Goal: Task Accomplishment & Management: Use online tool/utility

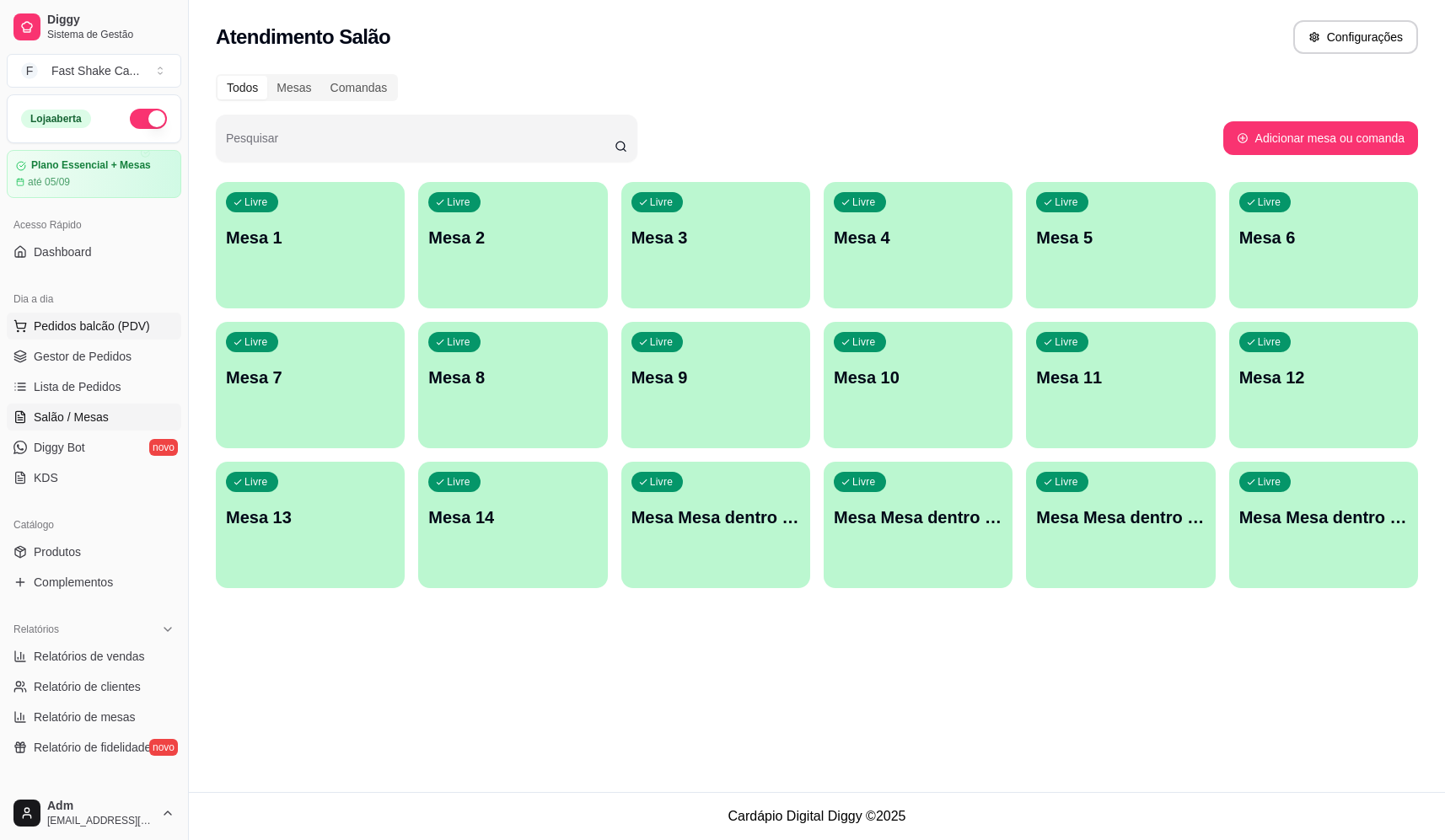
click at [98, 331] on span "Pedidos balcão (PDV)" at bounding box center [92, 326] width 116 height 17
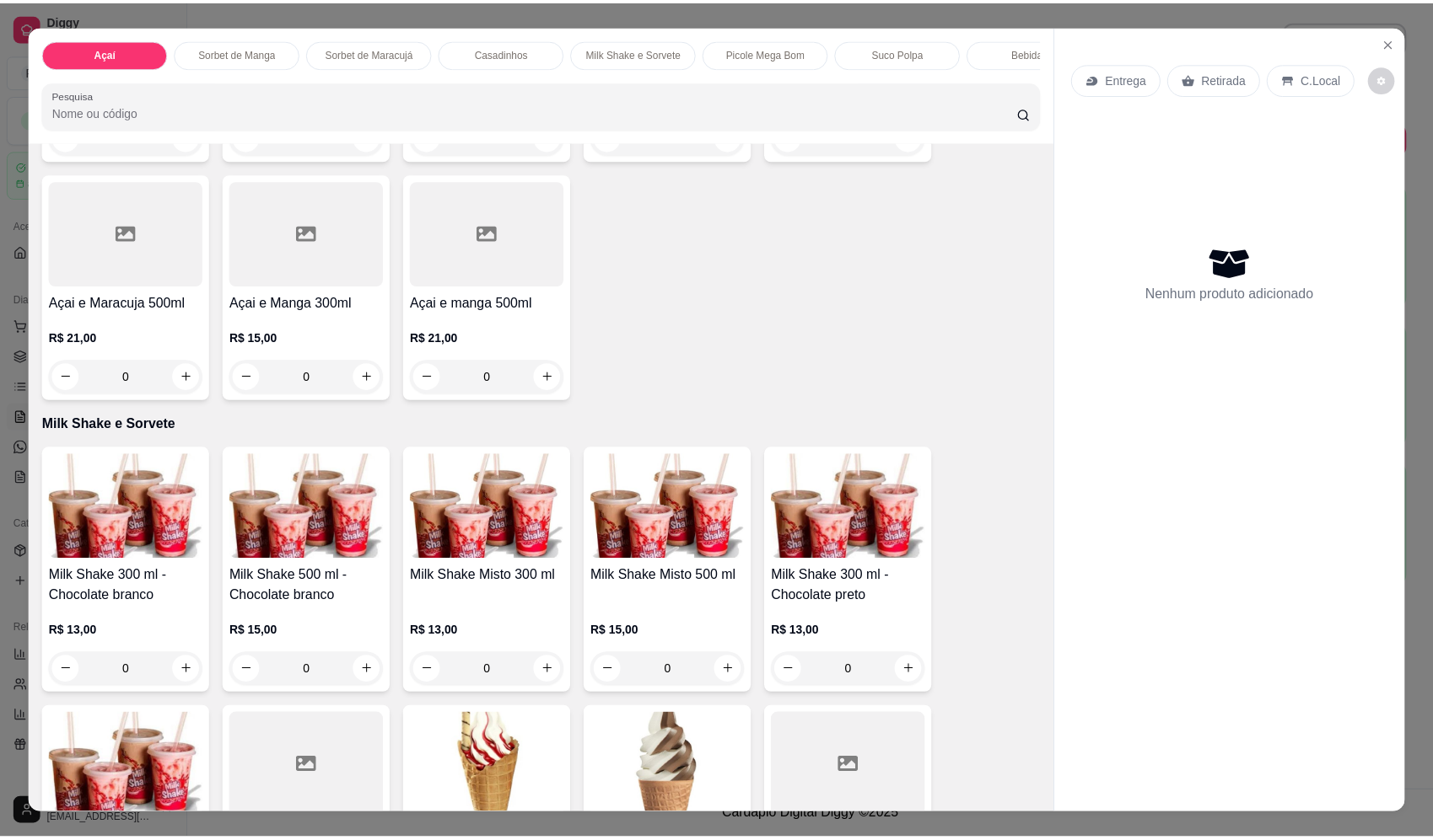
scroll to position [1433, 0]
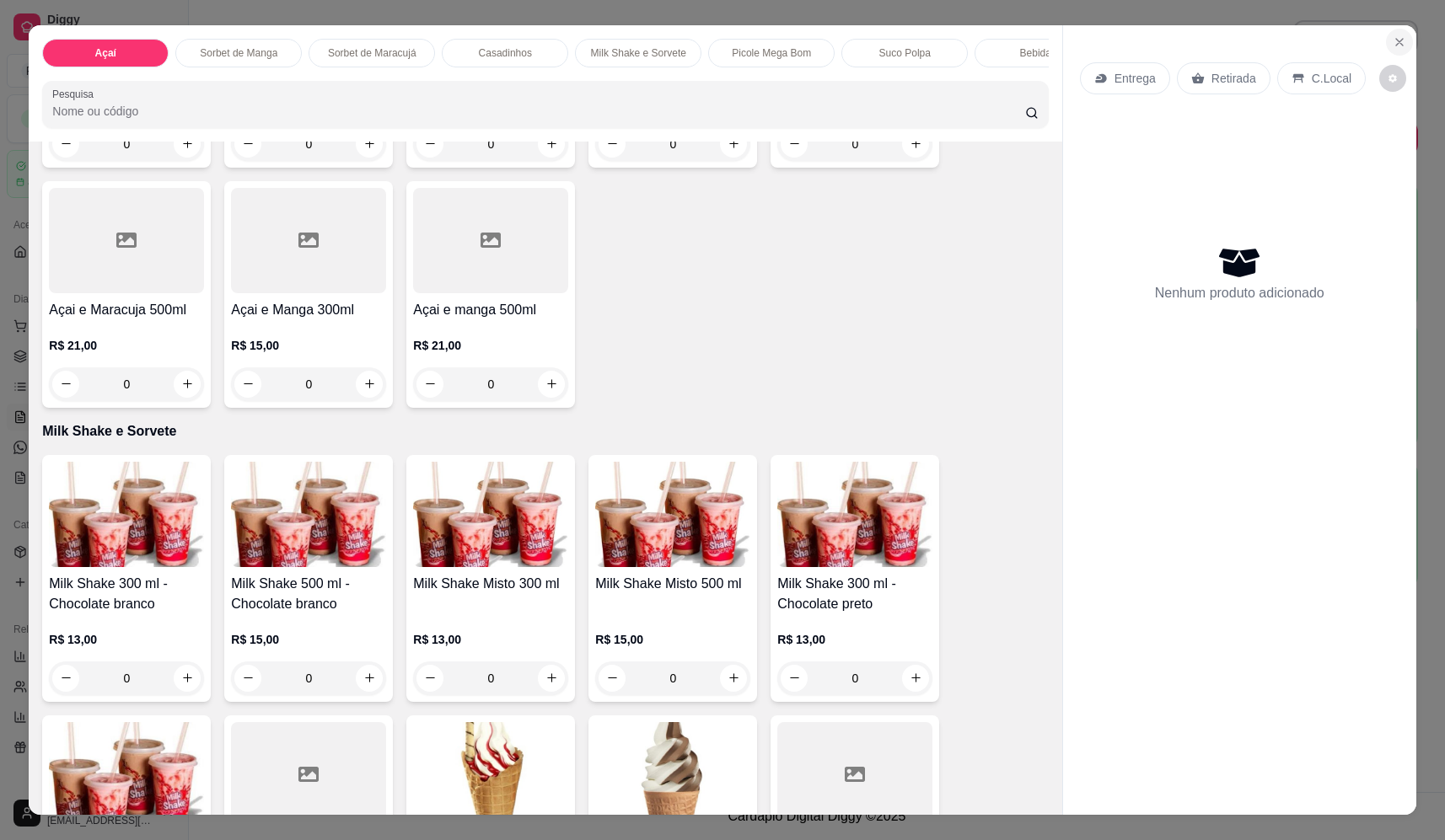
click at [1393, 36] on icon "Close" at bounding box center [1399, 42] width 13 height 13
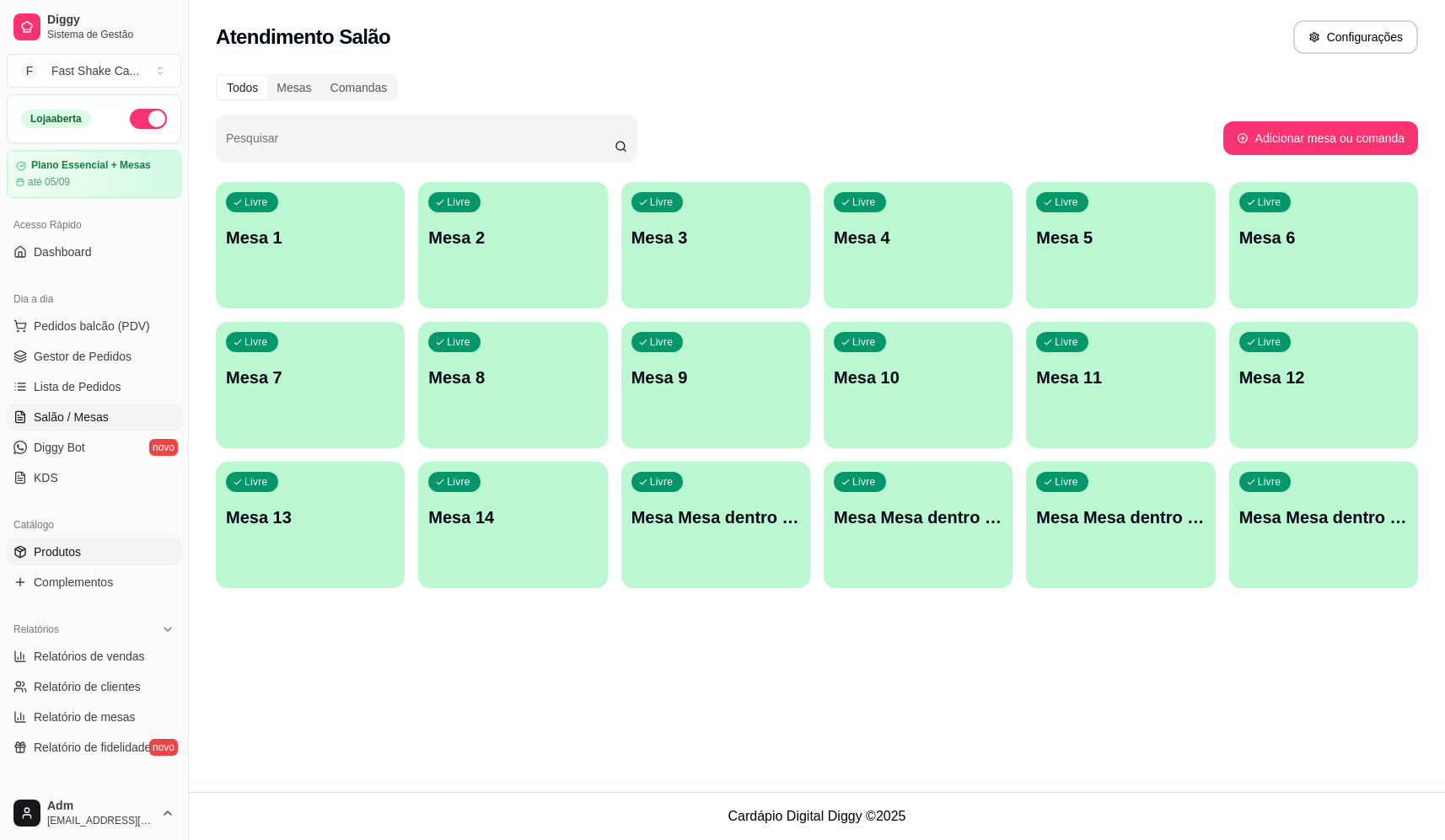
click at [74, 559] on link "Produtos" at bounding box center [94, 552] width 174 height 27
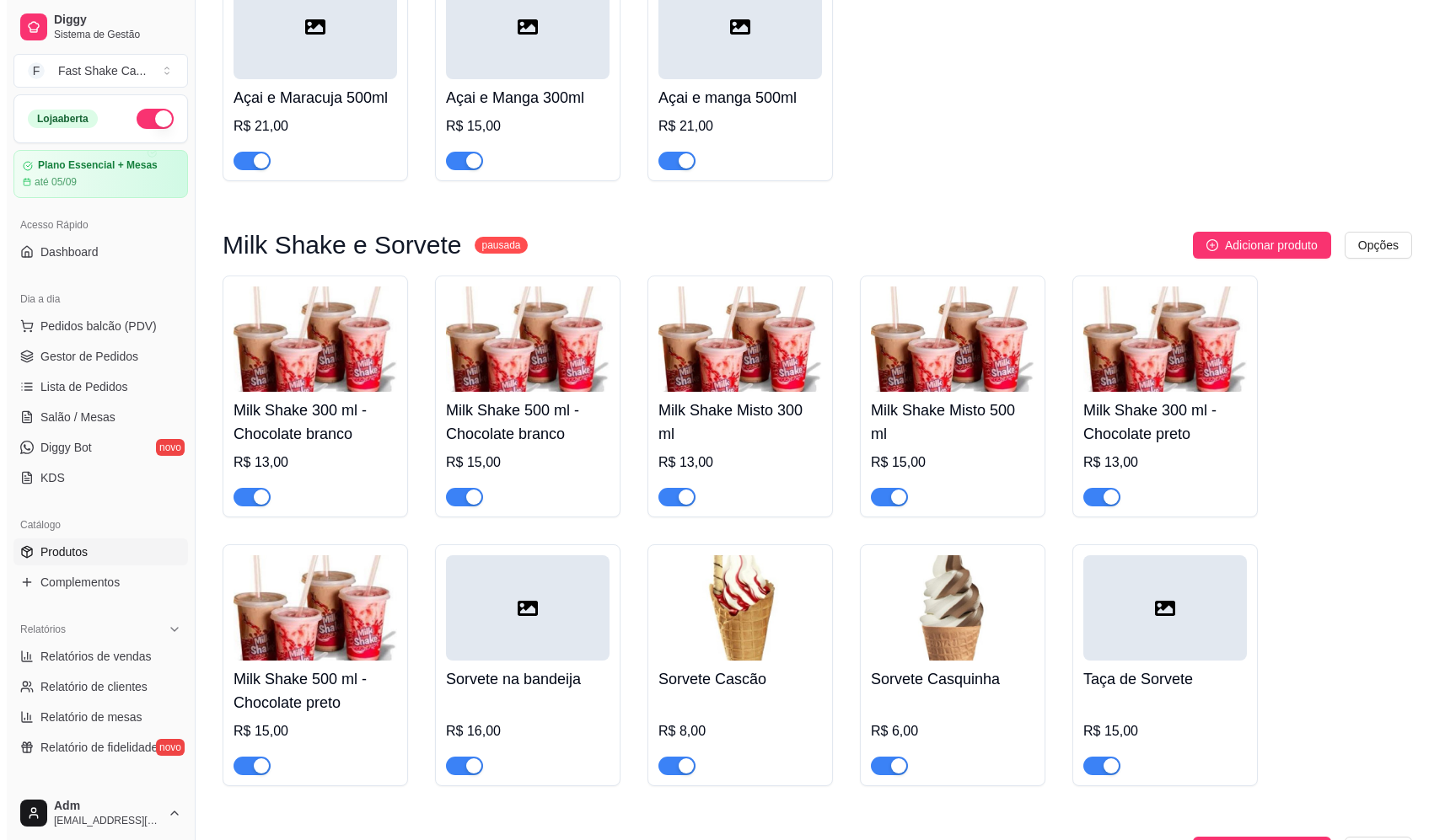
scroll to position [2023, 0]
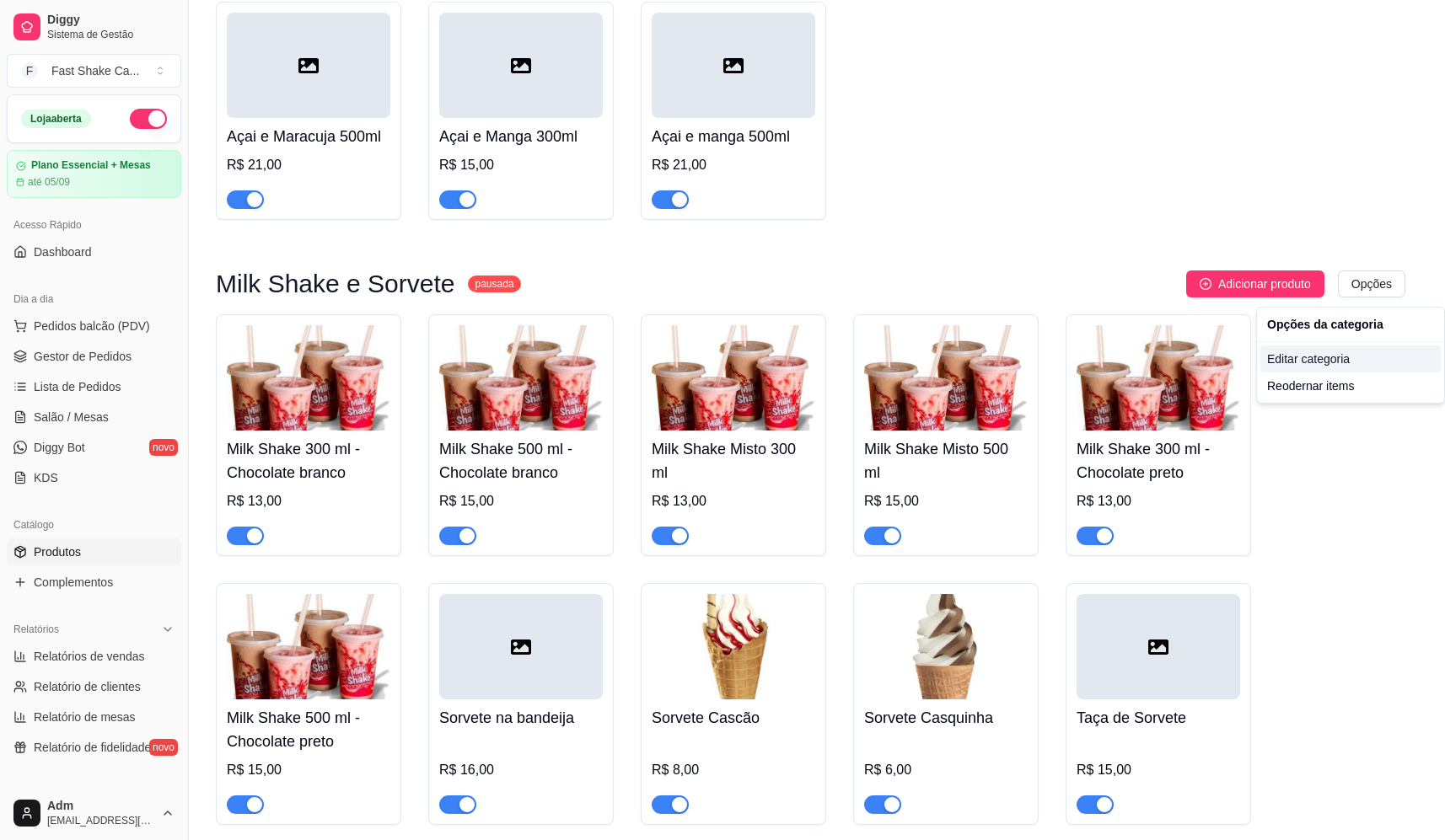
click at [1311, 369] on div "Editar categoria" at bounding box center [1351, 359] width 181 height 27
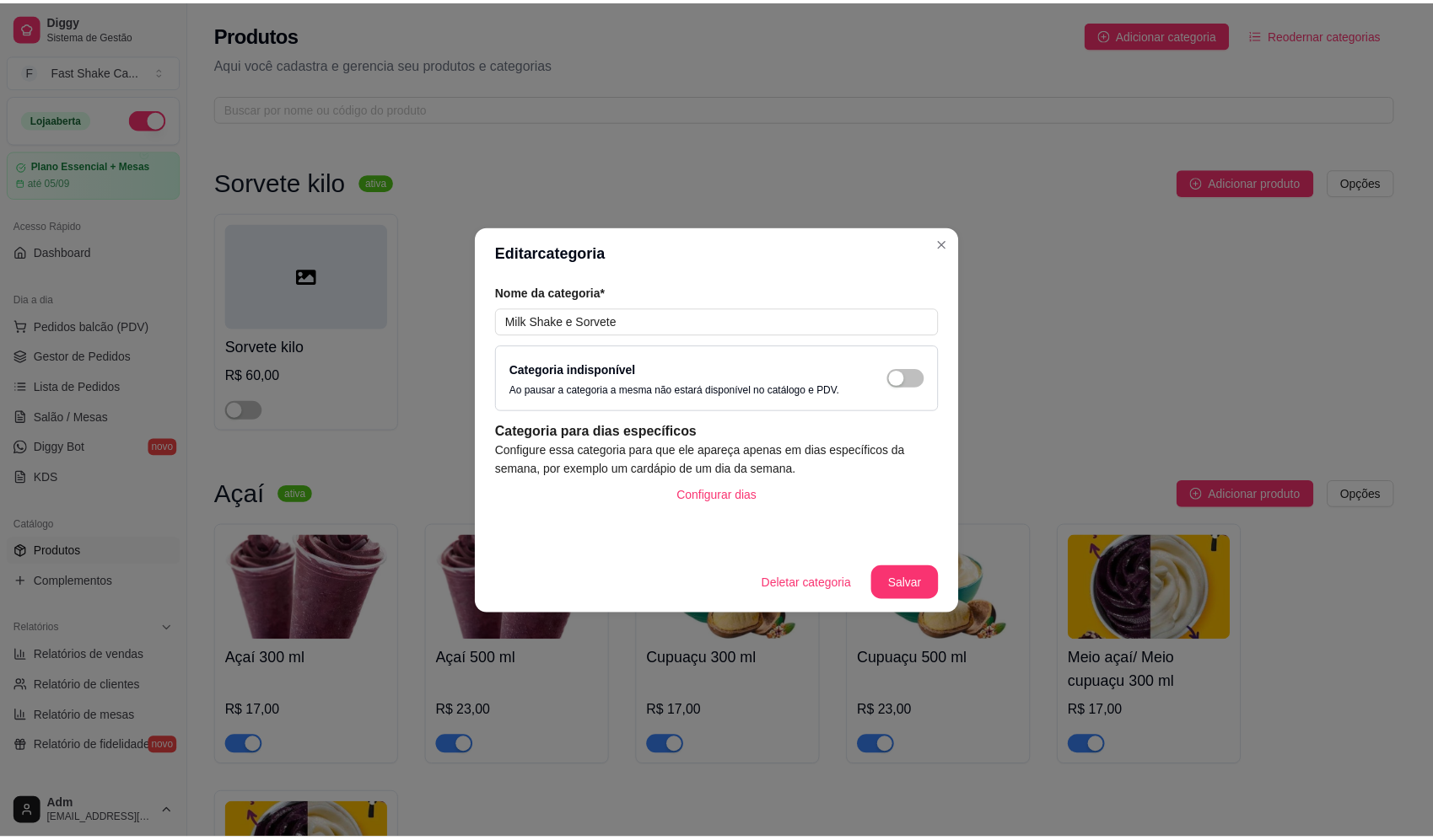
scroll to position [1893, 0]
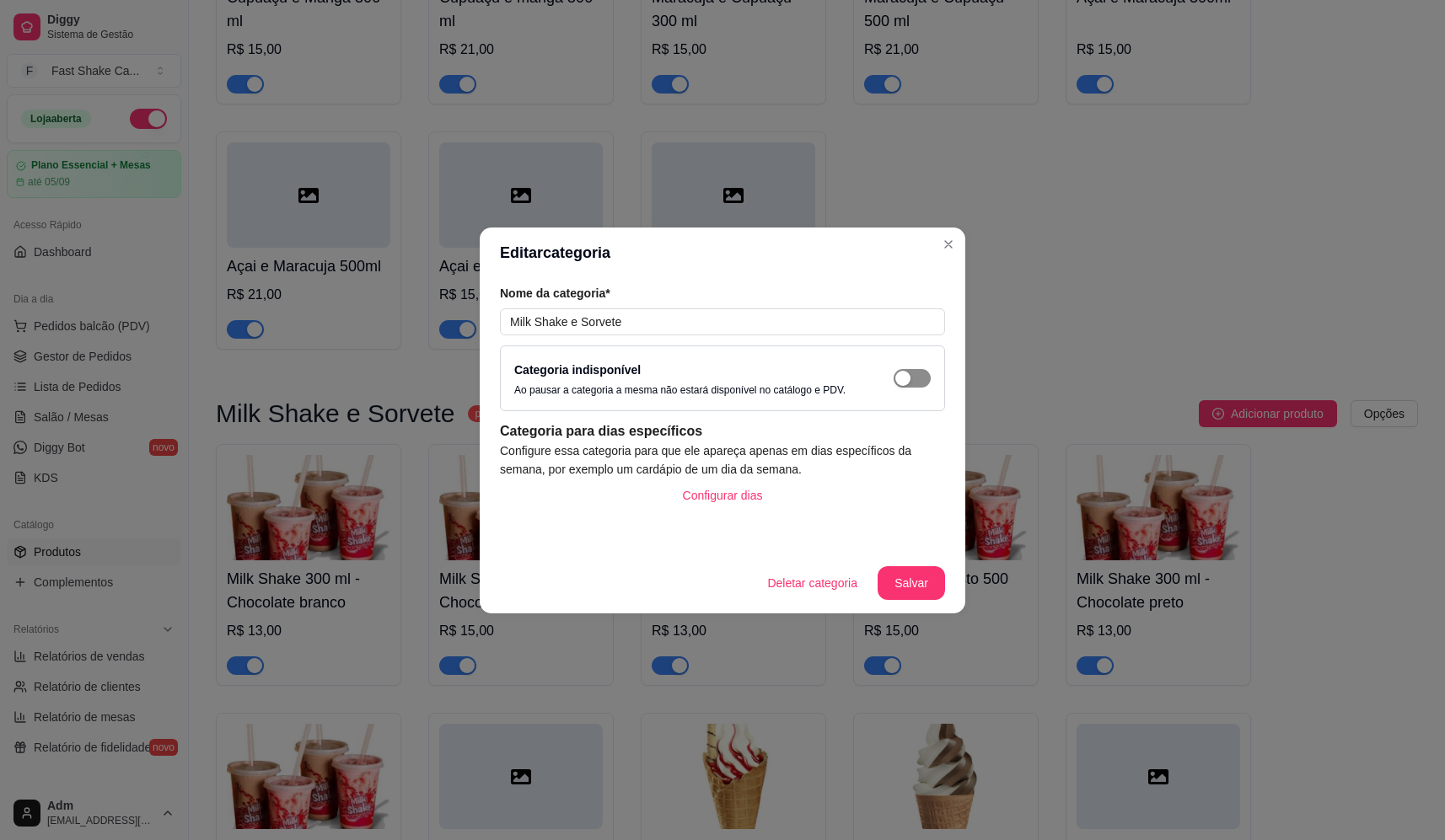
click at [912, 369] on span "button" at bounding box center [912, 378] width 37 height 19
click at [922, 595] on button "Salvar" at bounding box center [911, 583] width 67 height 34
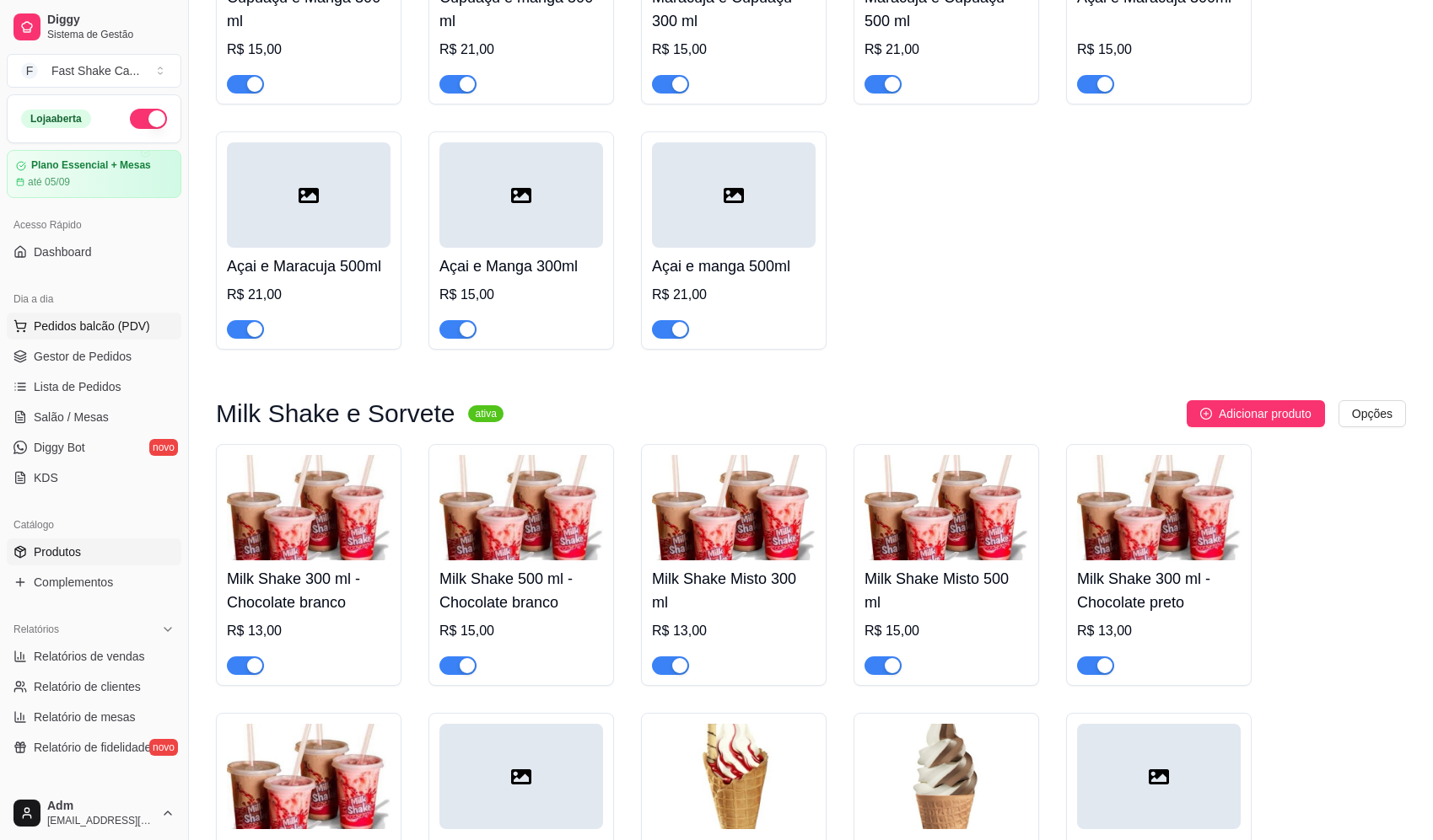
click at [124, 329] on span "Pedidos balcão (PDV)" at bounding box center [92, 326] width 116 height 17
click at [88, 423] on span "Salão / Mesas" at bounding box center [72, 417] width 75 height 17
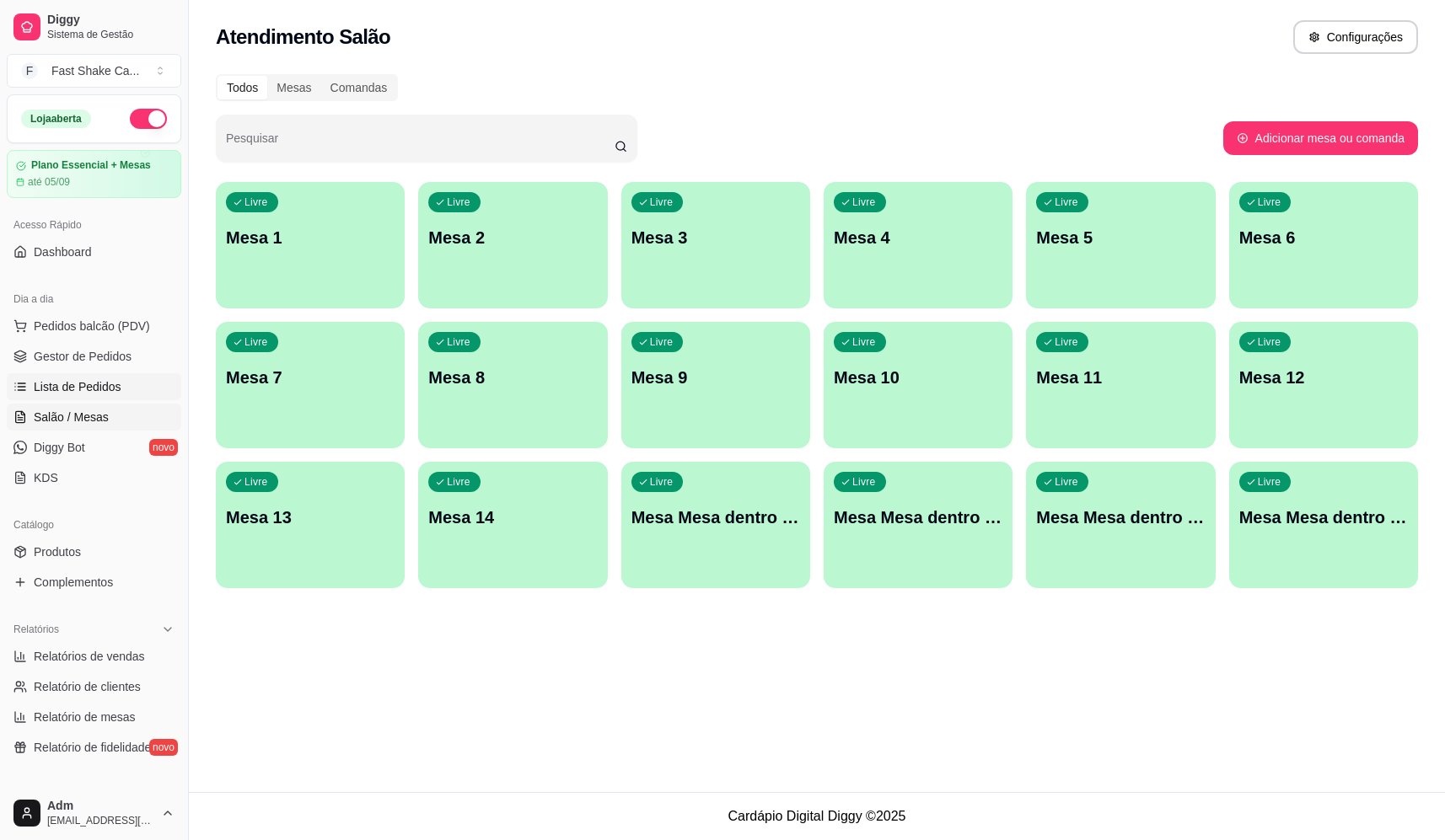
click at [63, 386] on span "Lista de Pedidos" at bounding box center [78, 386] width 88 height 17
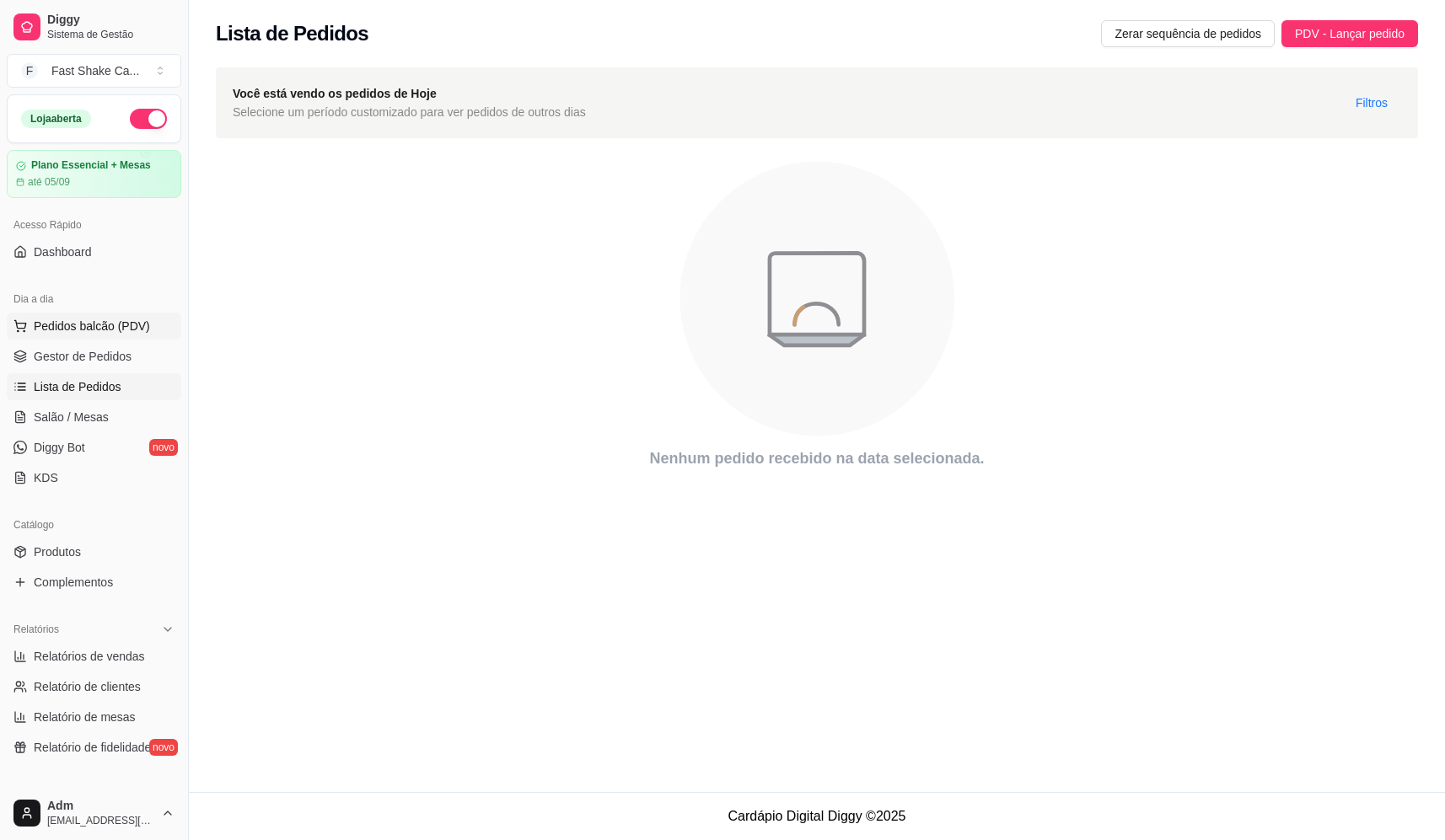
click at [109, 327] on span "Pedidos balcão (PDV)" at bounding box center [92, 326] width 116 height 17
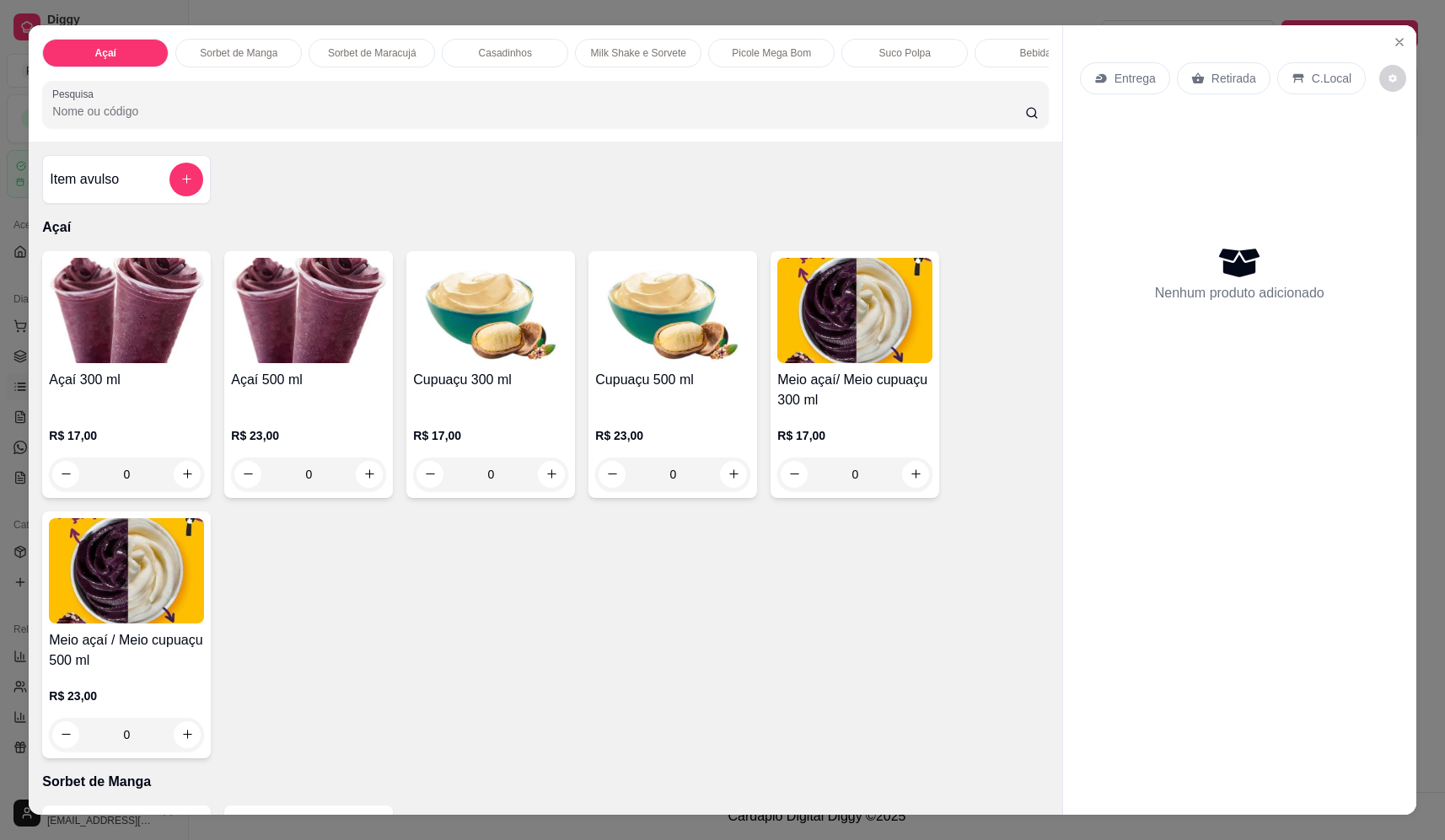
click at [372, 491] on div "0" at bounding box center [308, 475] width 155 height 34
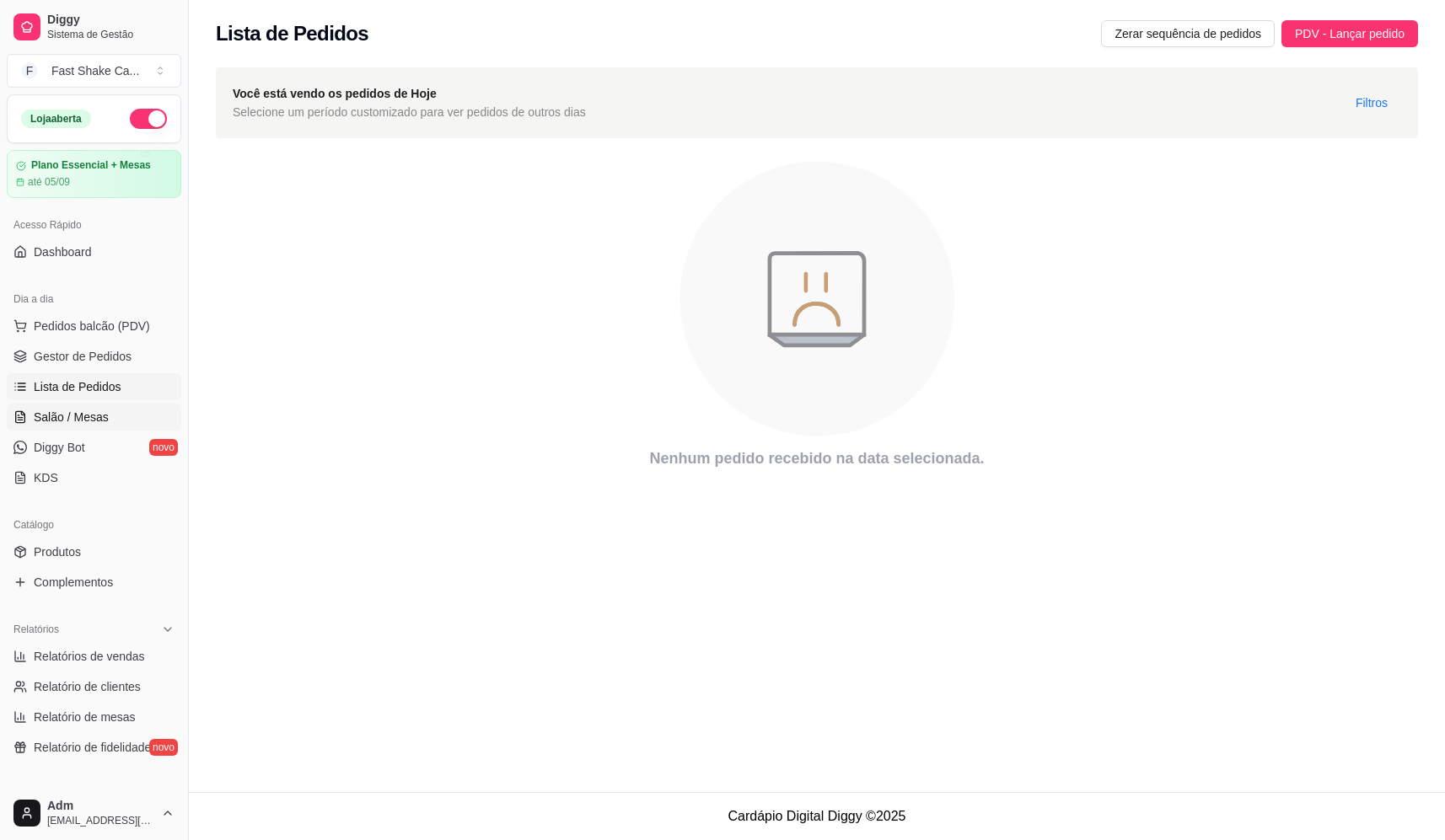
click at [75, 415] on span "Salão / Mesas" at bounding box center [72, 417] width 75 height 17
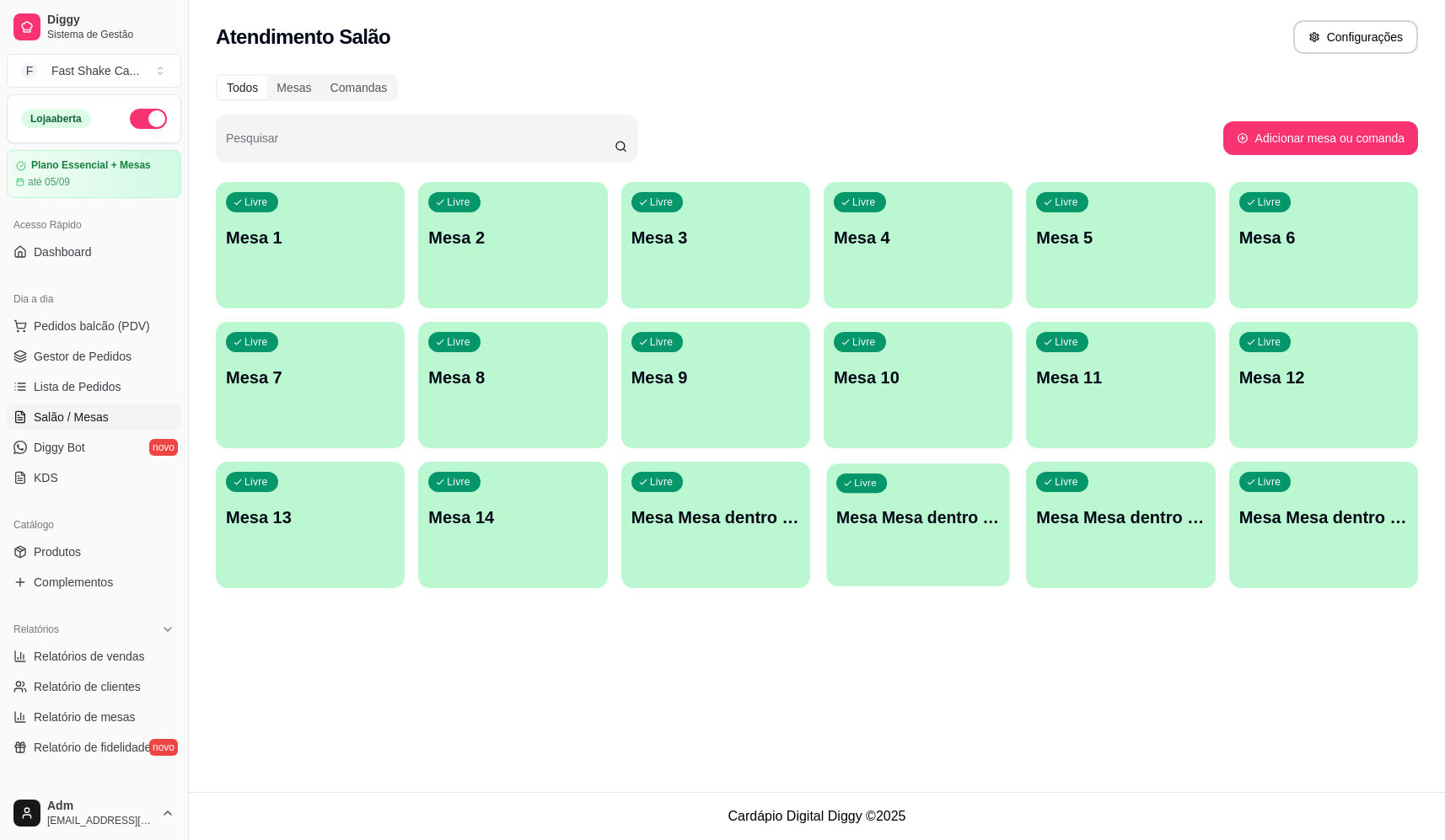
click at [939, 513] on p "Mesa Mesa dentro laranja" at bounding box center [918, 517] width 164 height 22
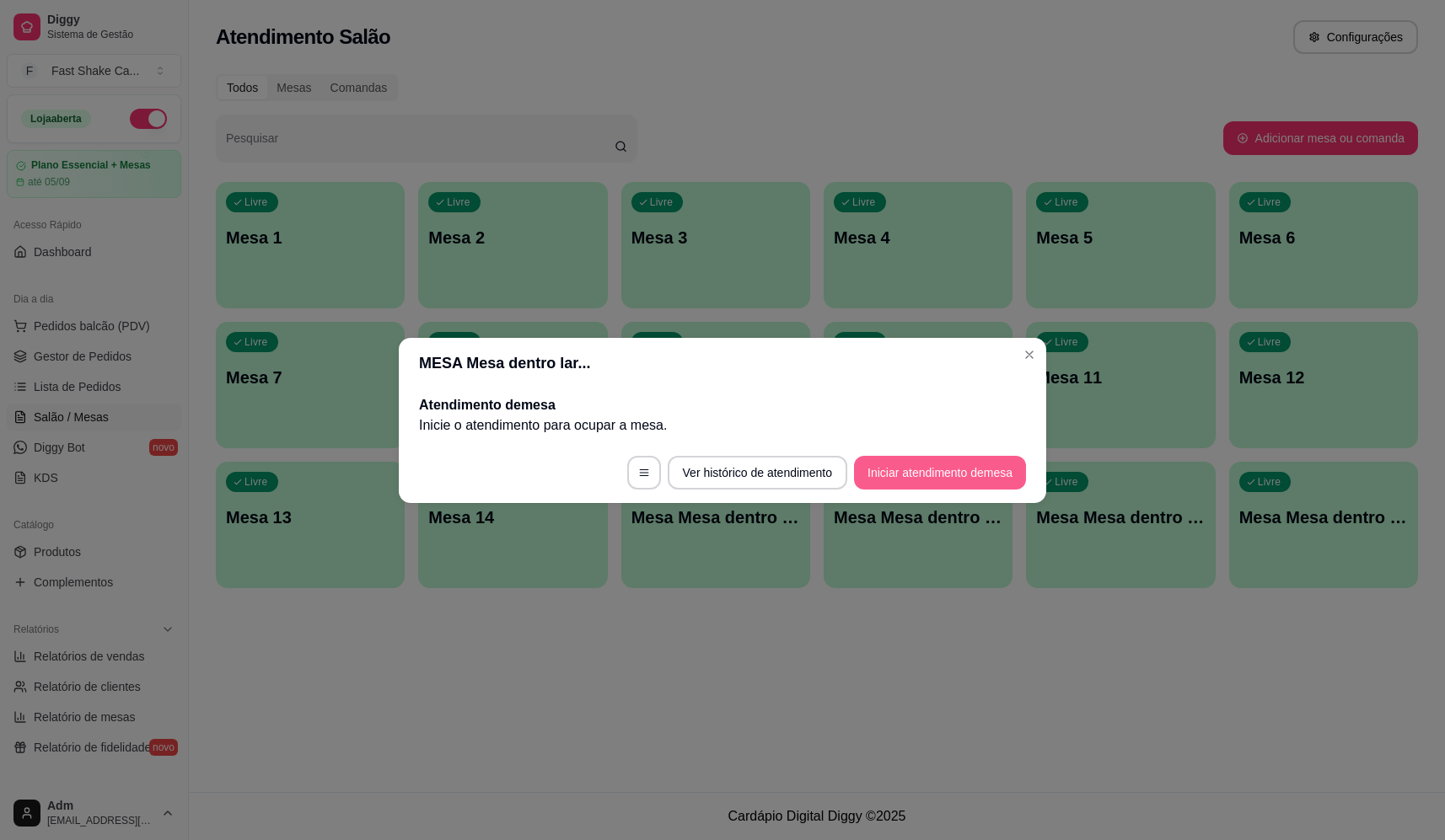
click at [932, 488] on button "Iniciar atendimento de mesa" at bounding box center [939, 473] width 172 height 34
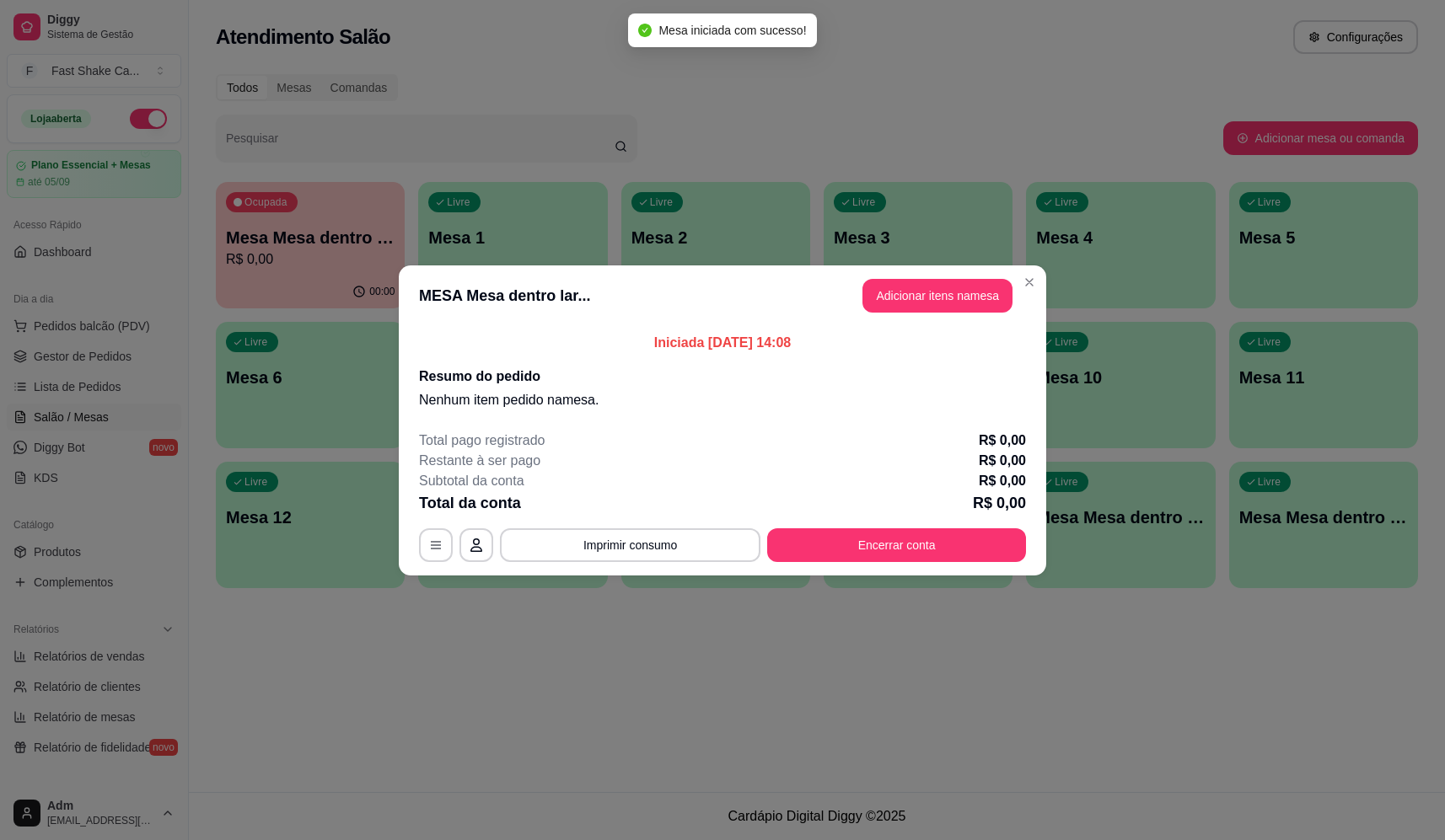
click at [947, 295] on button "Adicionar itens na mesa" at bounding box center [938, 296] width 150 height 34
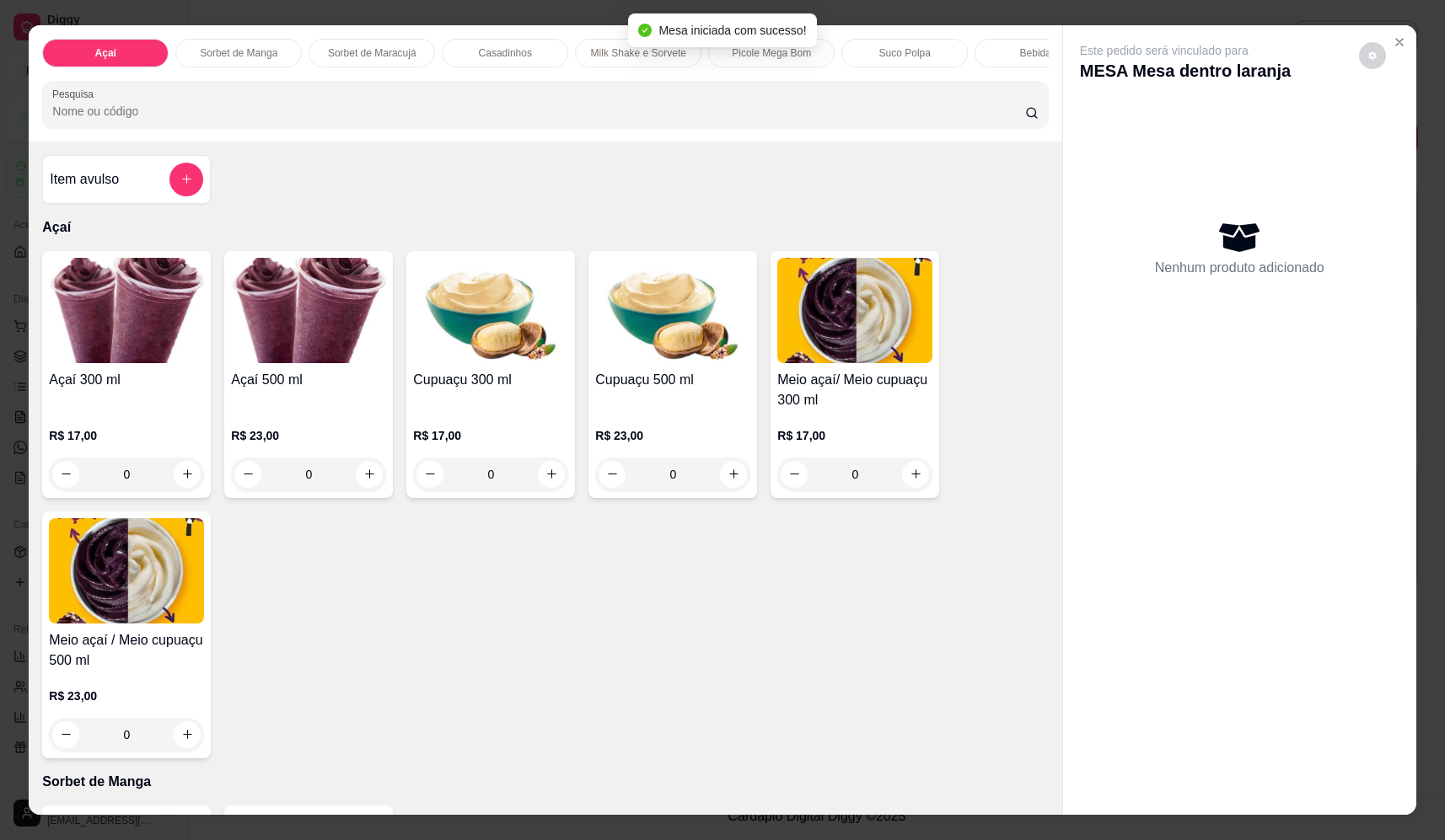
click at [359, 486] on div "0" at bounding box center [308, 475] width 155 height 34
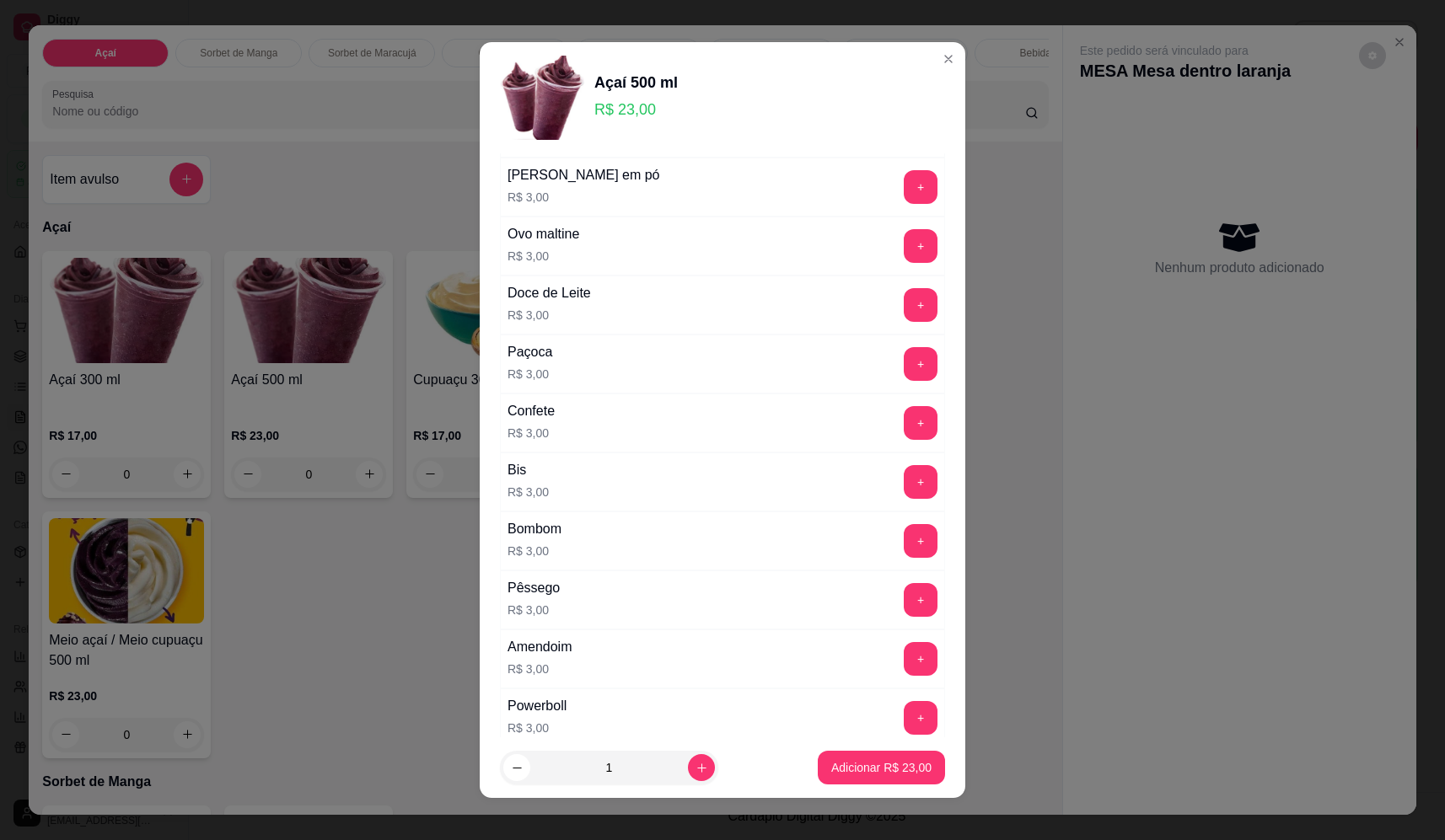
scroll to position [759, 0]
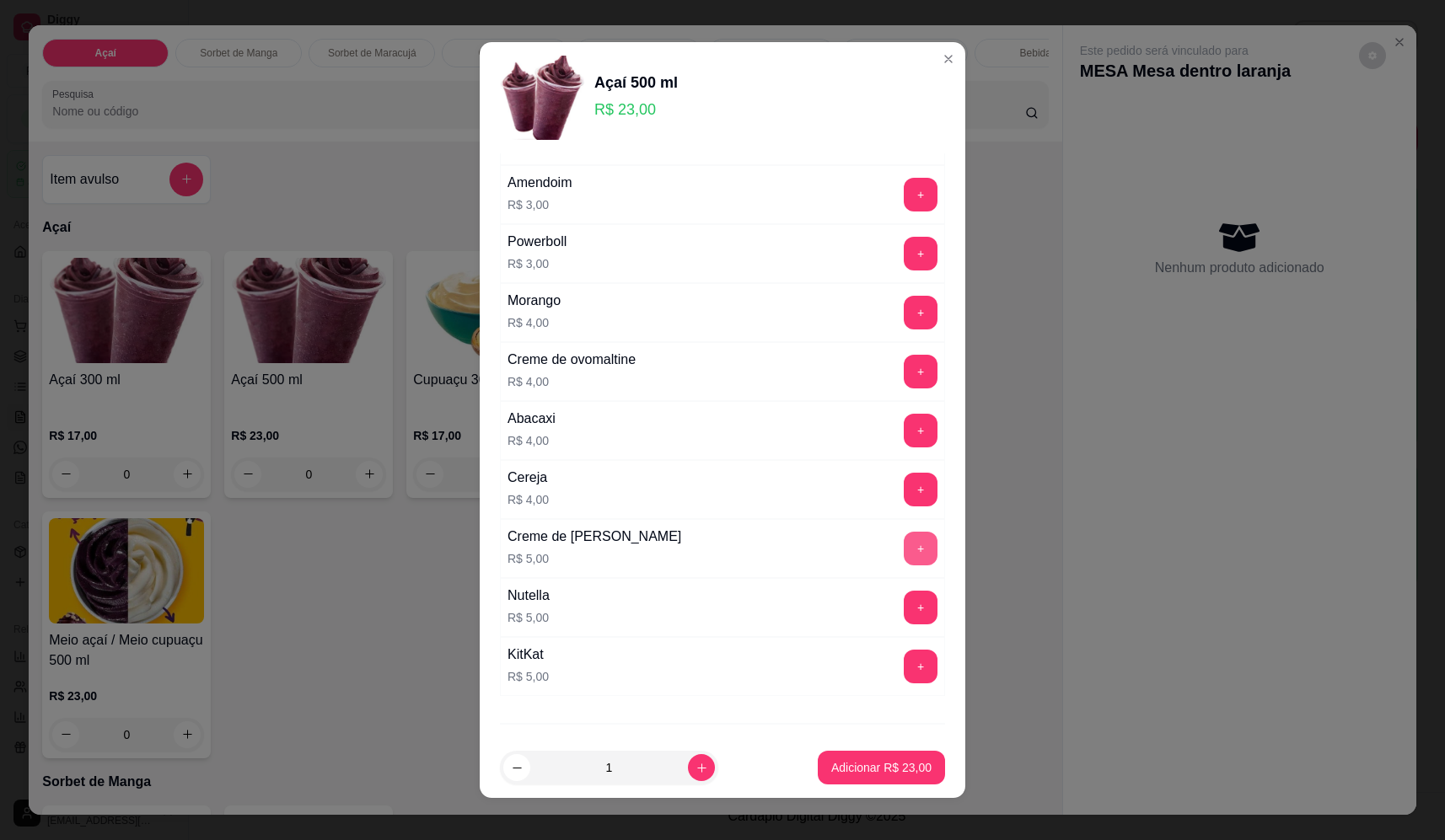
click at [904, 545] on button "+" at bounding box center [921, 549] width 34 height 34
click at [904, 369] on button "+" at bounding box center [921, 372] width 34 height 34
click at [881, 776] on button "Adicionar R$ 32,00" at bounding box center [881, 768] width 127 height 34
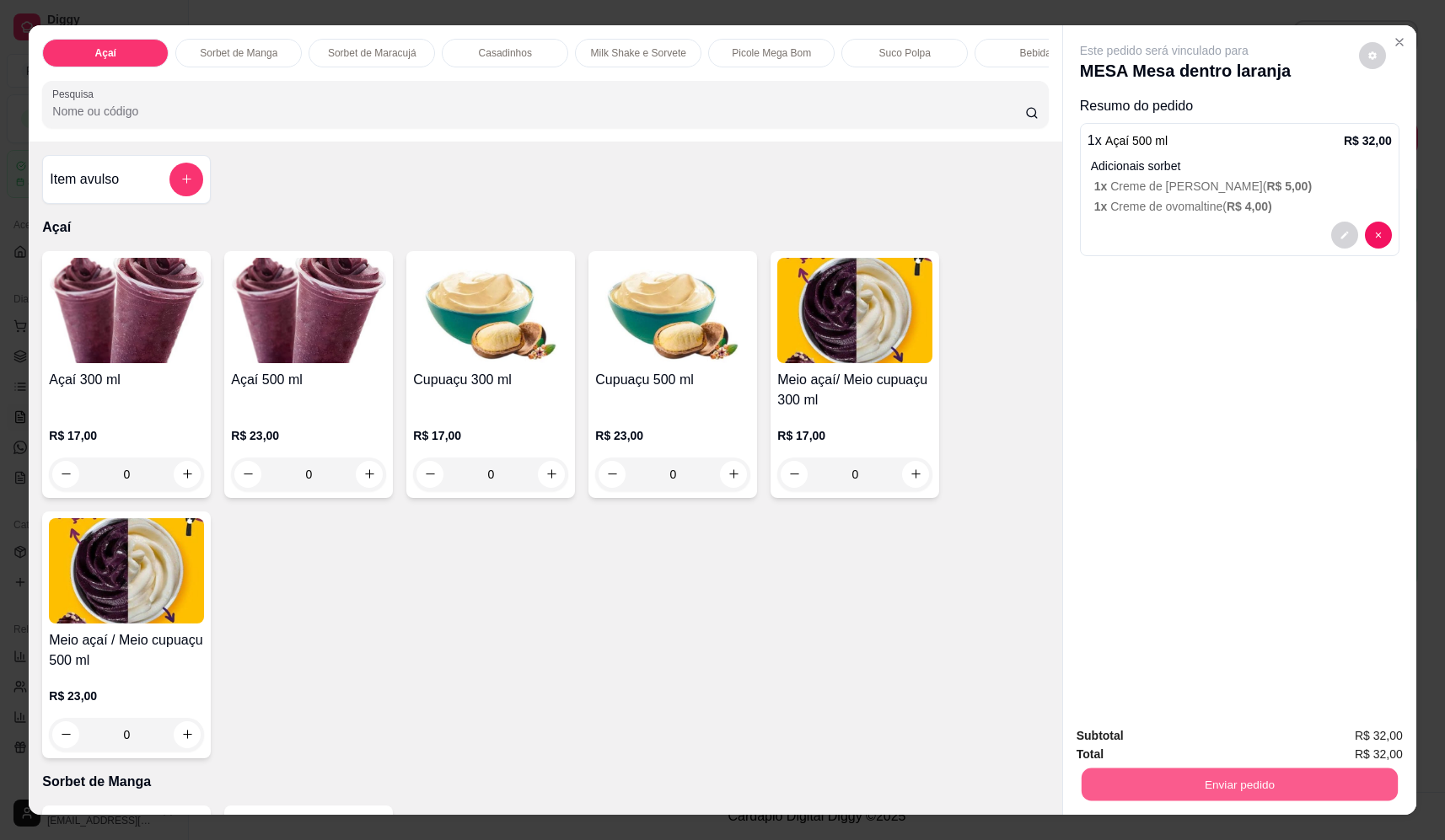
click at [1216, 778] on button "Enviar pedido" at bounding box center [1239, 785] width 316 height 33
click at [1184, 749] on button "Não registrar e enviar pedido" at bounding box center [1184, 742] width 170 height 31
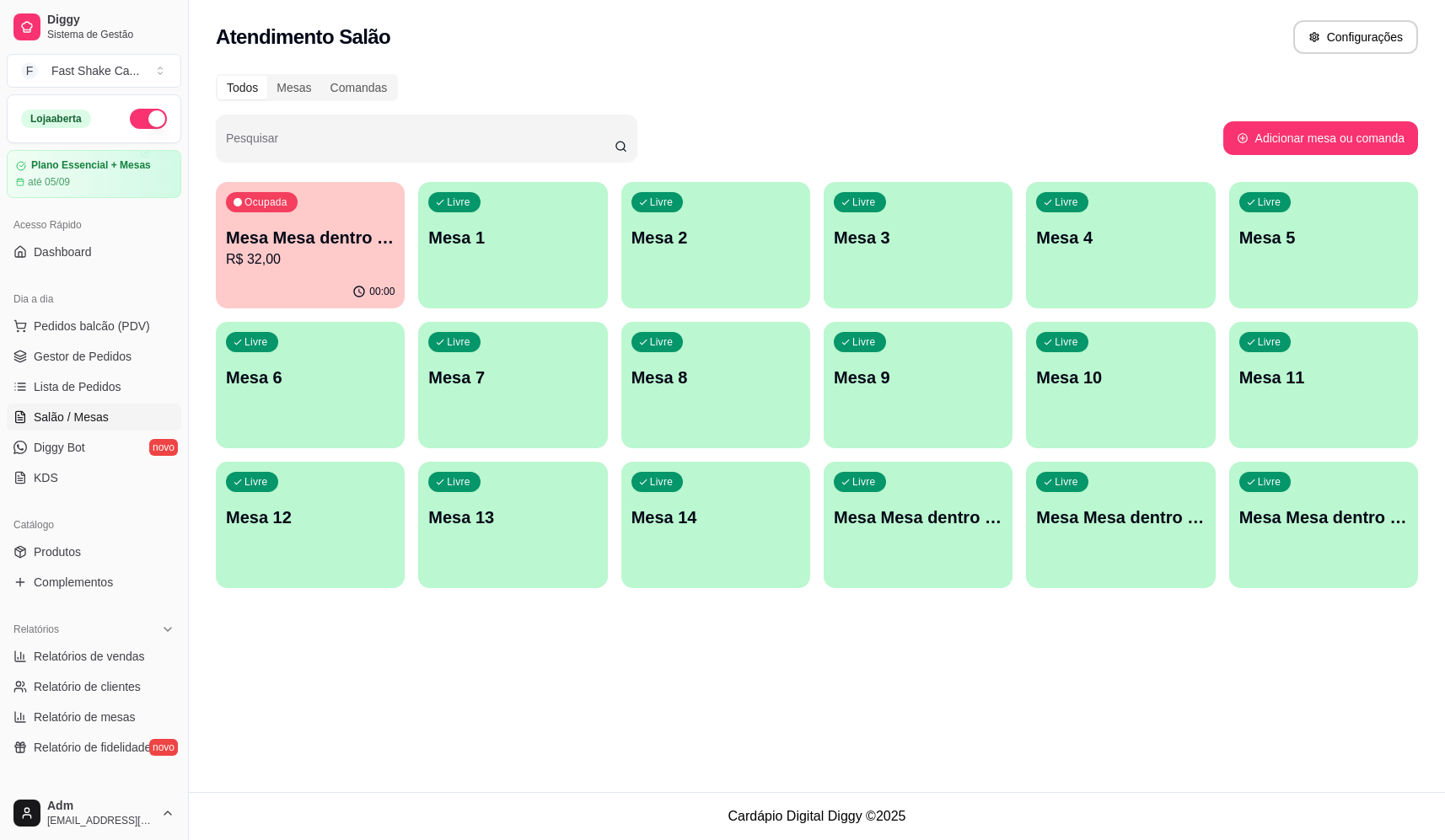
click at [309, 252] on p "R$ 32,00" at bounding box center [310, 259] width 168 height 21
click at [931, 687] on div "Atendimento Salão Configurações Todos Mesas Comandas Pesquisar Adicionar mesa o…" at bounding box center [817, 396] width 1256 height 793
click at [318, 204] on div "Ocupada Mesa Mesa dentro laranja R$ 32,00" at bounding box center [310, 229] width 189 height 94
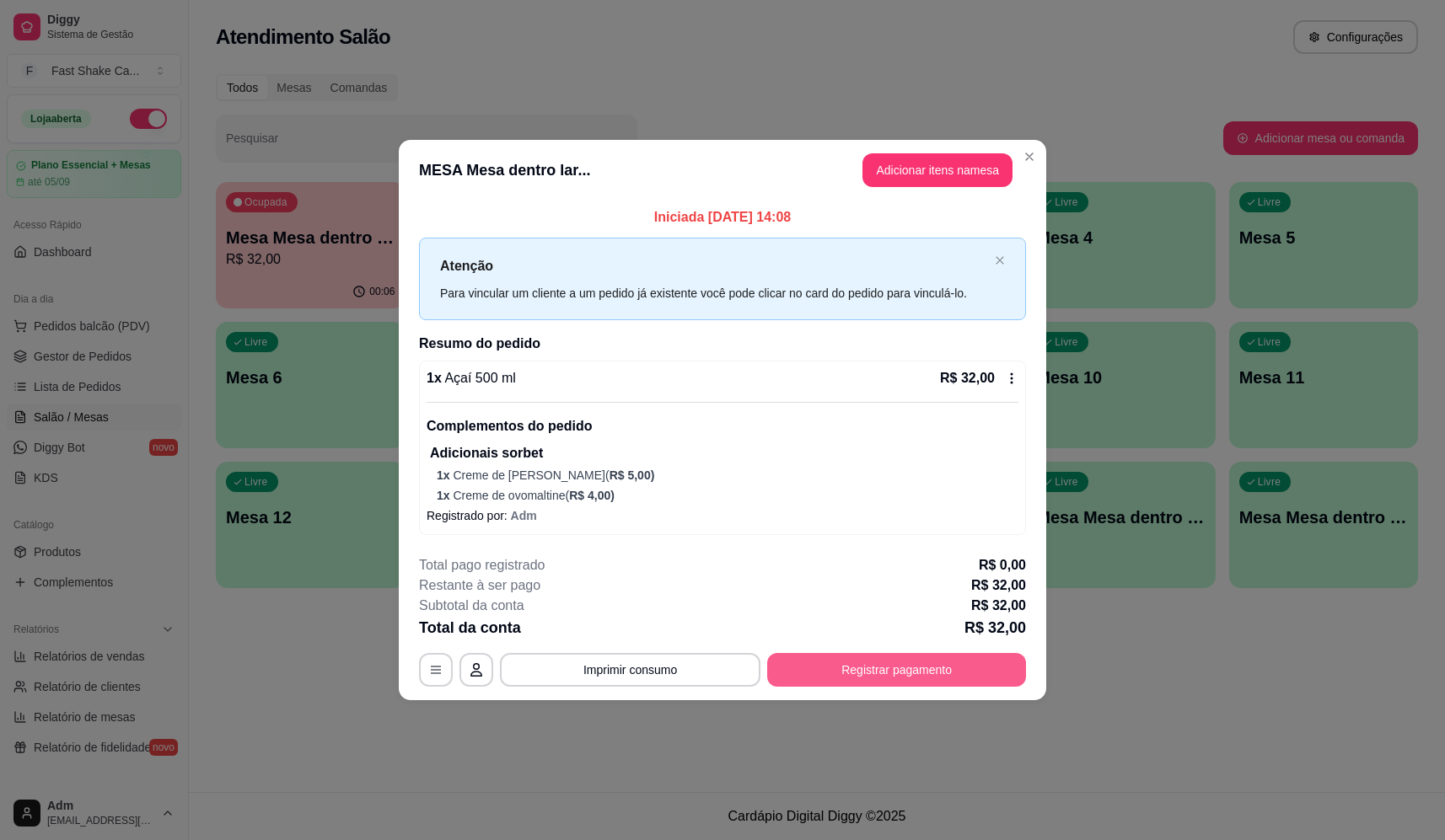
click at [914, 680] on button "Registrar pagamento" at bounding box center [896, 670] width 259 height 34
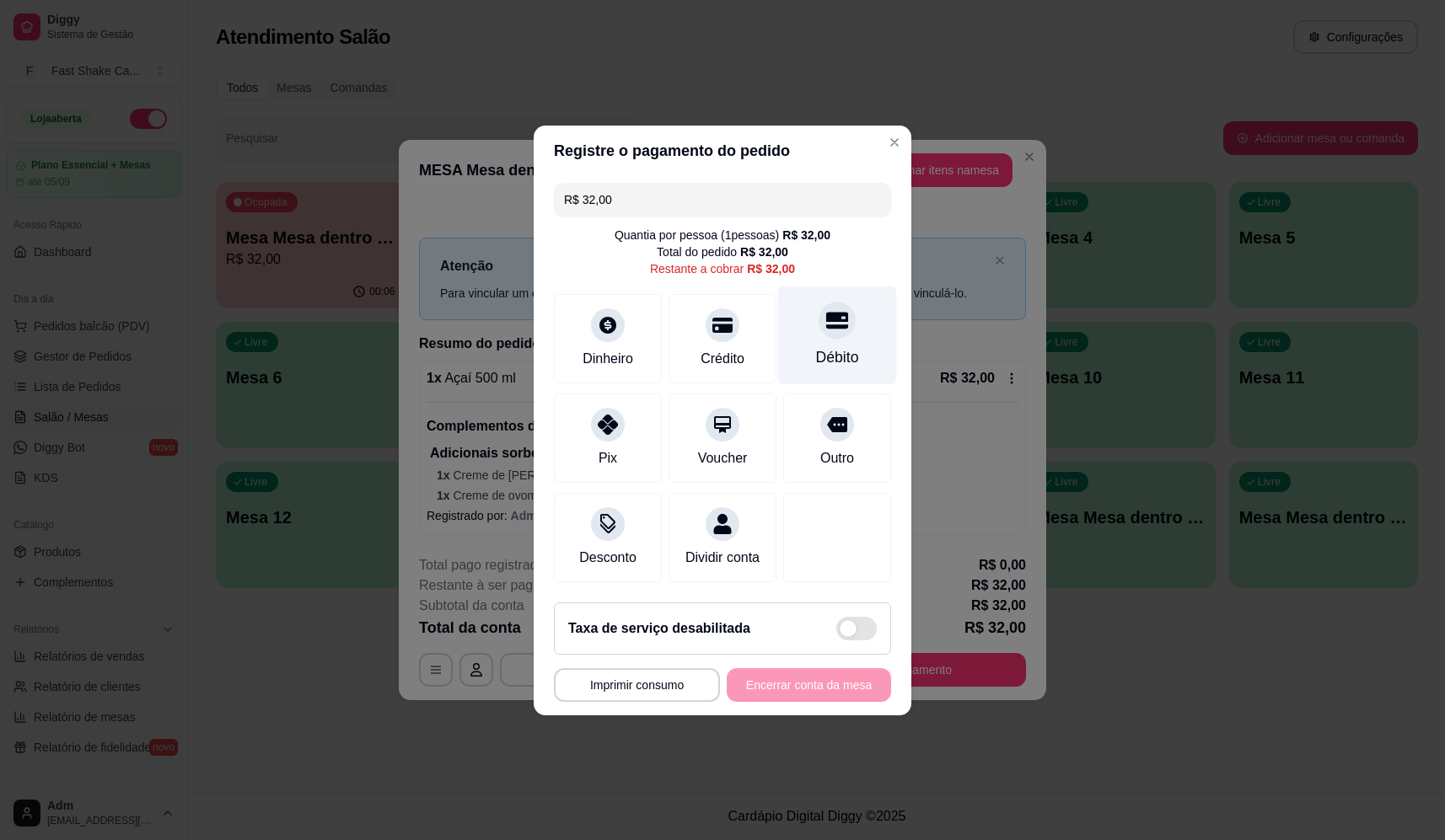
click at [813, 333] on div "Débito" at bounding box center [837, 335] width 119 height 98
type input "R$ 0,00"
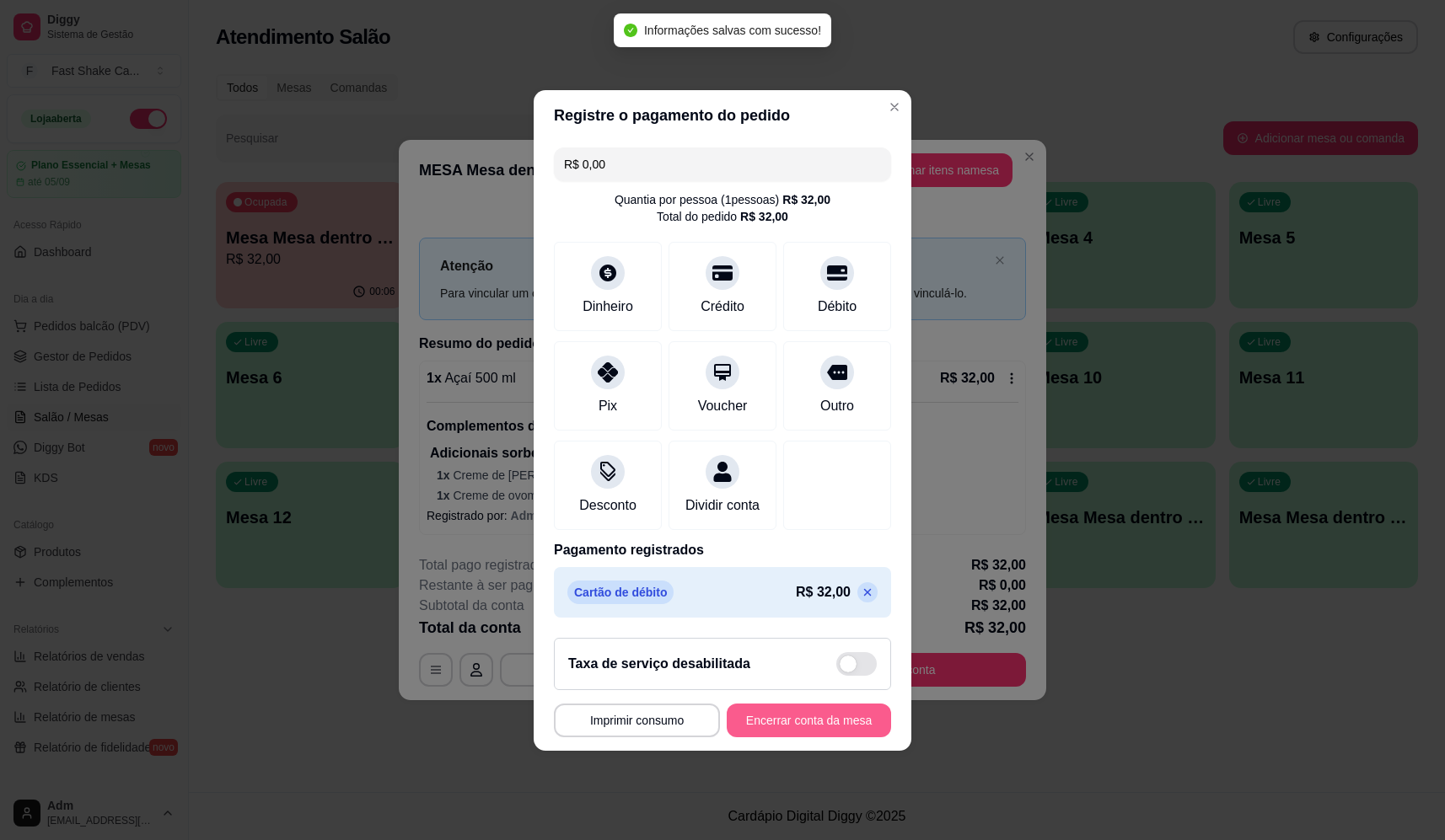
click at [826, 722] on button "Encerrar conta da mesa" at bounding box center [809, 721] width 165 height 34
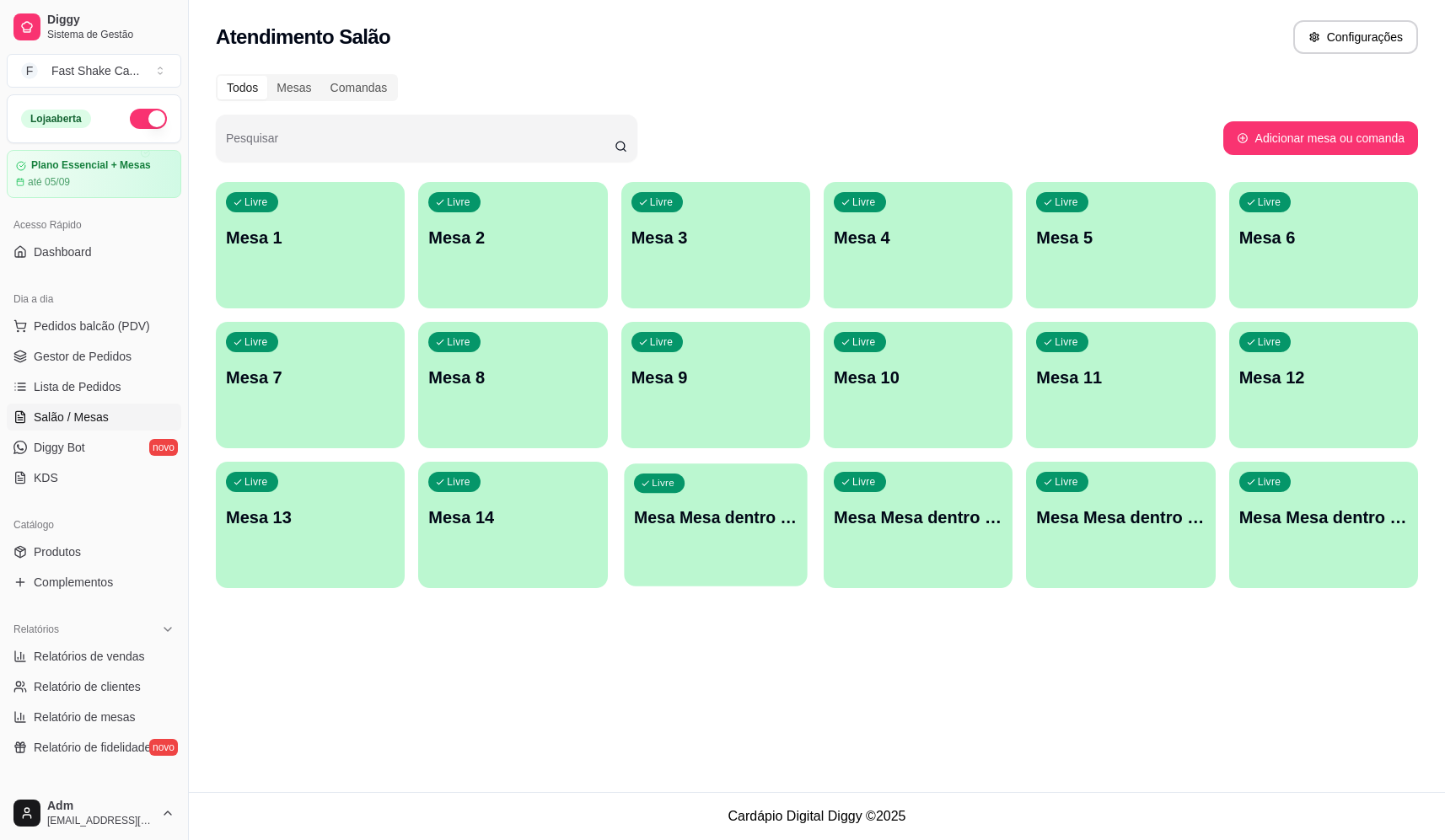
click at [748, 506] on p "Mesa Mesa dentro azul" at bounding box center [716, 517] width 164 height 22
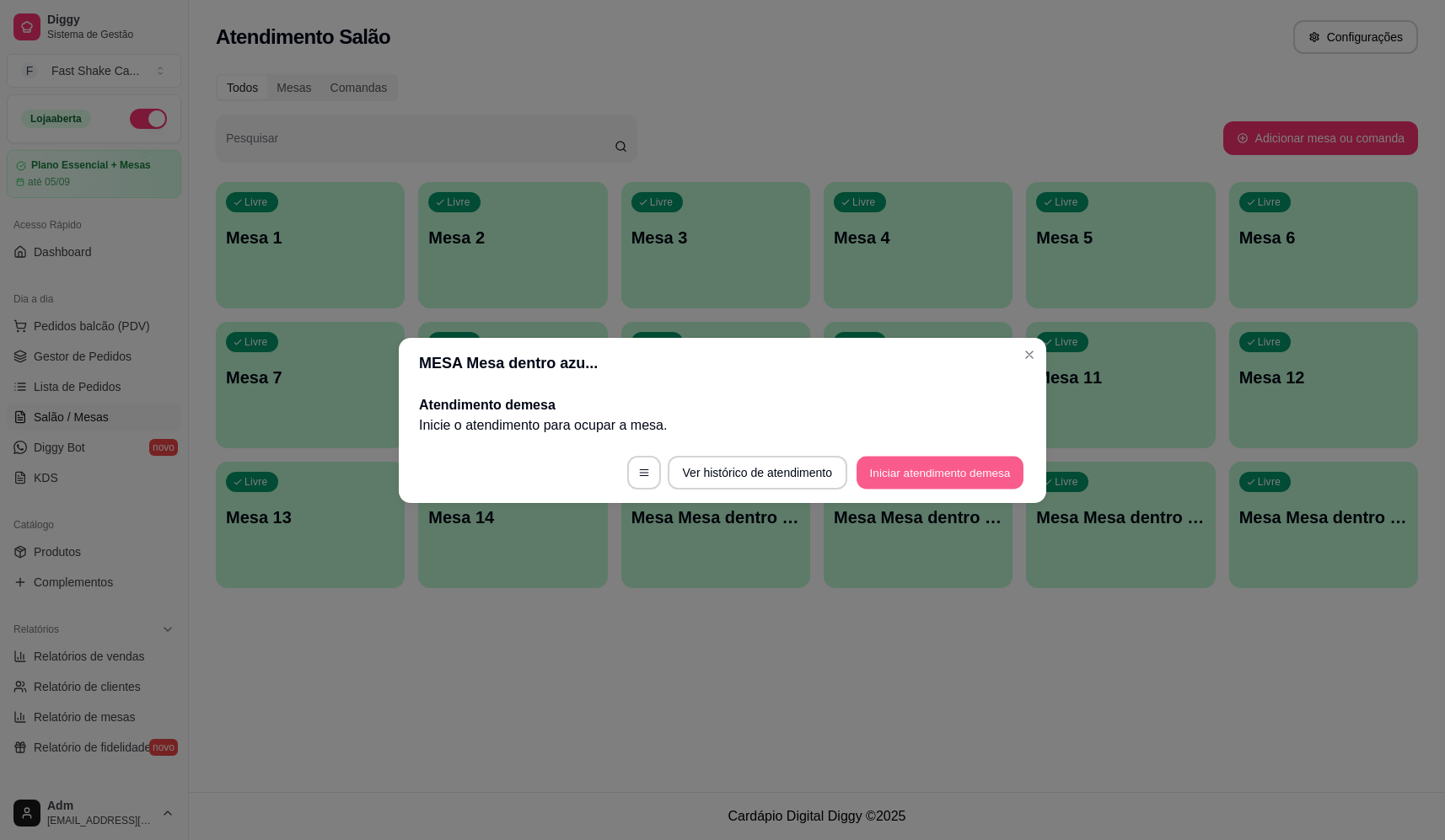
click at [918, 466] on button "Iniciar atendimento de mesa" at bounding box center [939, 472] width 167 height 33
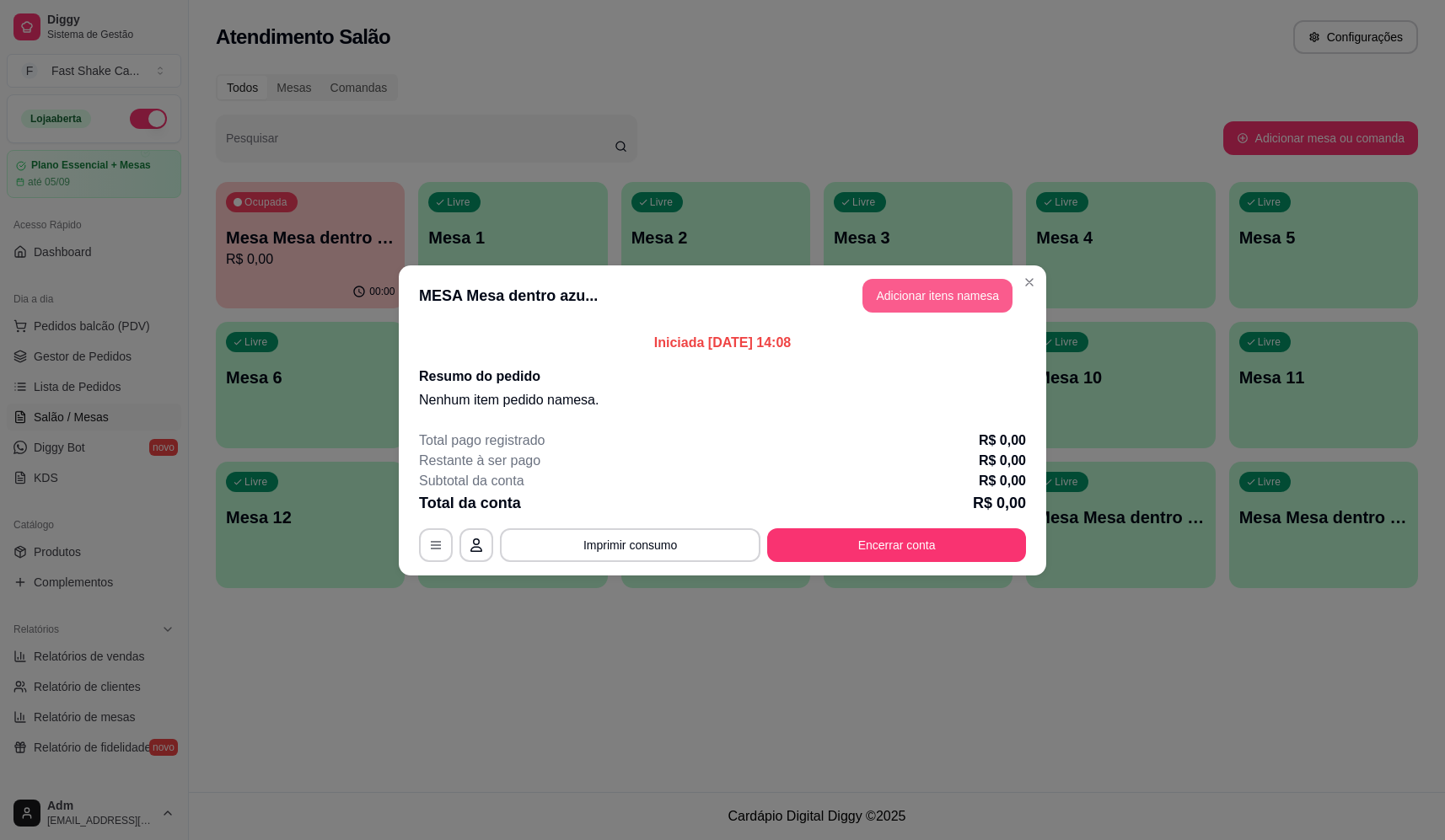
click at [936, 294] on button "Adicionar itens na mesa" at bounding box center [938, 296] width 150 height 34
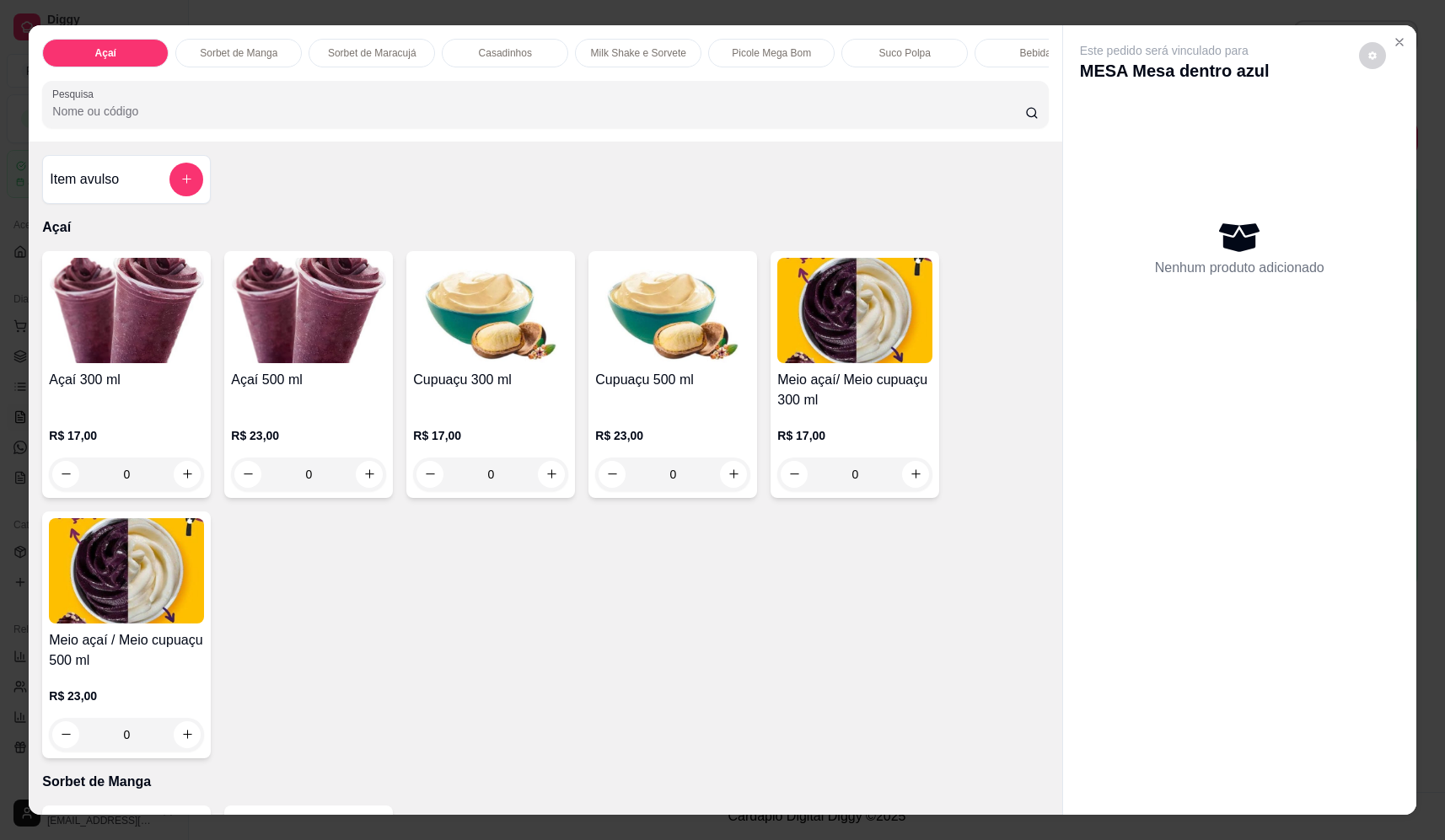
click at [183, 486] on div "0" at bounding box center [126, 475] width 155 height 34
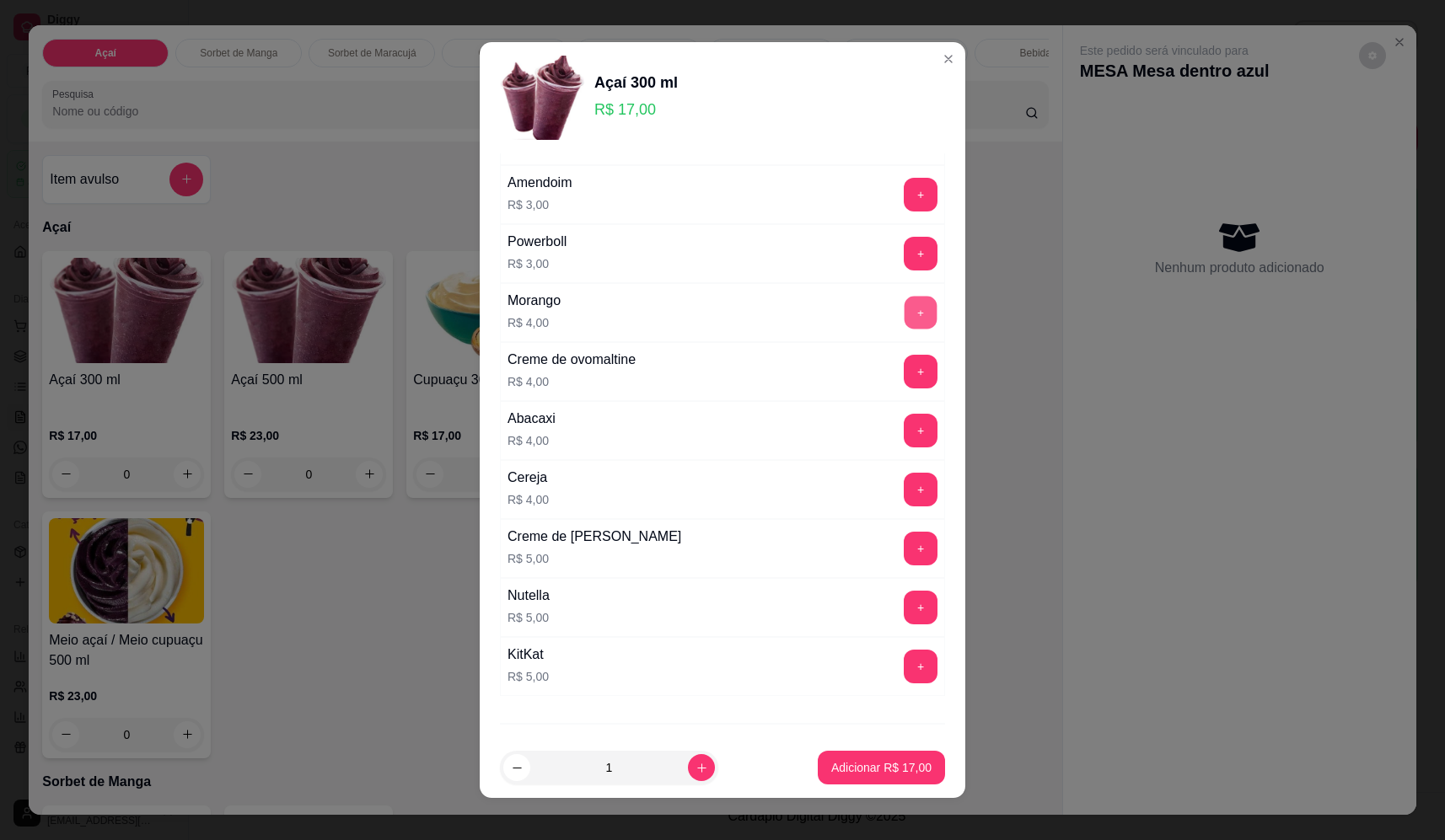
click at [905, 310] on button "+" at bounding box center [921, 312] width 33 height 33
click at [895, 766] on p "Adicionar R$ 21,00" at bounding box center [881, 768] width 98 height 16
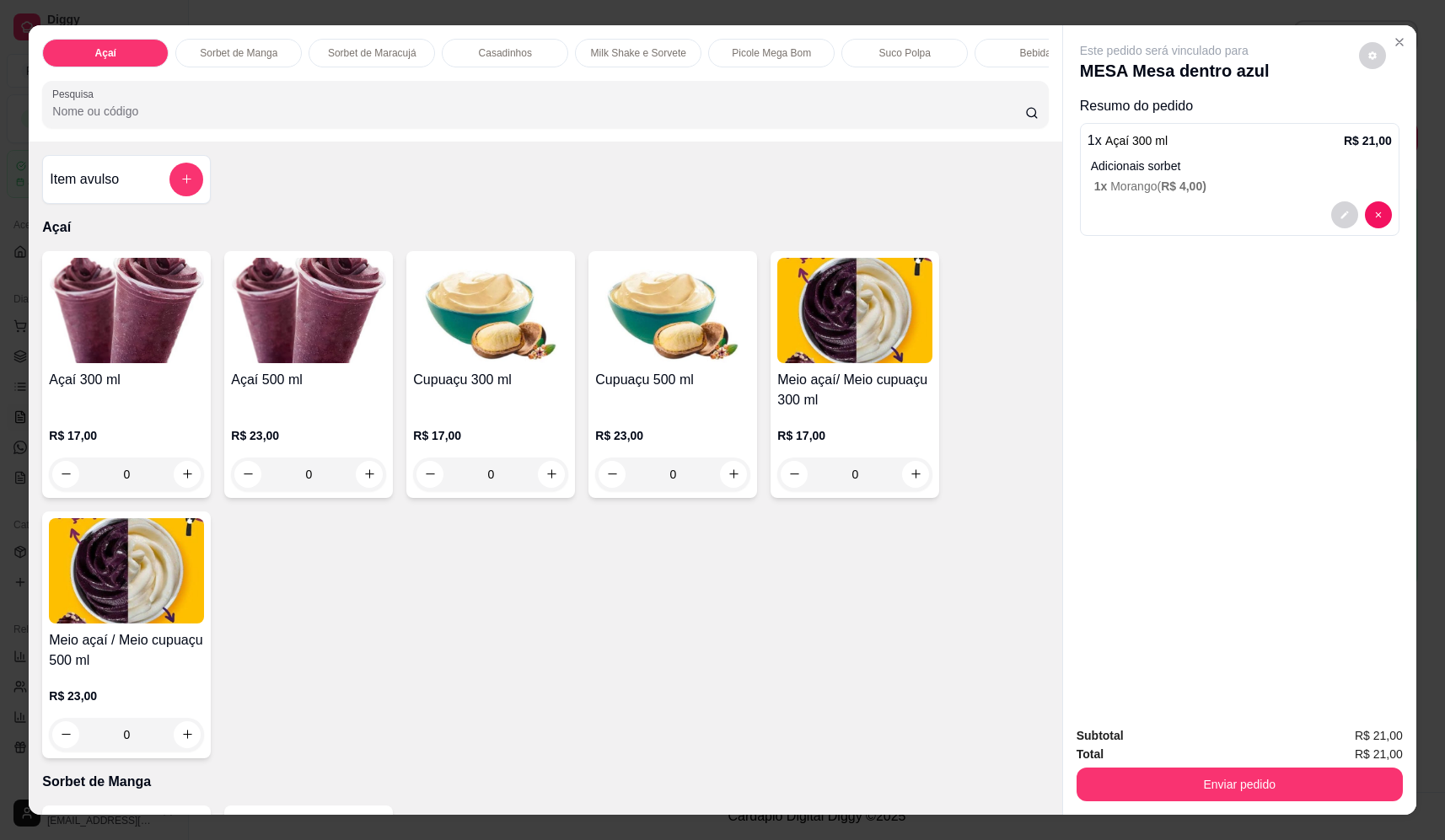
click at [183, 491] on div "0" at bounding box center [126, 475] width 155 height 34
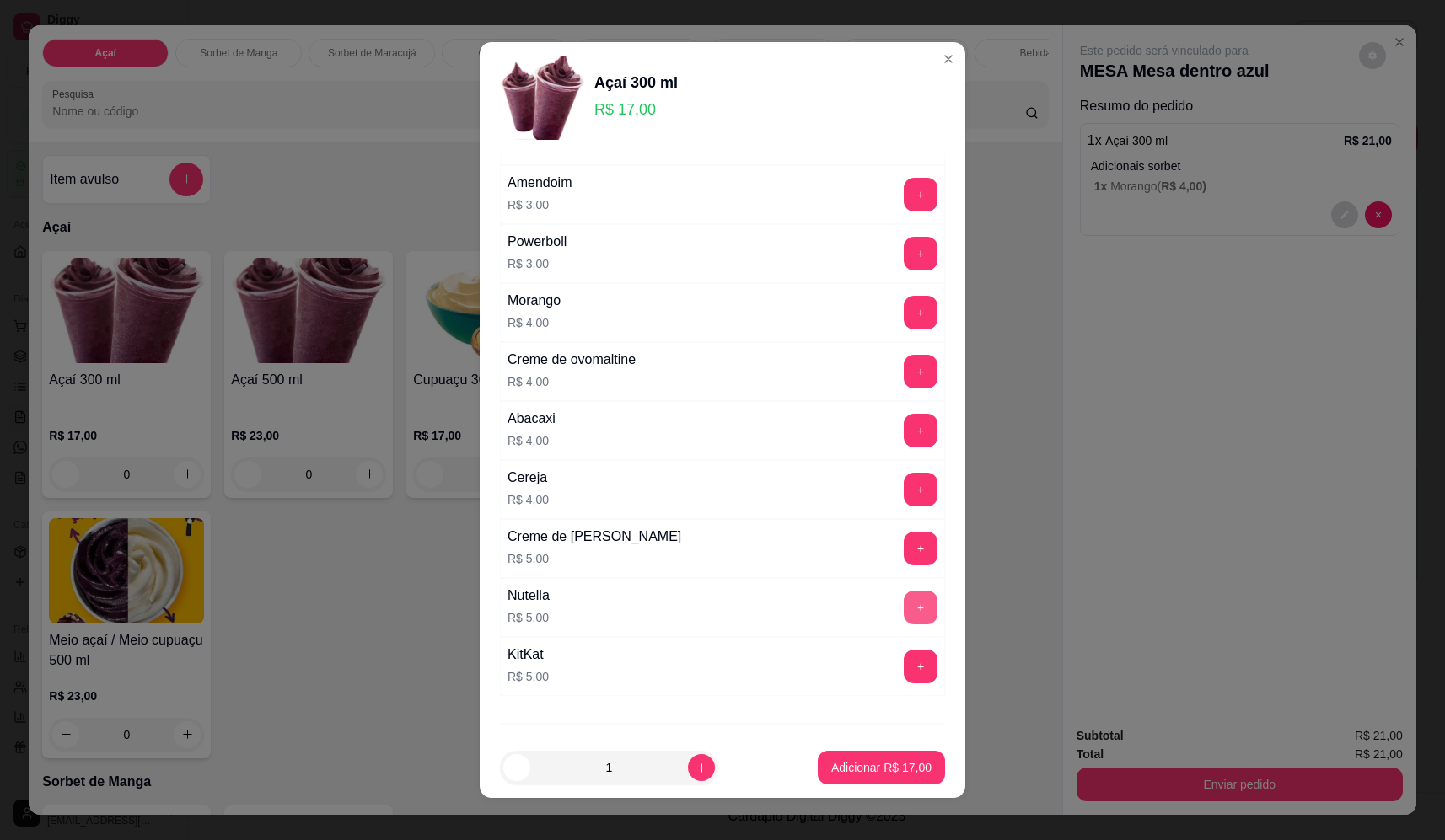
click at [904, 613] on button "+" at bounding box center [921, 607] width 34 height 34
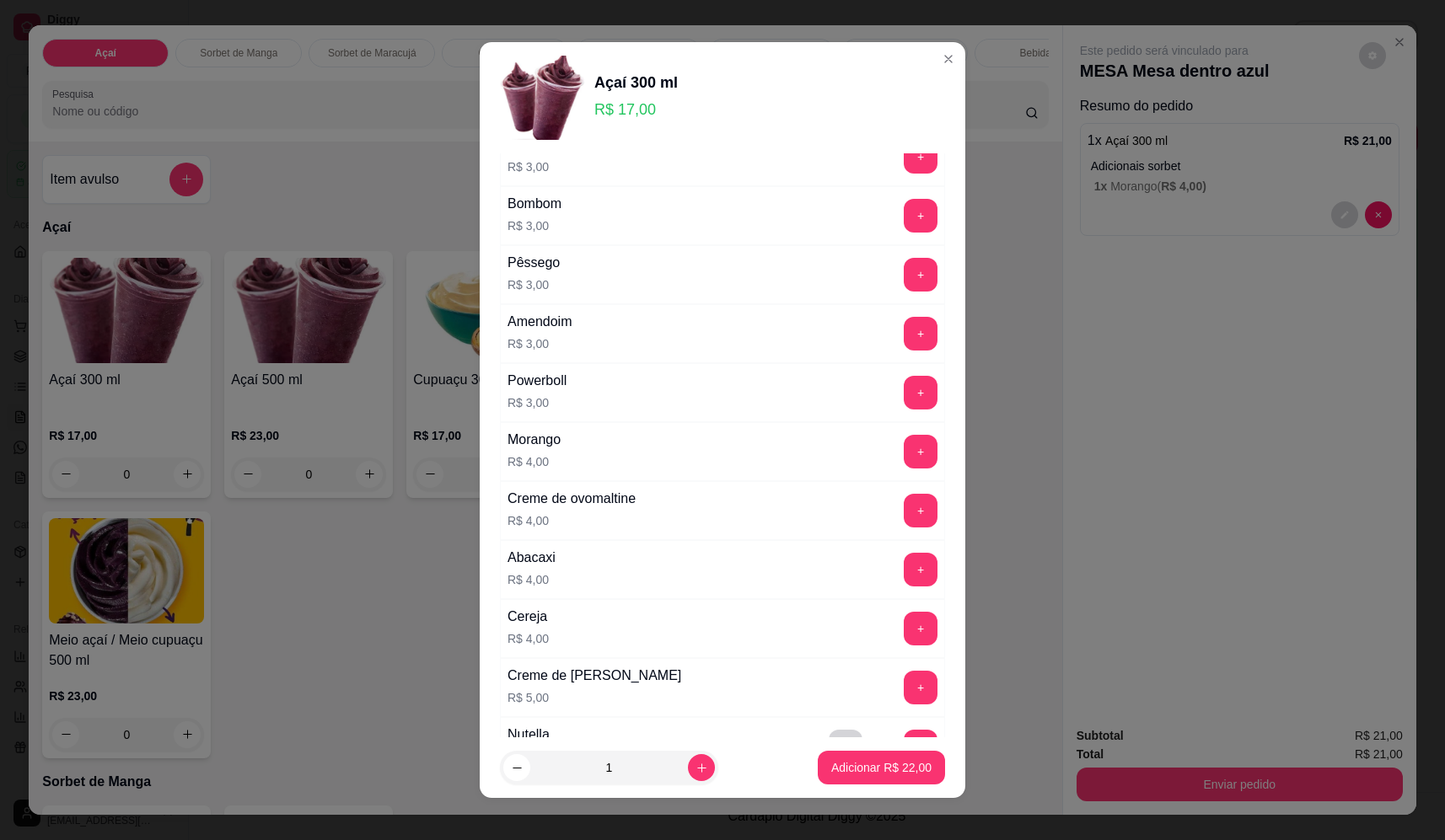
scroll to position [590, 0]
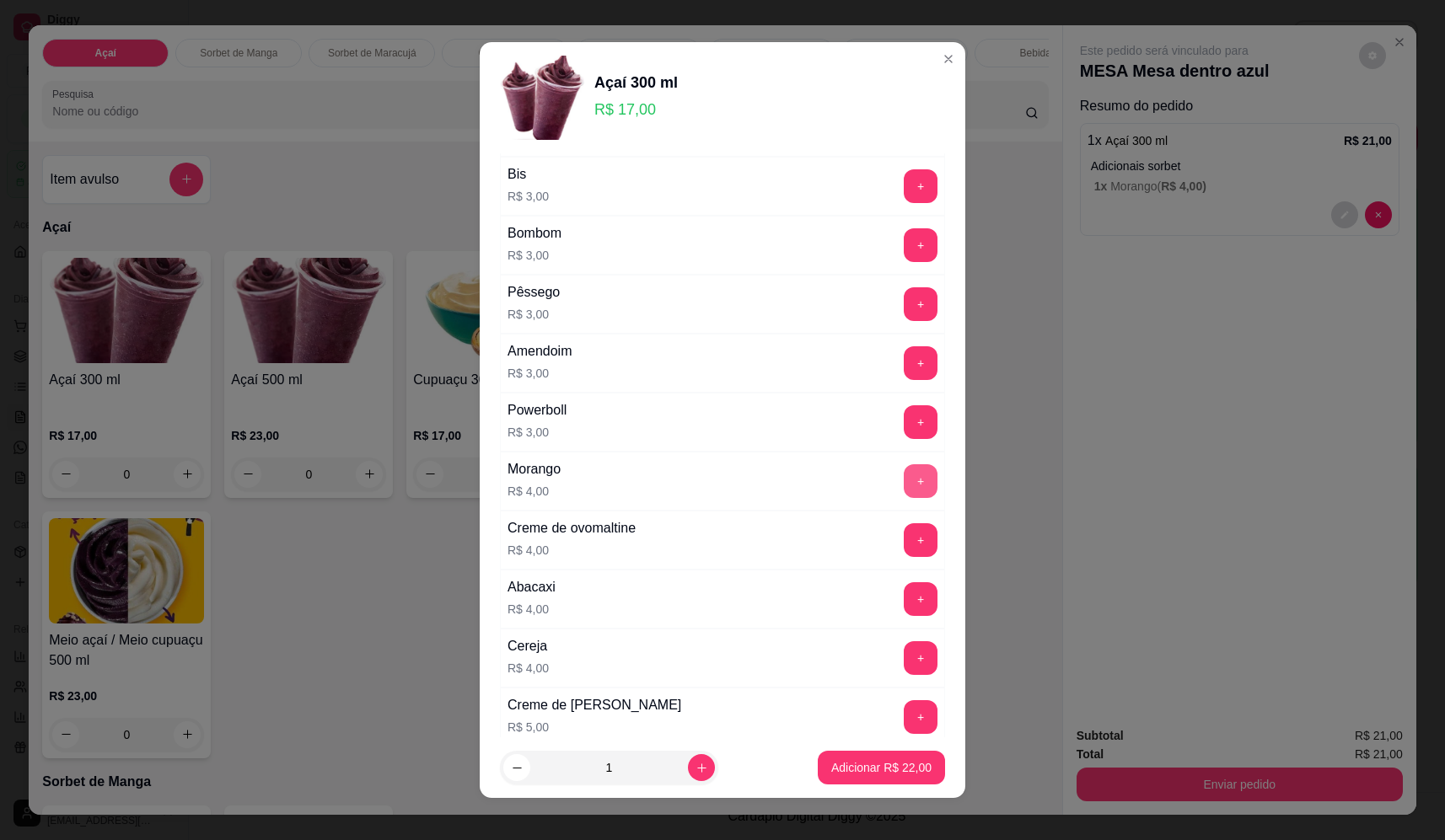
click at [904, 471] on button "+" at bounding box center [921, 481] width 34 height 34
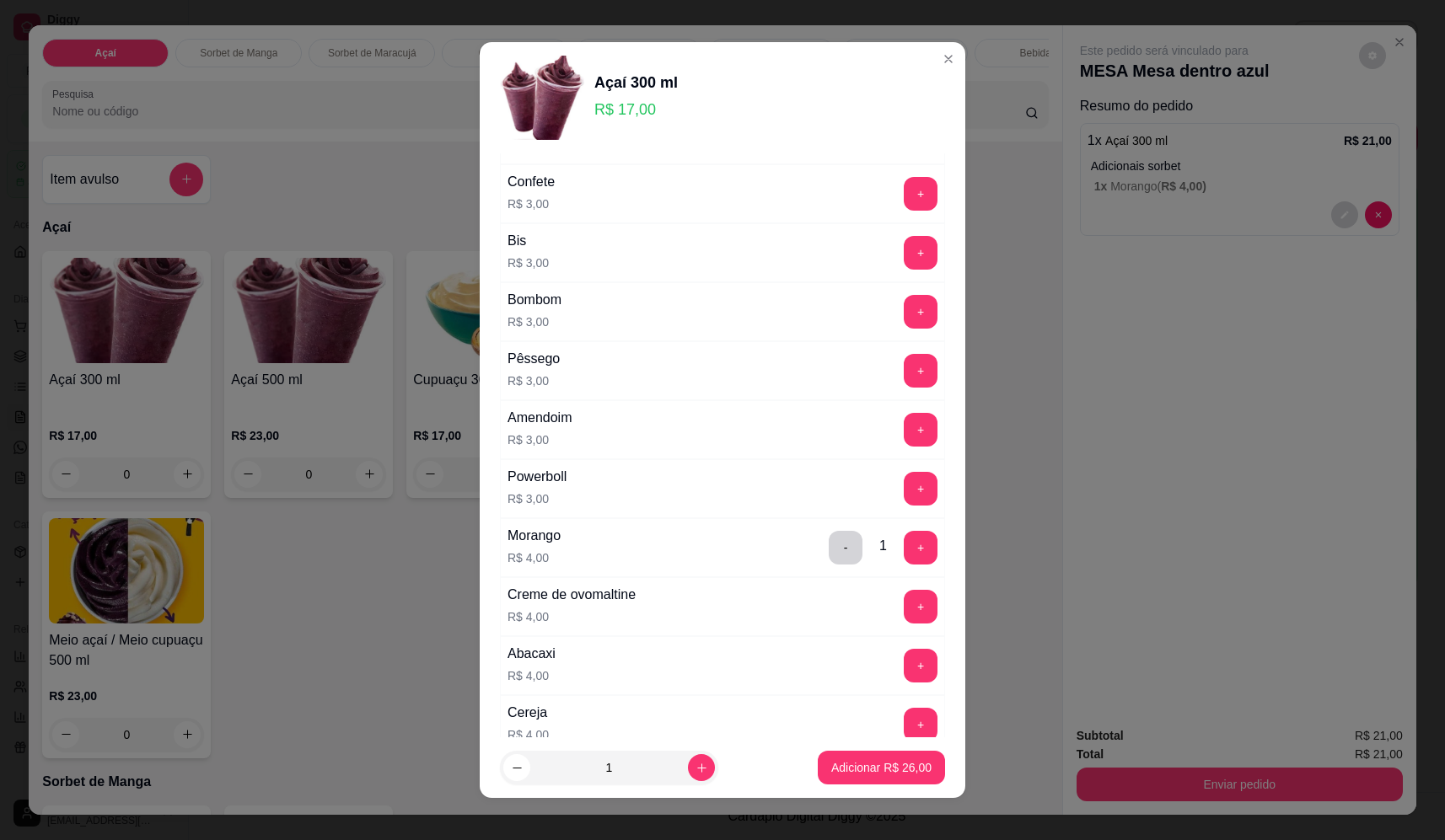
scroll to position [421, 0]
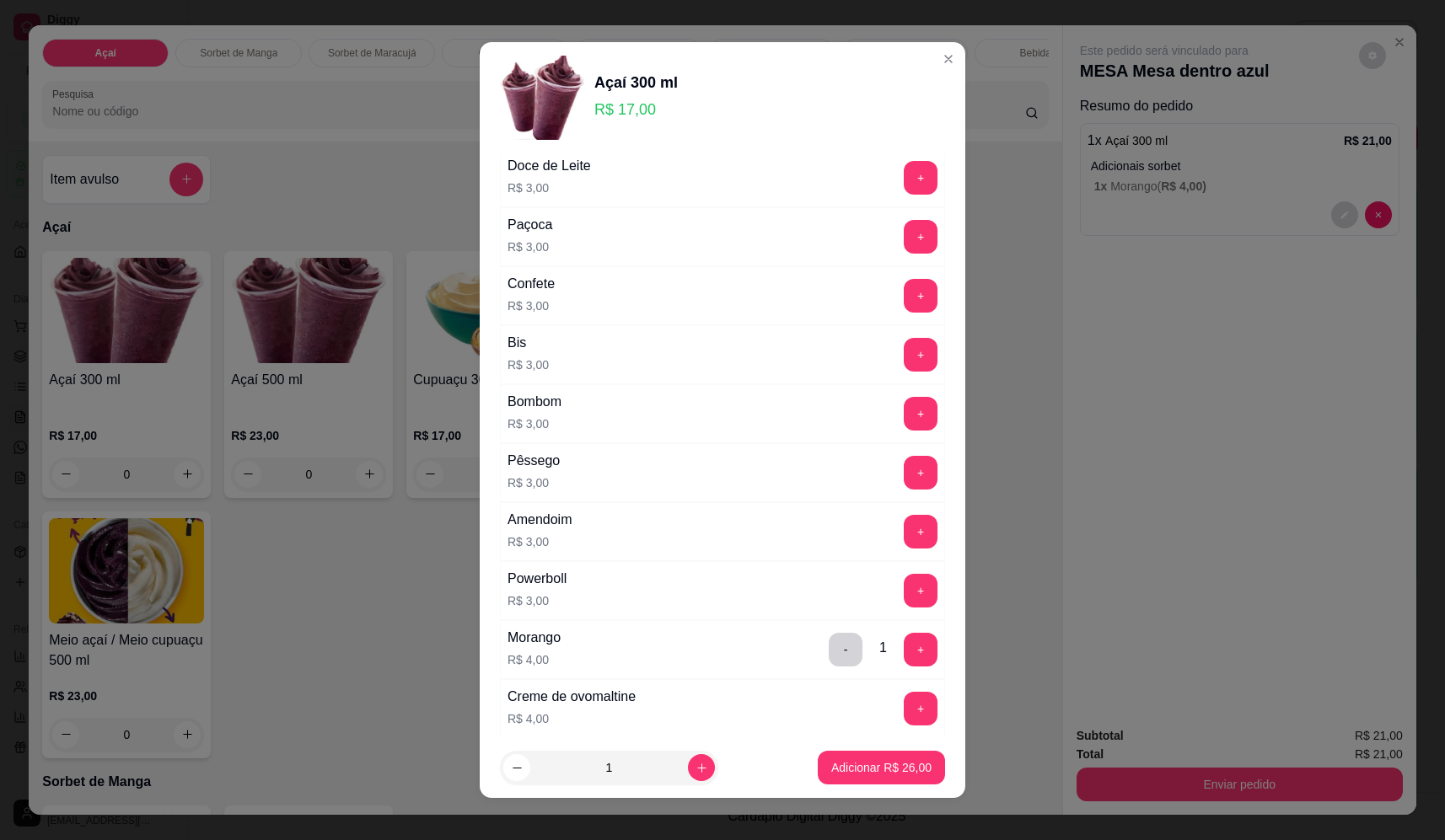
click at [915, 289] on div "Adicionais sorbet Escolha até 5 opções Completo Kiwi R$ 3,00 + Granola R$ 3,00 …" at bounding box center [722, 445] width 486 height 584
click at [905, 292] on button "+" at bounding box center [921, 295] width 33 height 33
click at [888, 772] on p "Adicionar R$ 29,00" at bounding box center [881, 768] width 100 height 17
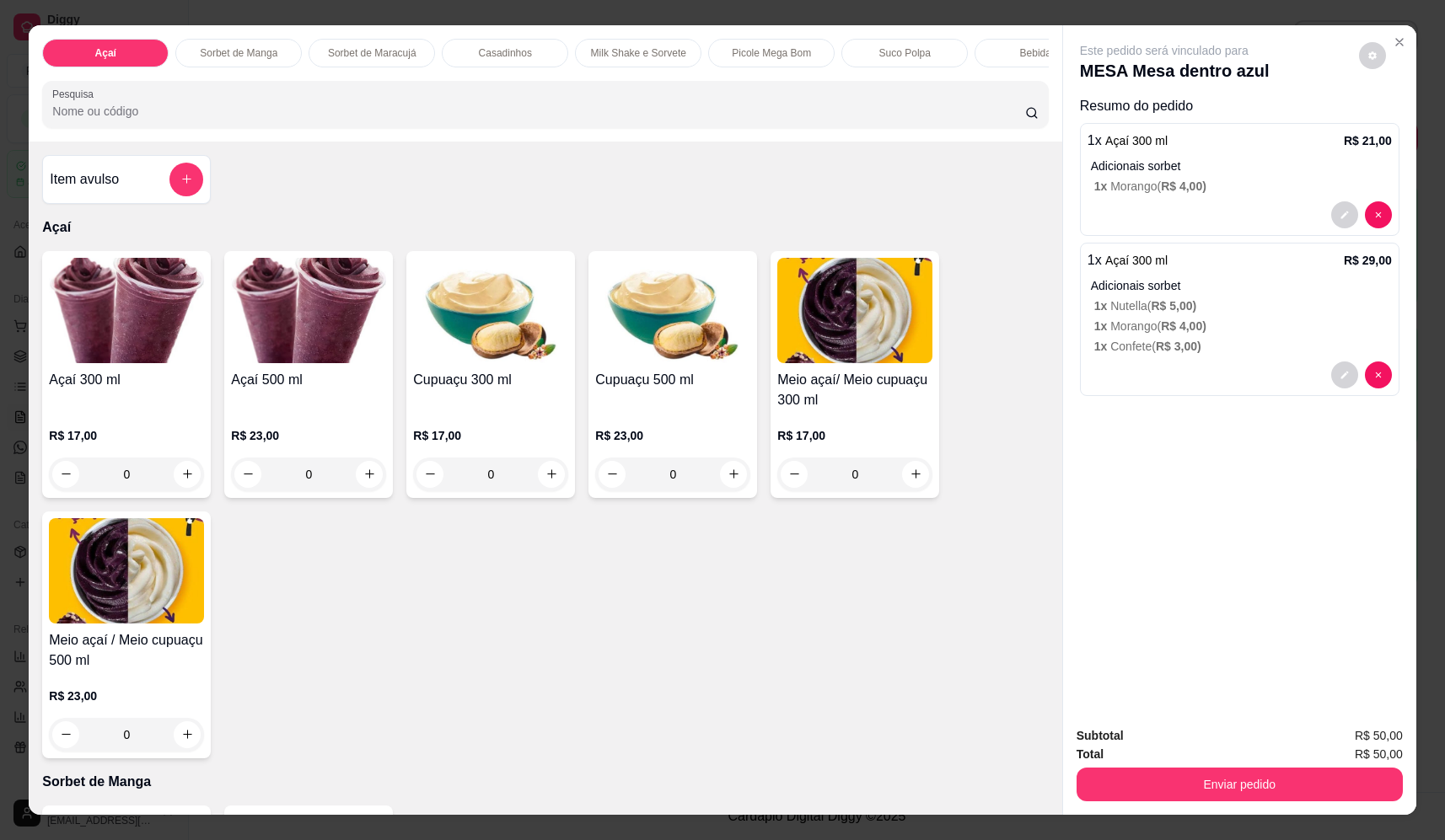
click at [1122, 787] on button "Enviar pedido" at bounding box center [1239, 785] width 327 height 34
click at [1121, 742] on button "Não registrar e enviar pedido" at bounding box center [1184, 743] width 175 height 32
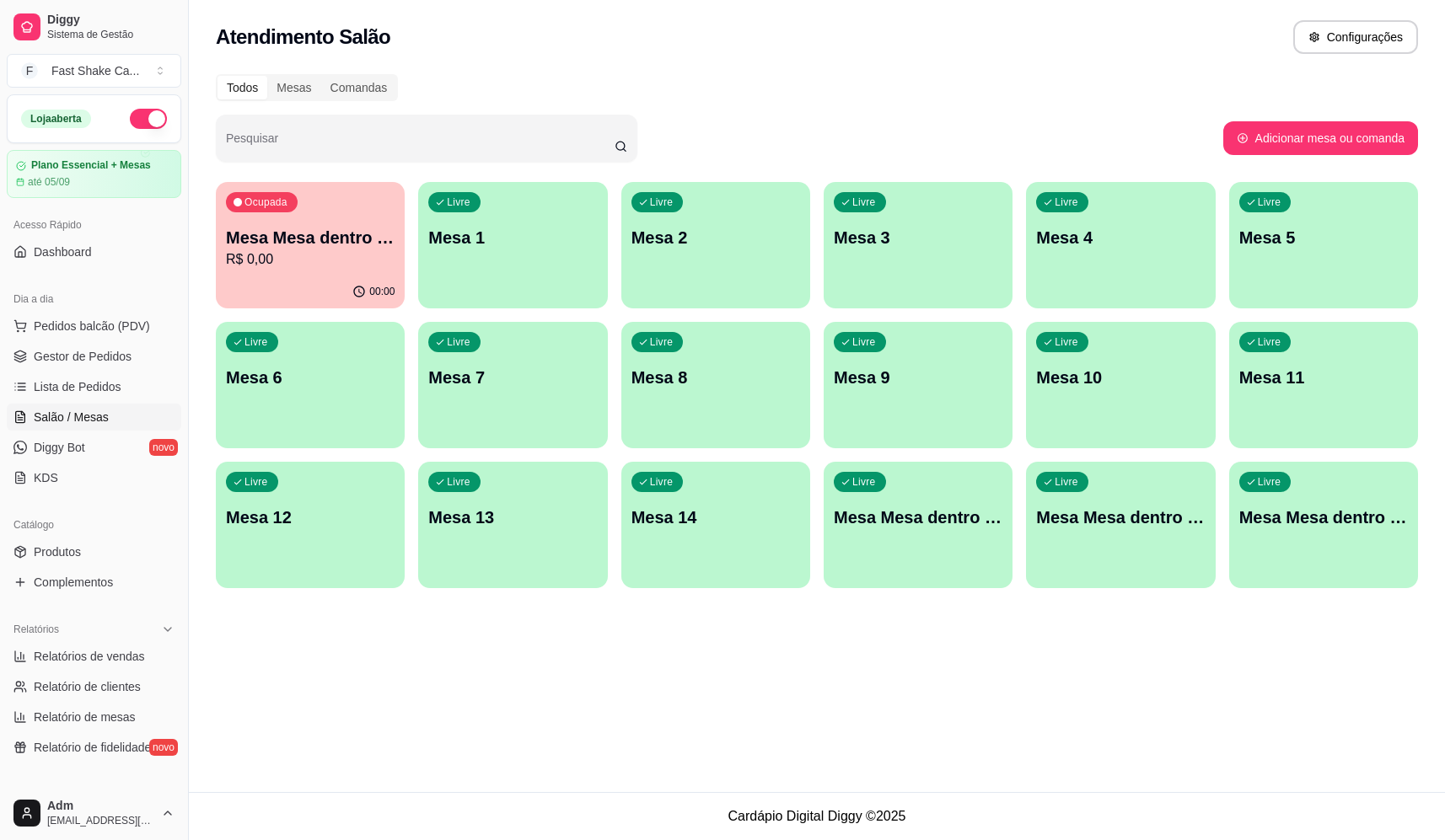
click at [340, 227] on p "Mesa Mesa dentro azul" at bounding box center [310, 238] width 168 height 23
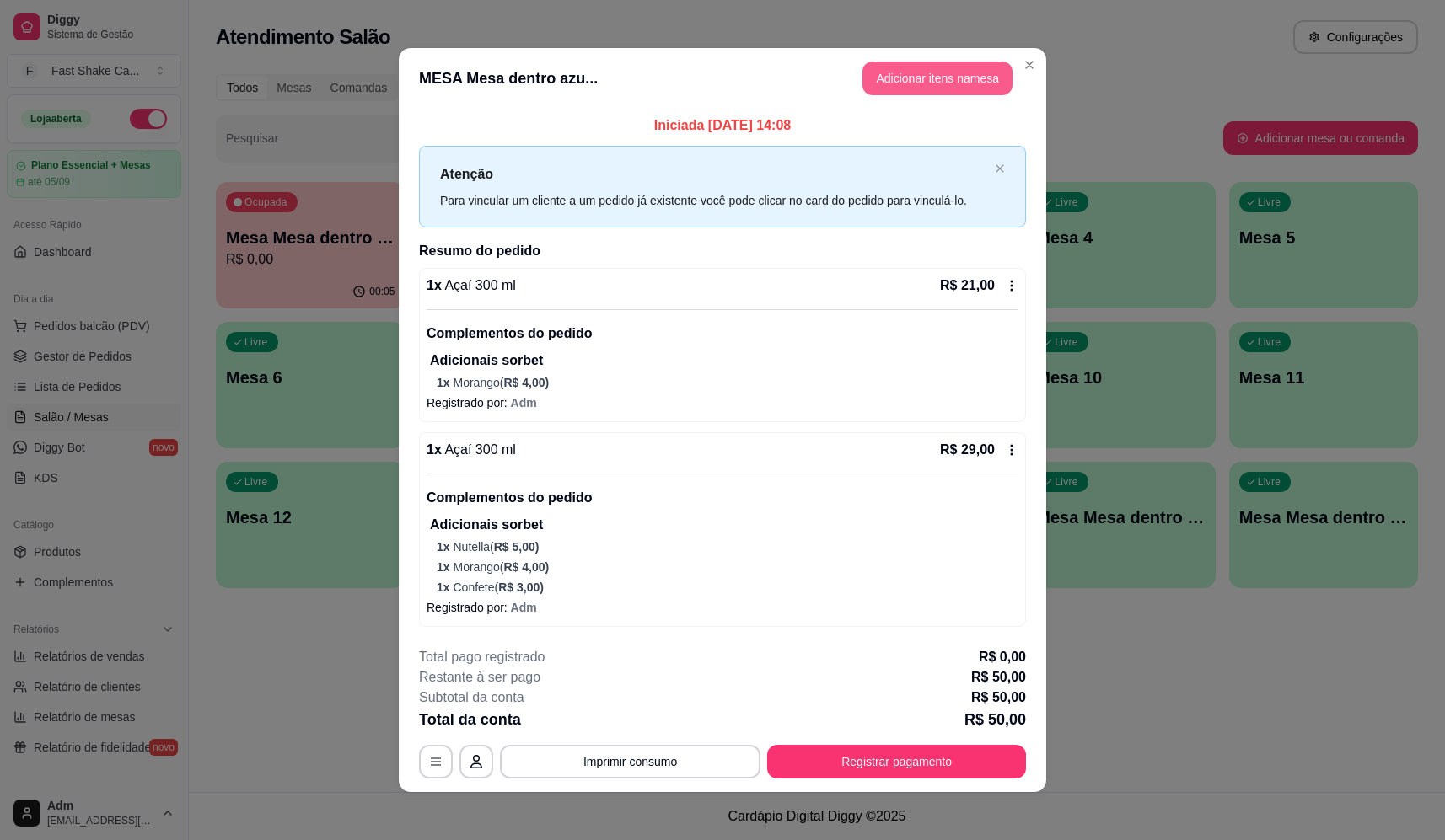
click at [904, 83] on button "Adicionar itens na mesa" at bounding box center [938, 79] width 150 height 34
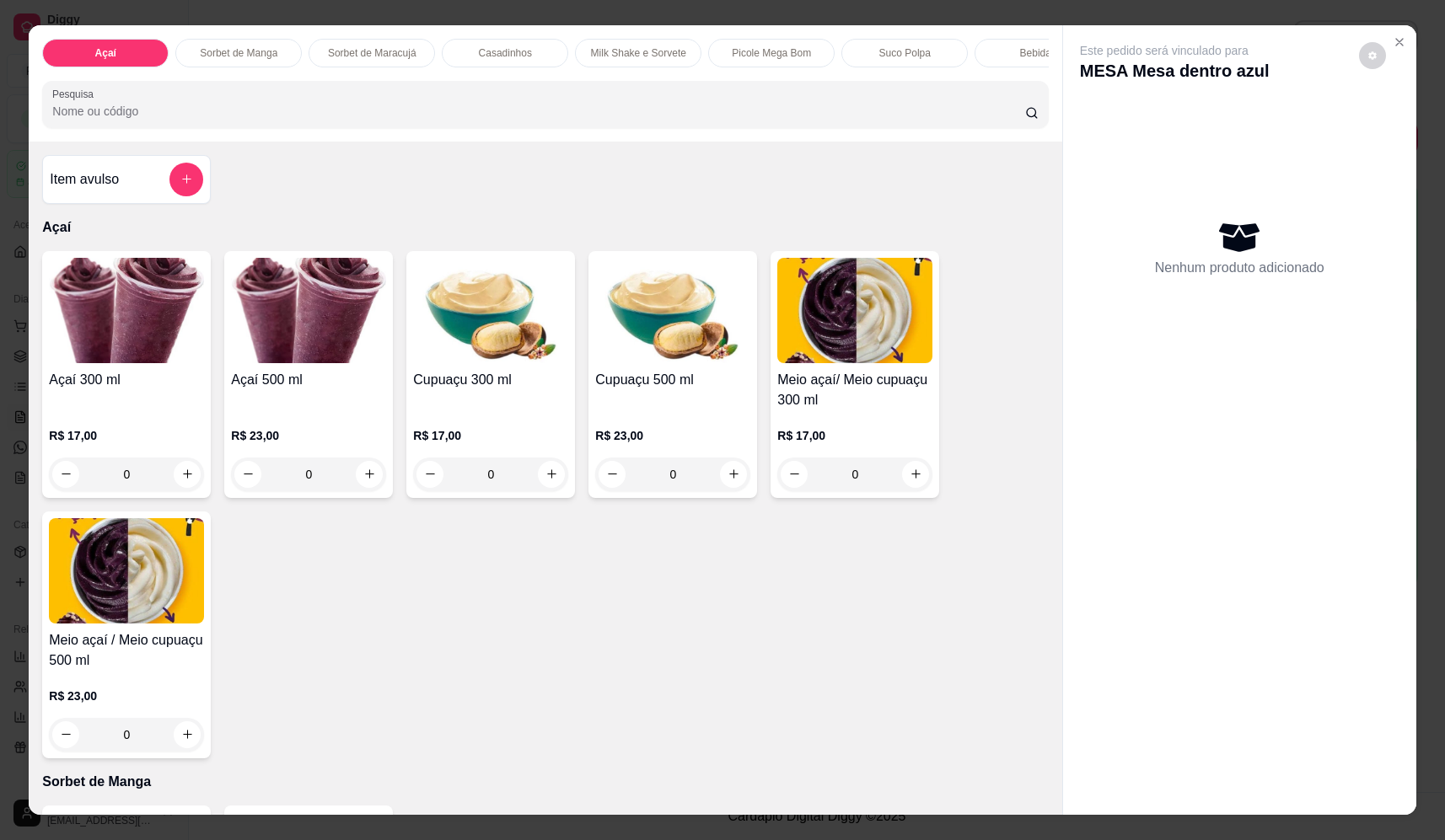
click at [437, 120] on input "Pesquisa" at bounding box center [538, 111] width 973 height 17
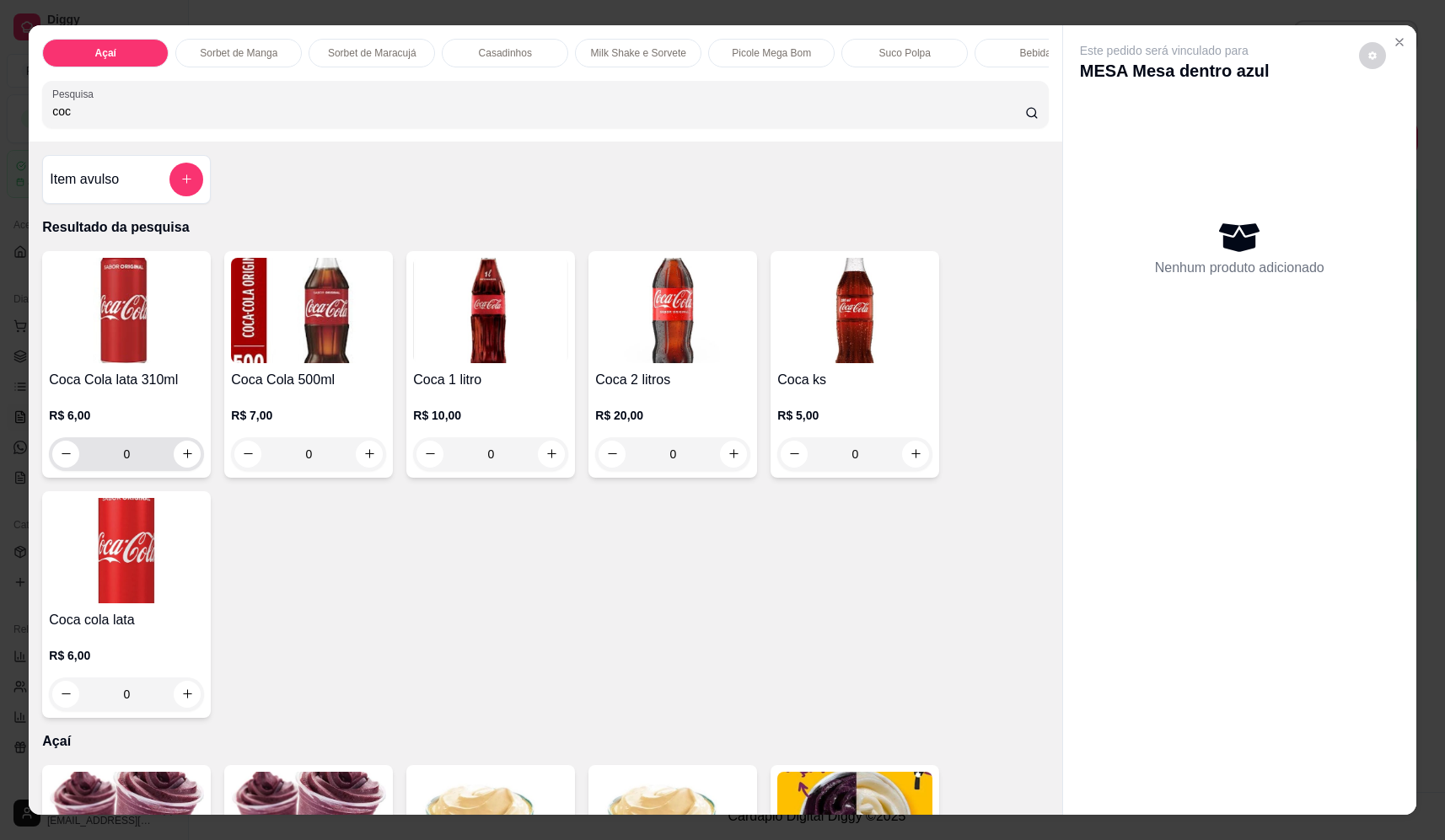
type input "coc"
click at [191, 460] on button "increase-product-quantity" at bounding box center [187, 454] width 27 height 27
type input "1"
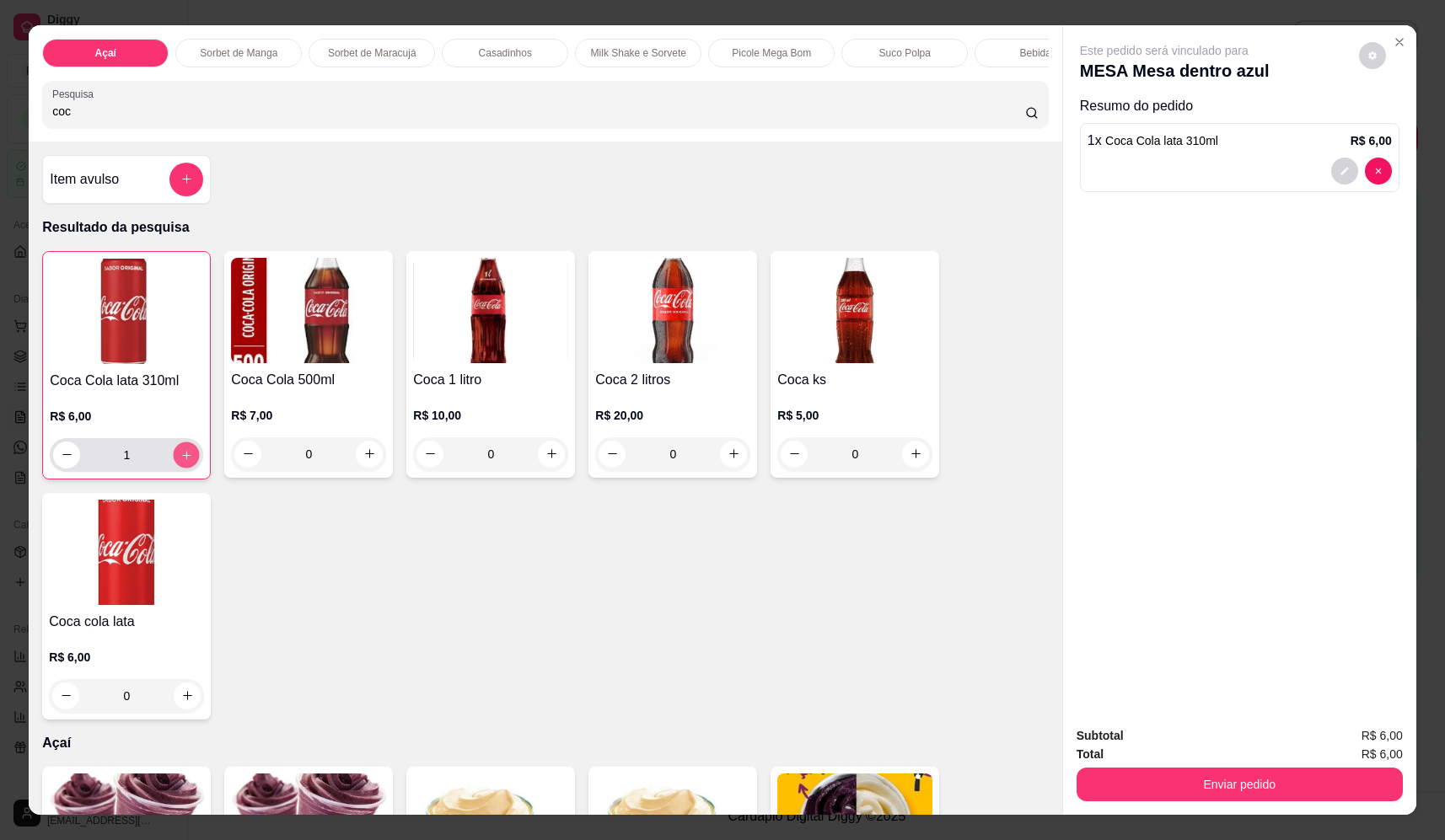
click at [186, 468] on button "increase-product-quantity" at bounding box center [186, 454] width 26 height 26
type input "2"
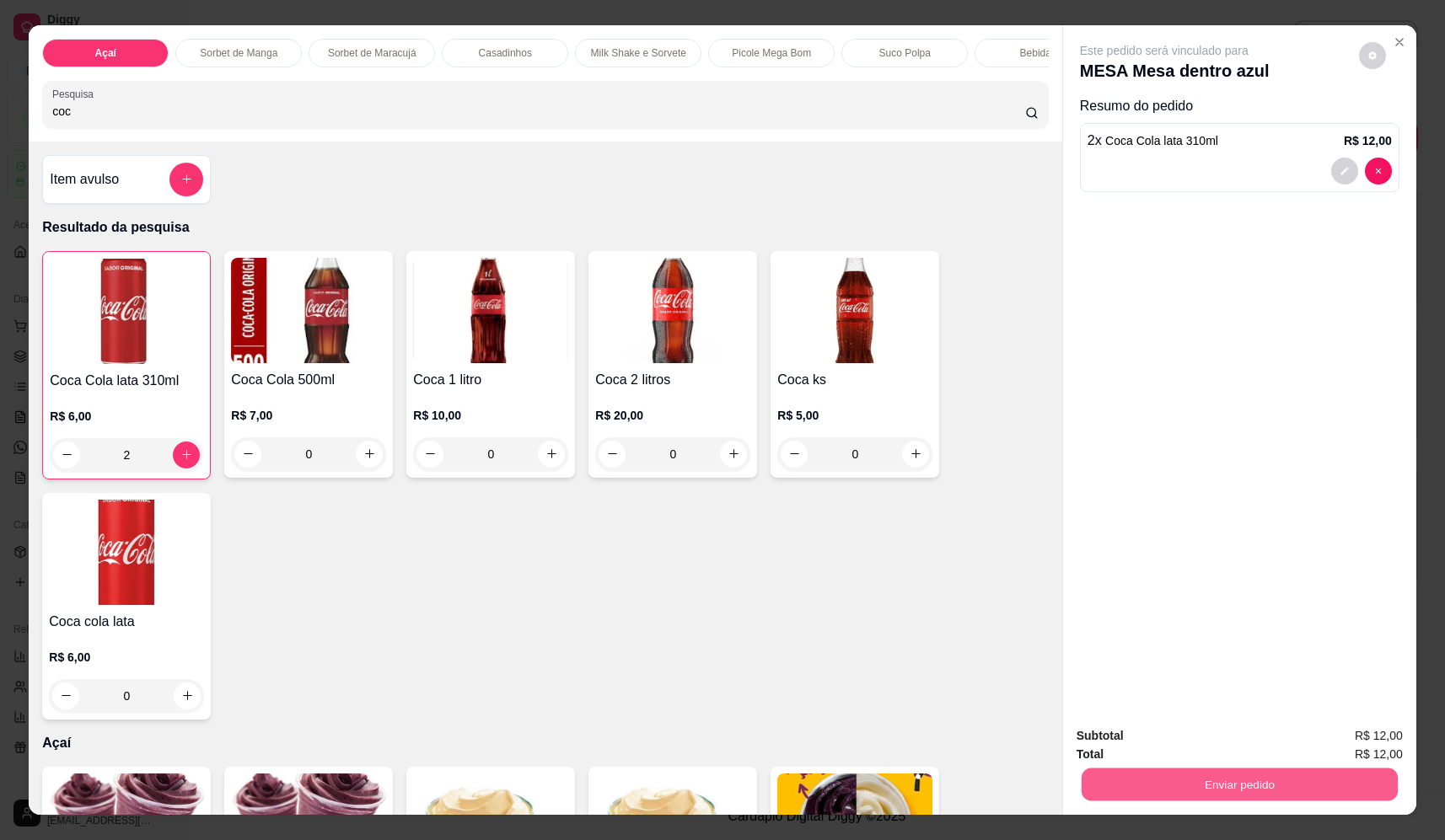
click at [1193, 791] on button "Enviar pedido" at bounding box center [1239, 785] width 316 height 33
click at [1194, 754] on button "Não registrar e enviar pedido" at bounding box center [1184, 743] width 175 height 32
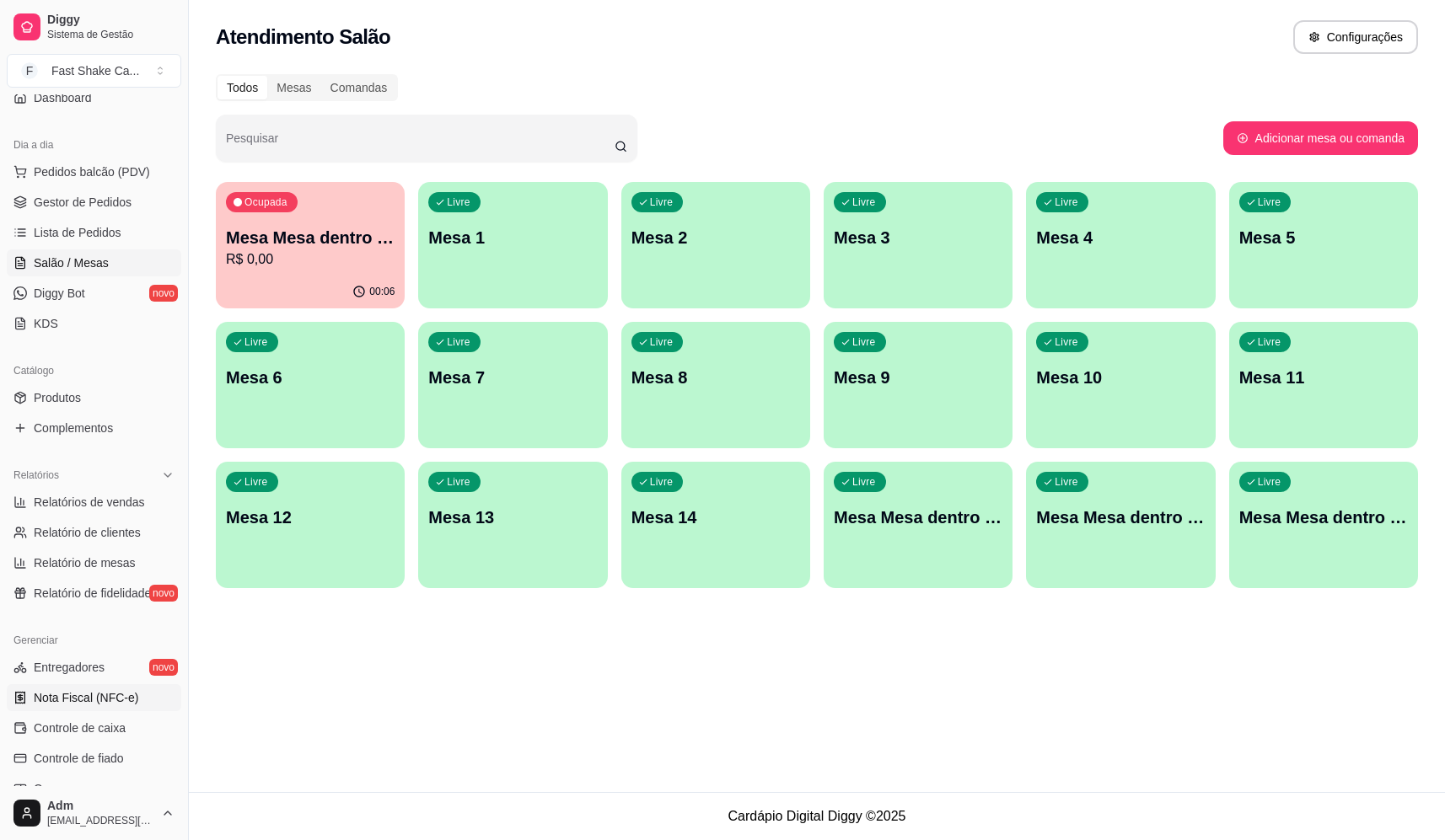
scroll to position [0, 0]
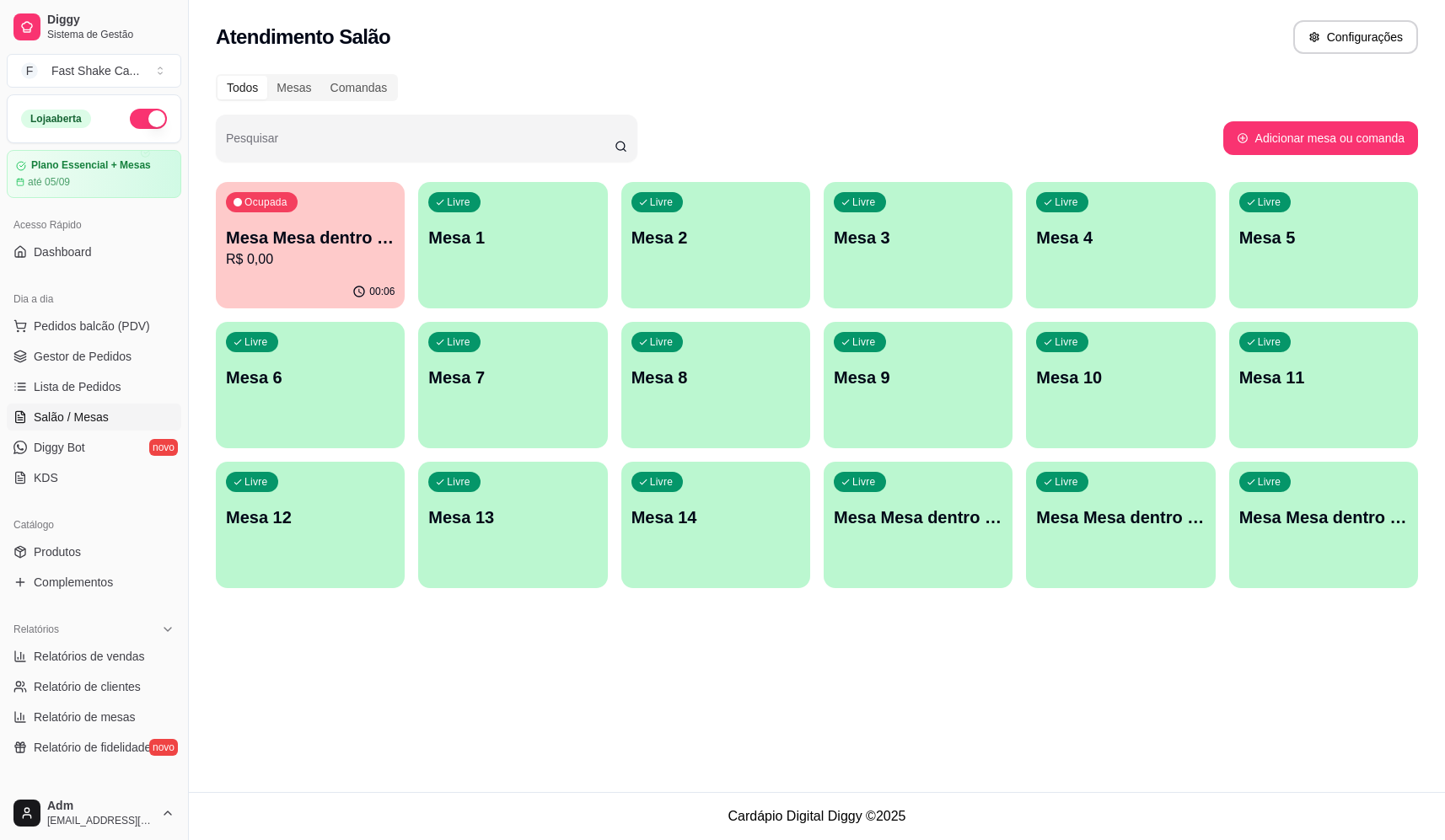
click at [327, 233] on p "Mesa Mesa dentro azul" at bounding box center [310, 238] width 168 height 23
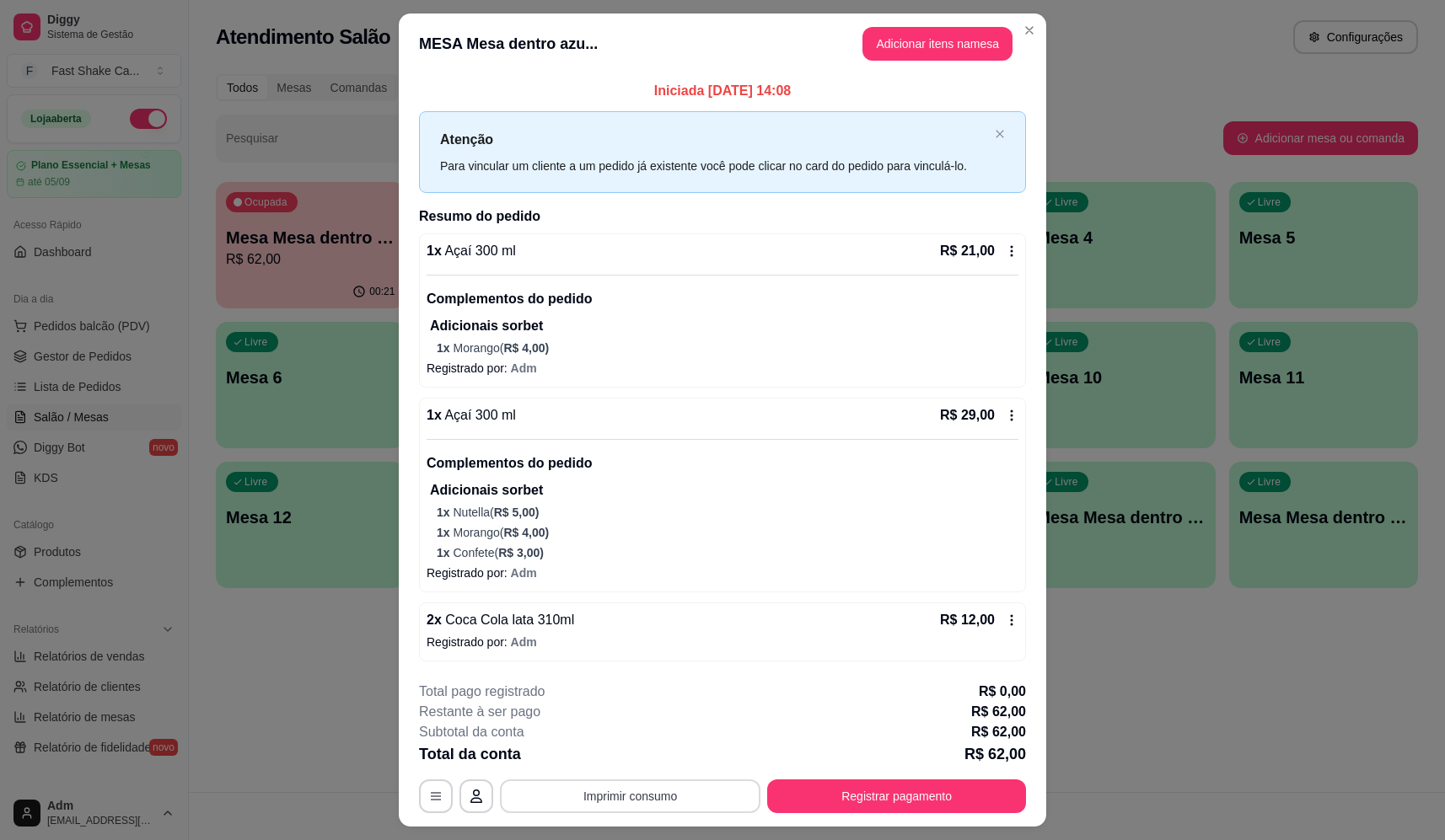
click at [563, 801] on button "Imprimir consumo" at bounding box center [630, 797] width 260 height 34
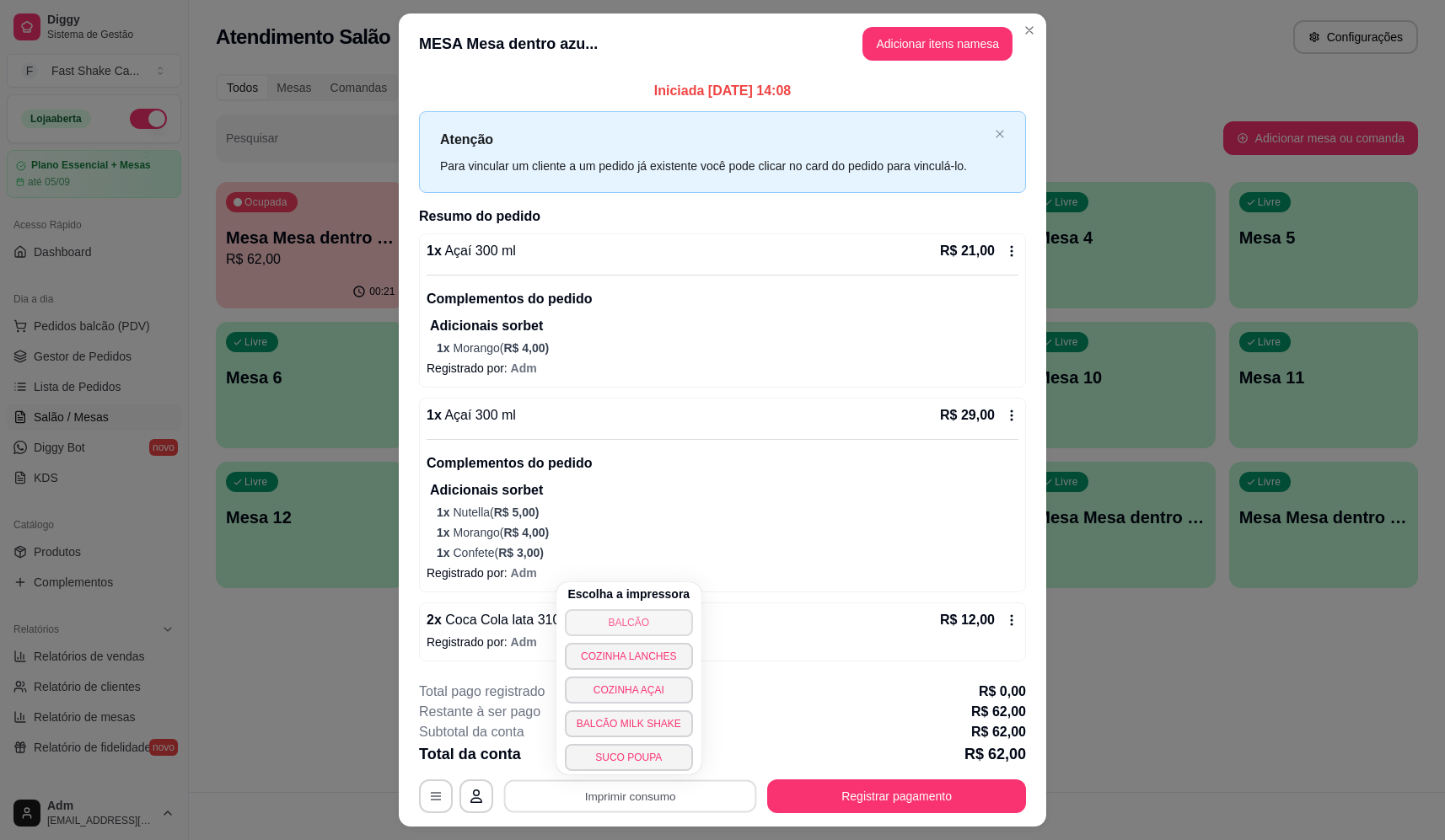
click at [622, 619] on button "BALCÃO" at bounding box center [628, 623] width 128 height 27
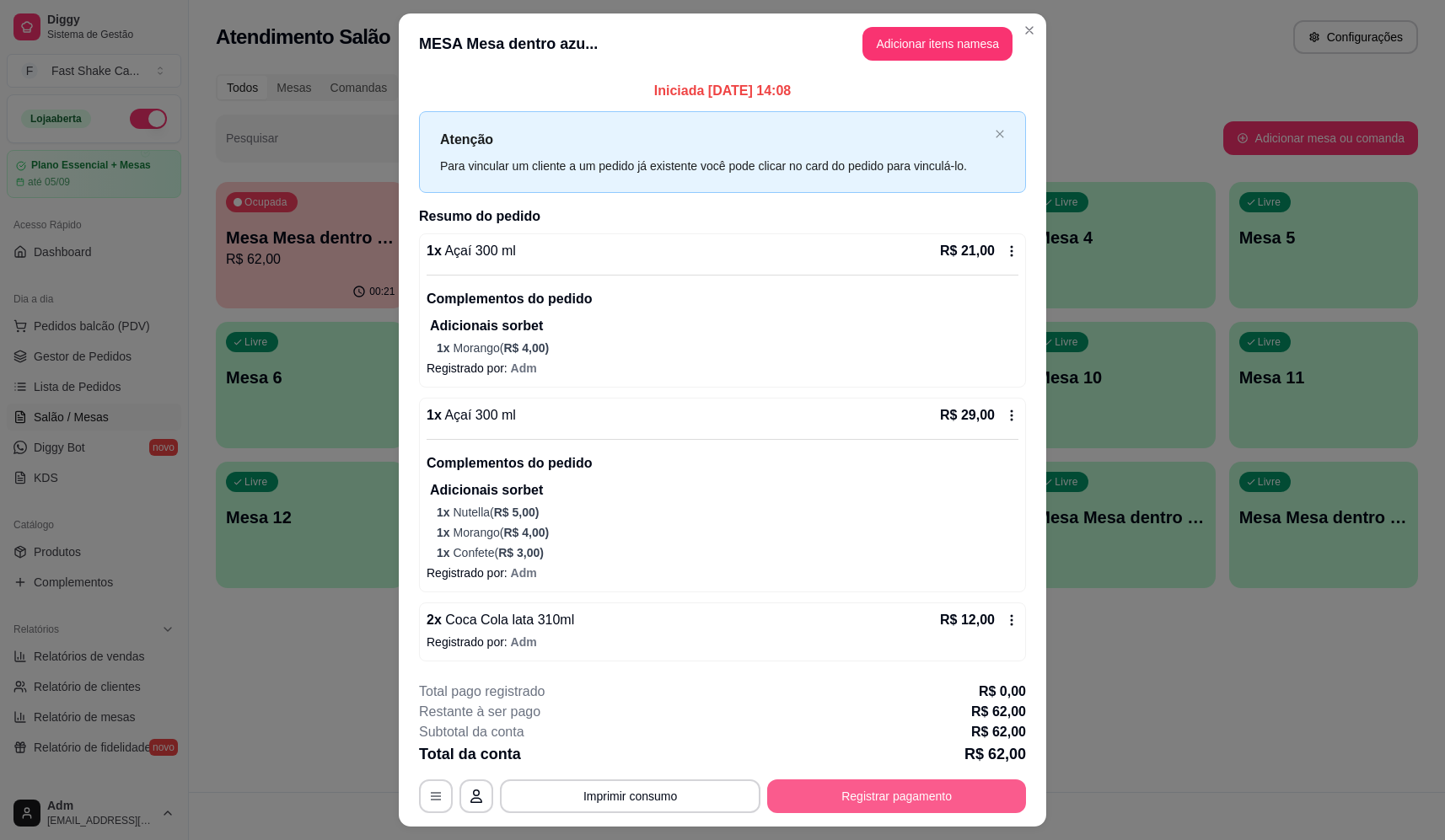
click at [842, 787] on button "Registrar pagamento" at bounding box center [896, 797] width 259 height 34
click at [841, 324] on div "Débito" at bounding box center [837, 335] width 119 height 98
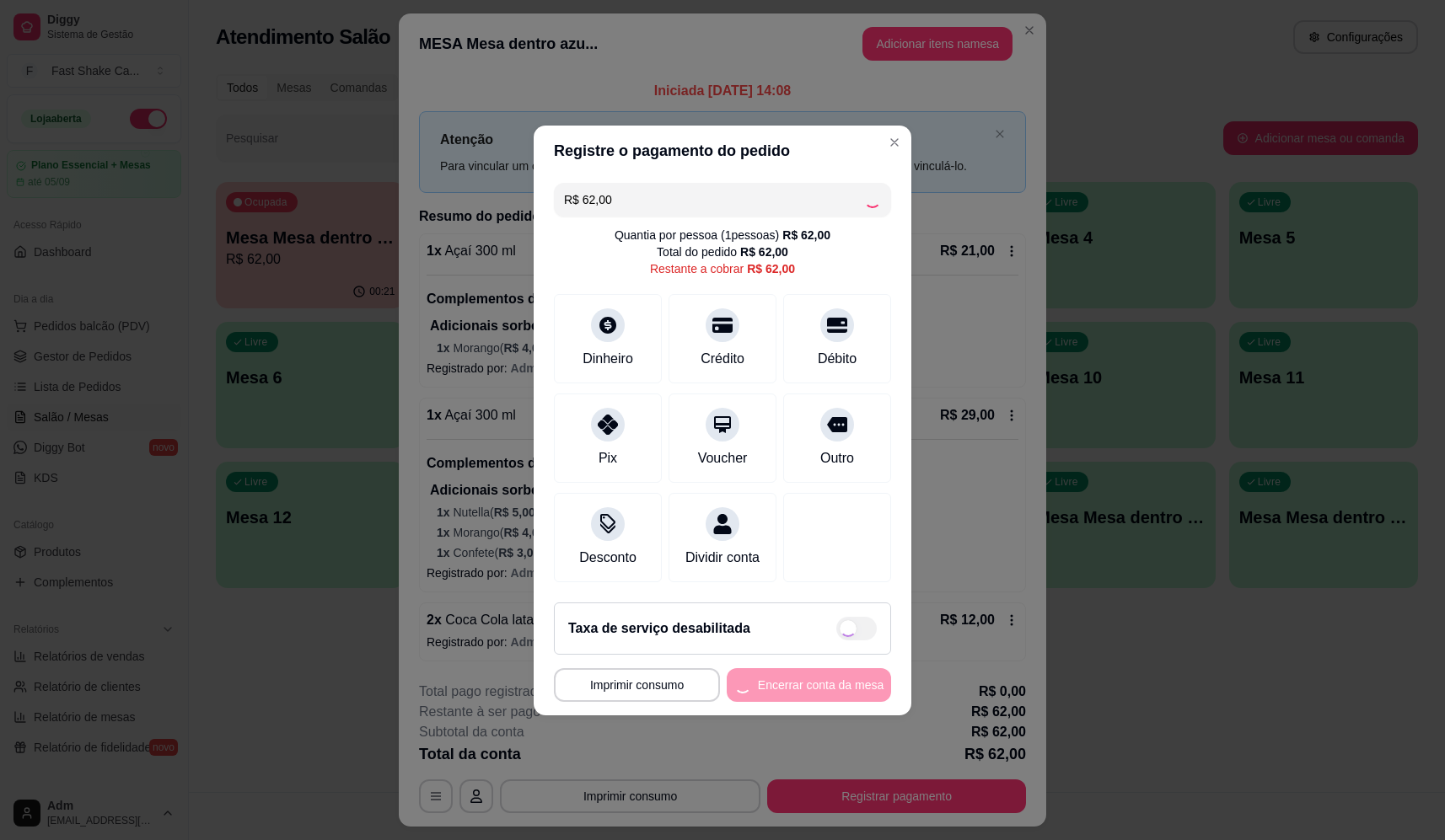
click at [778, 702] on div "**********" at bounding box center [722, 685] width 337 height 34
type input "R$ 0,00"
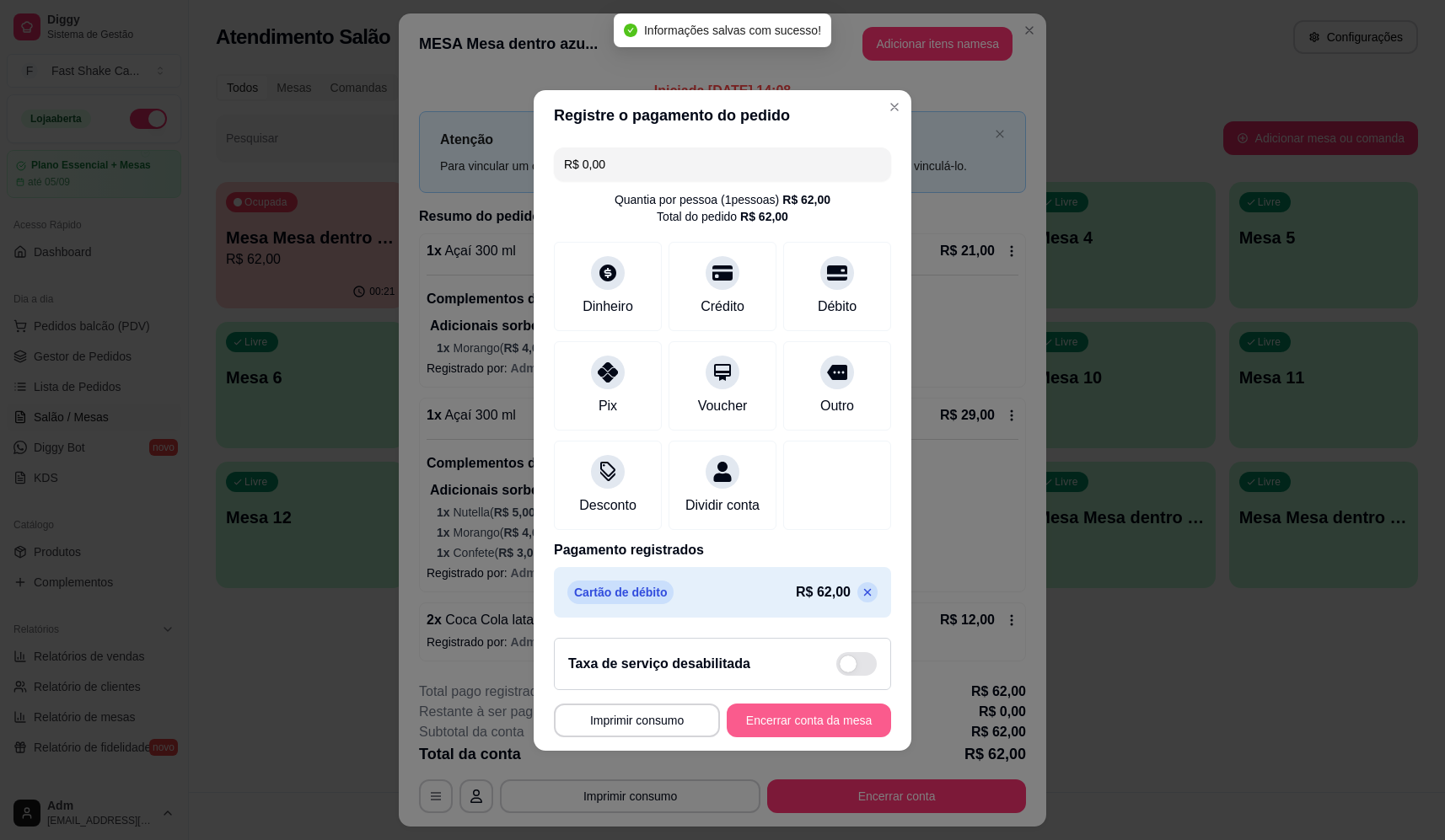
click at [780, 727] on button "Encerrar conta da mesa" at bounding box center [809, 721] width 165 height 34
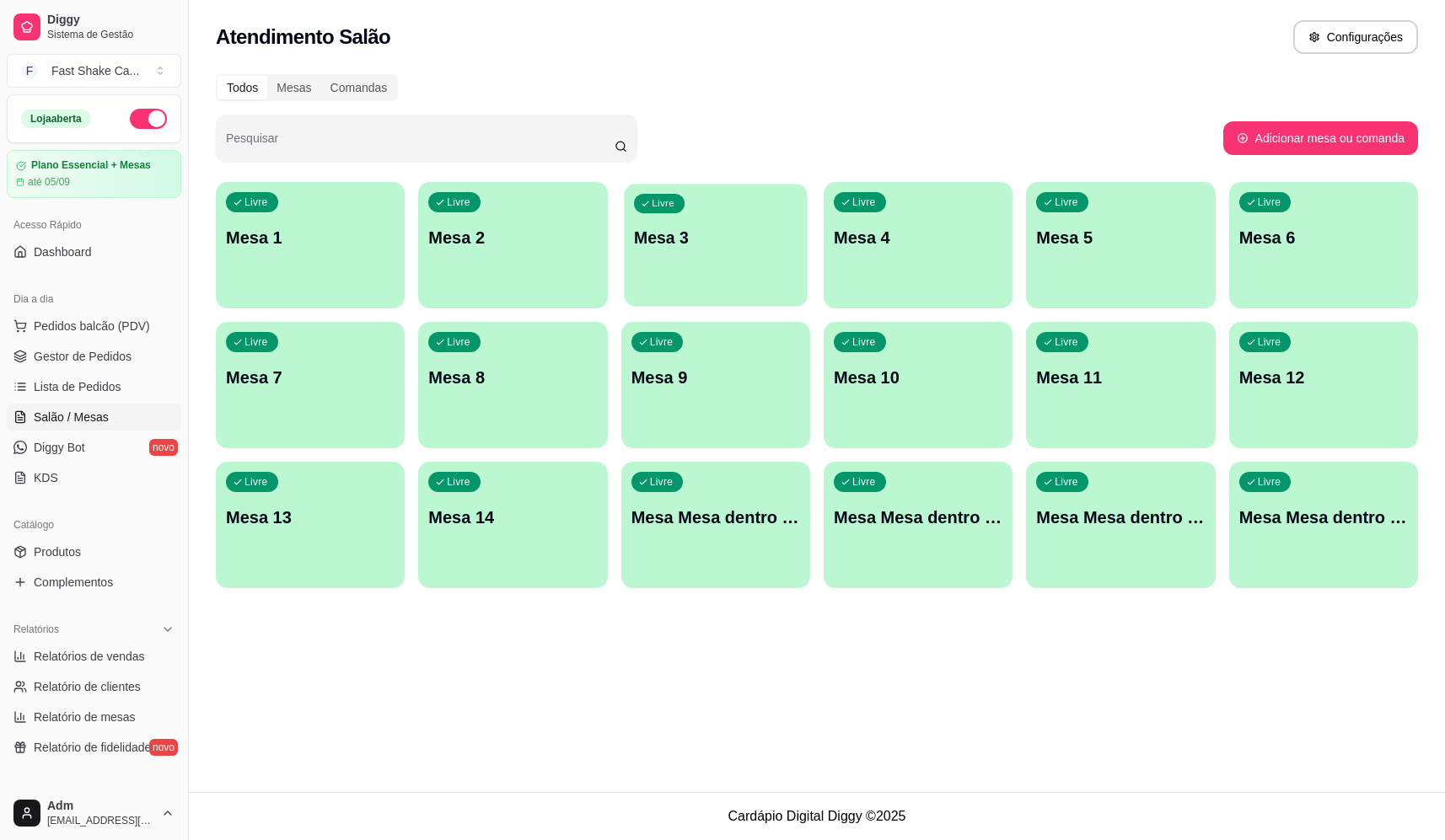
click at [658, 216] on div "Livre Mesa 3" at bounding box center [715, 234] width 183 height 103
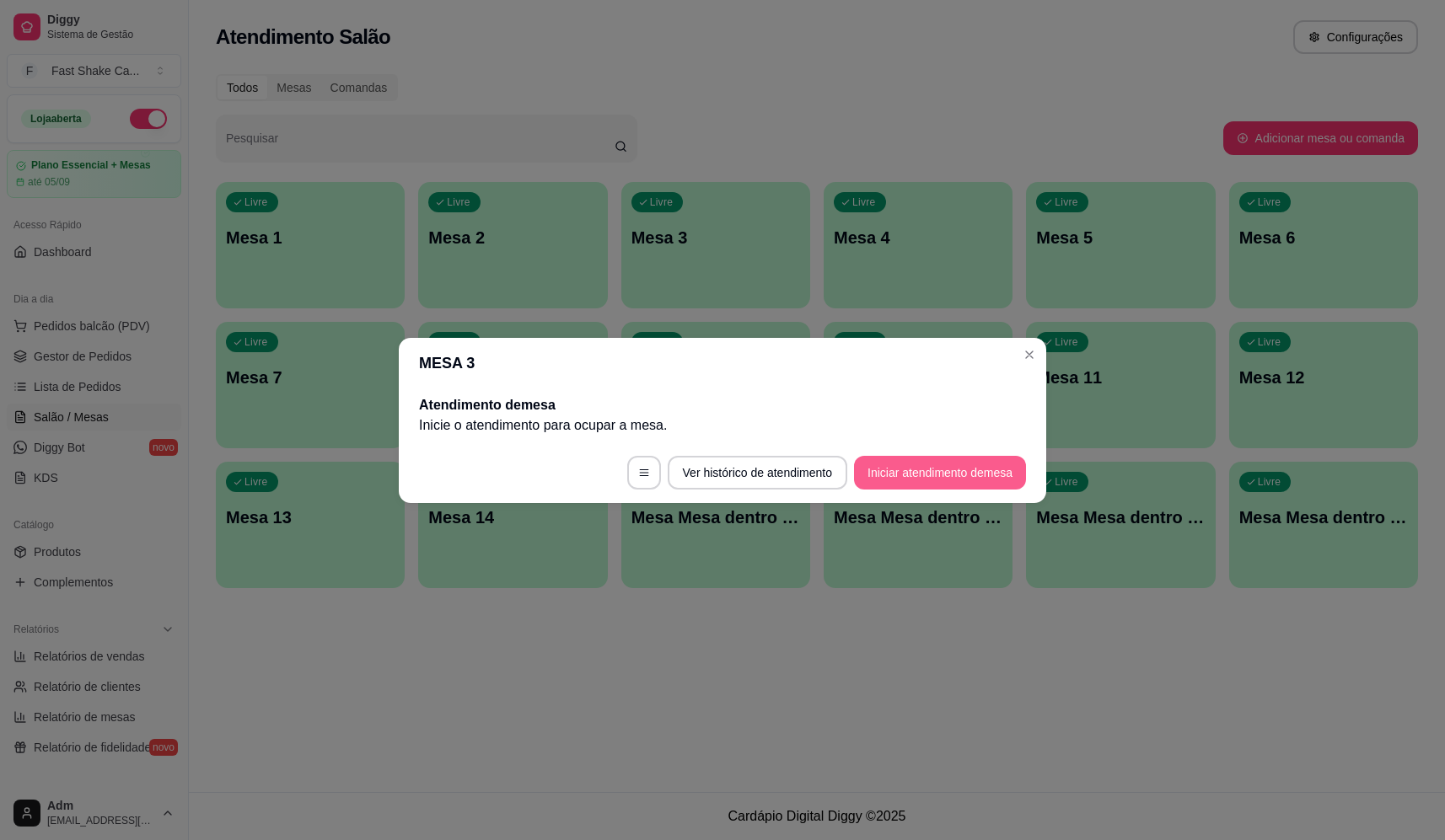
click at [919, 479] on button "Iniciar atendimento de mesa" at bounding box center [939, 473] width 172 height 34
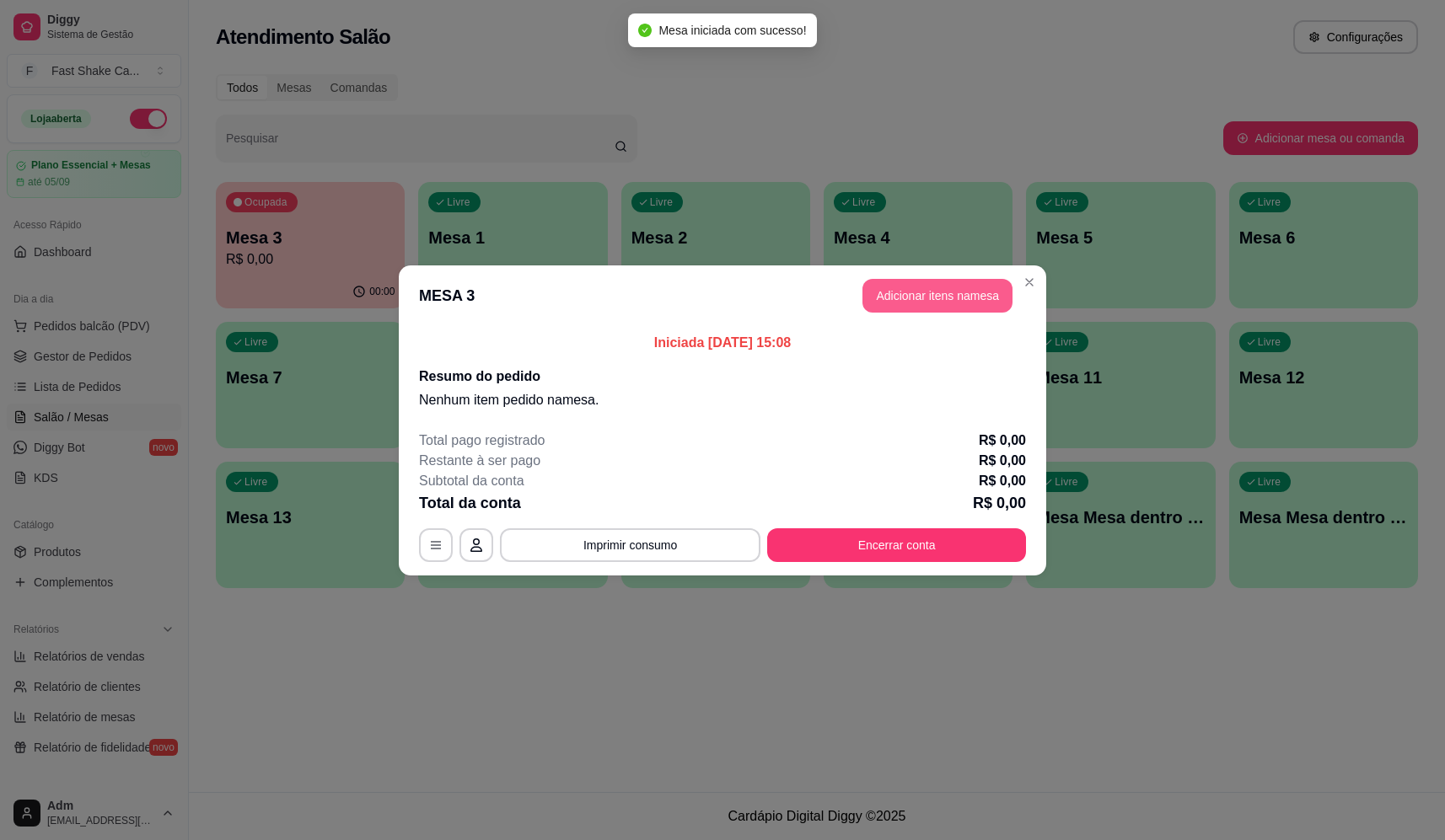
click at [961, 288] on button "Adicionar itens na mesa" at bounding box center [938, 296] width 150 height 34
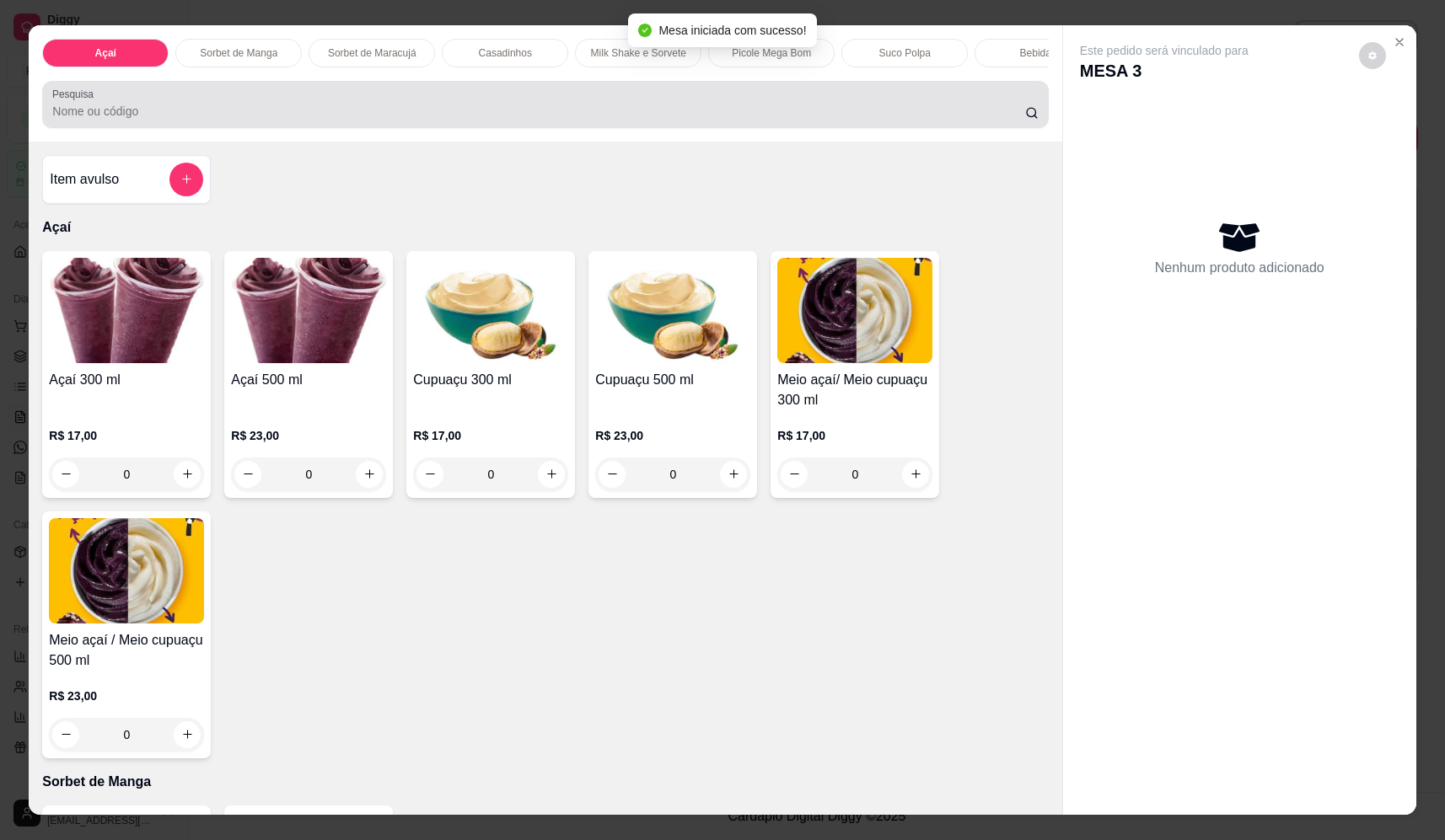
click at [483, 120] on input "Pesquisa" at bounding box center [538, 111] width 973 height 17
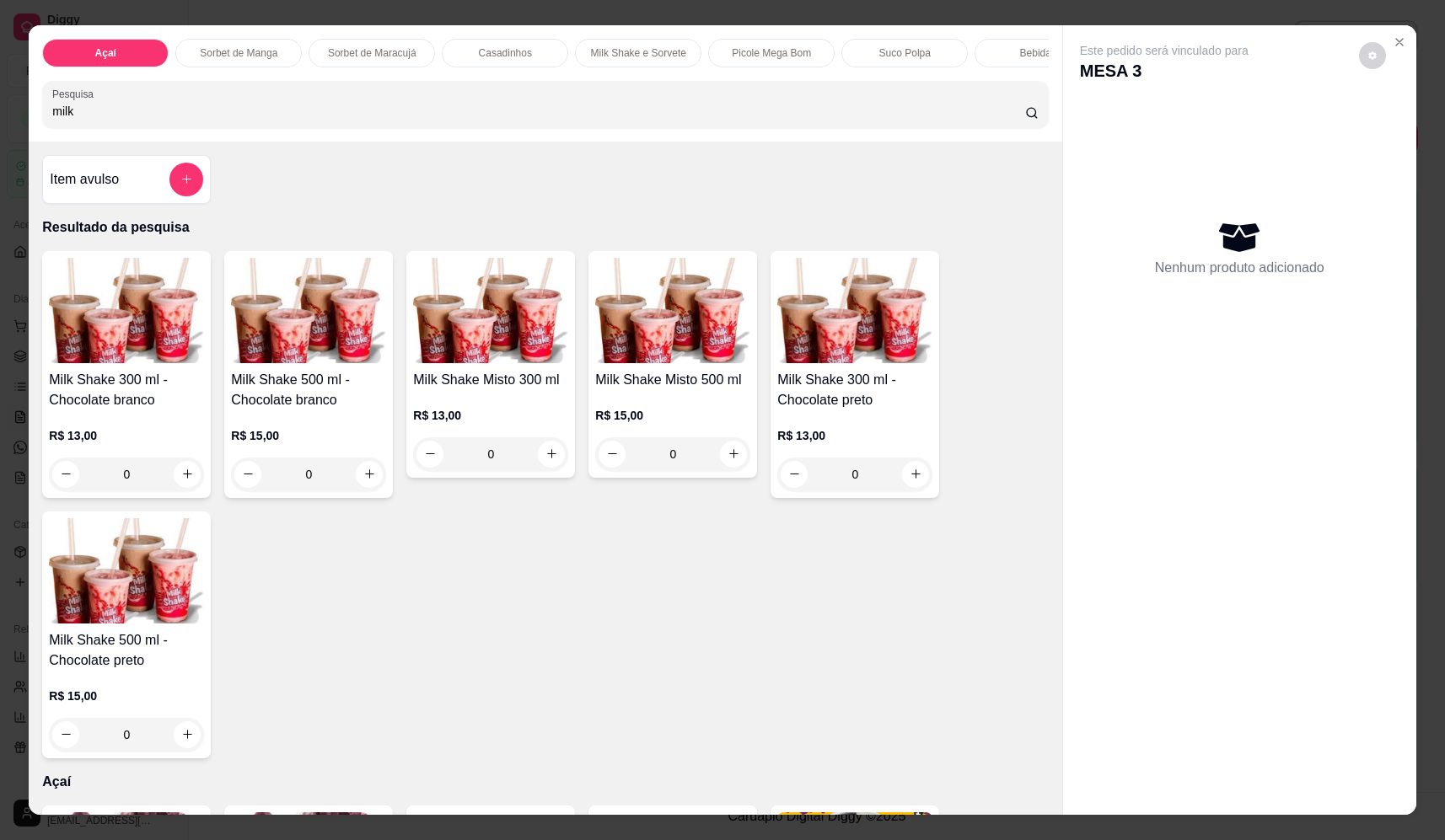
type input "milk"
click at [914, 491] on div "0" at bounding box center [854, 475] width 155 height 34
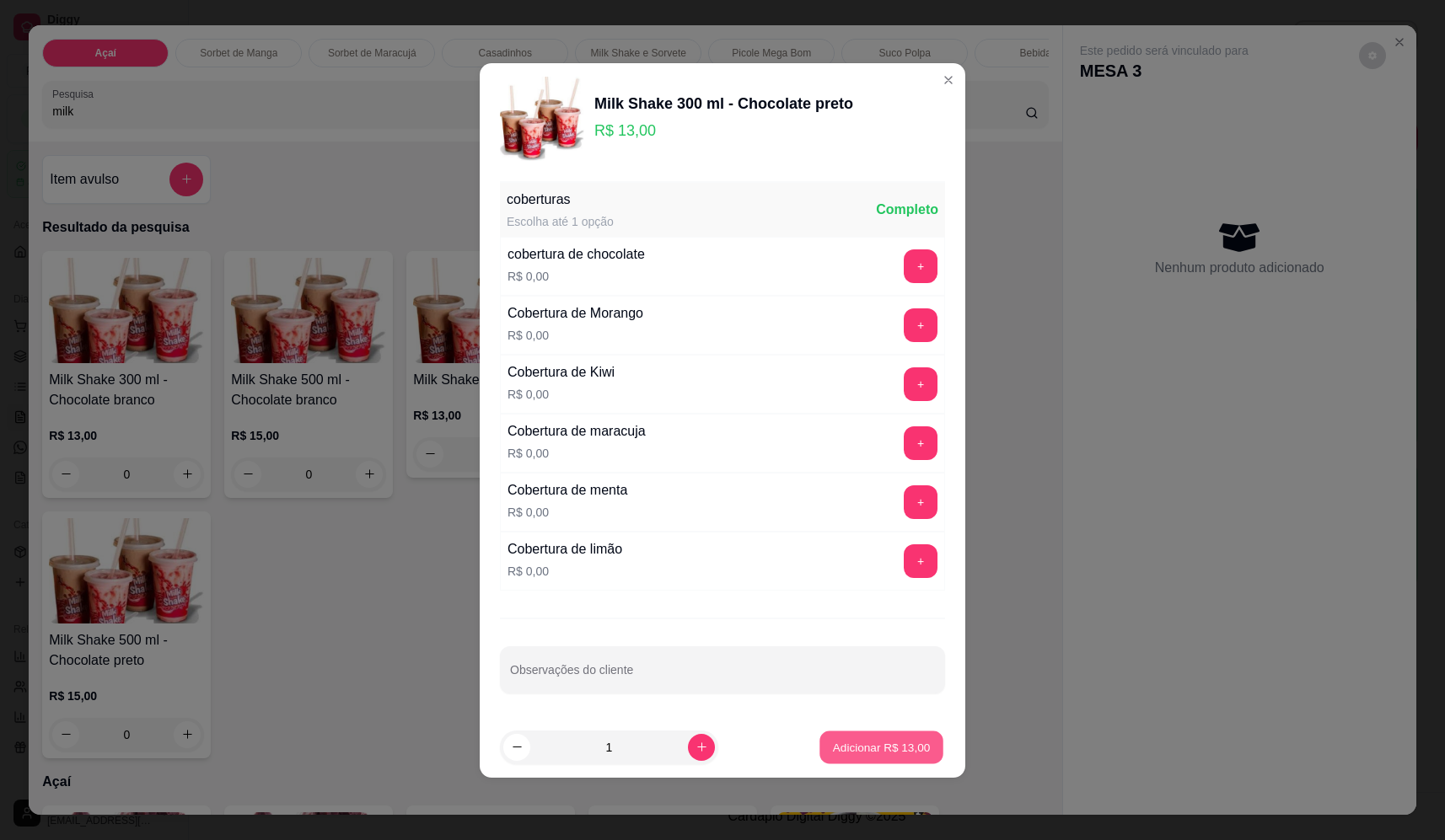
click at [914, 756] on button "Adicionar R$ 13,00" at bounding box center [881, 747] width 124 height 33
type input "1"
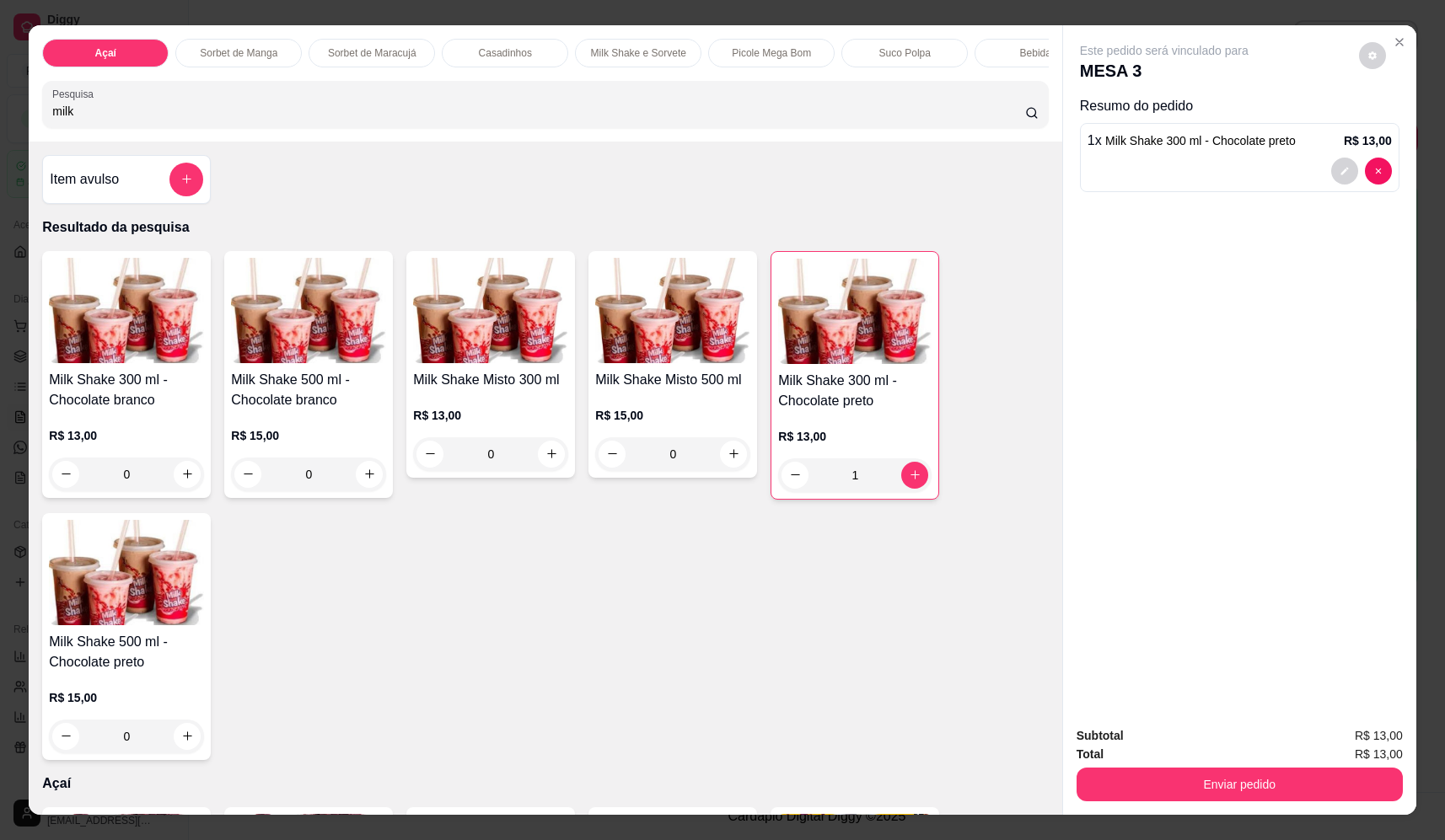
drag, startPoint x: 55, startPoint y: 134, endPoint x: -91, endPoint y: 132, distance: 146.0
click at [0, 132] on html "Diggy Sistema de Gestão F Fast Shake Ca ... Loja aberta Plano Essencial + Mesas…" at bounding box center [722, 420] width 1445 height 840
drag, startPoint x: 98, startPoint y: 125, endPoint x: -21, endPoint y: 150, distance: 121.6
click at [0, 150] on html "Diggy Sistema de Gestão F Fast Shake Ca ... Loja aberta Plano Essencial + Mesas…" at bounding box center [722, 420] width 1445 height 840
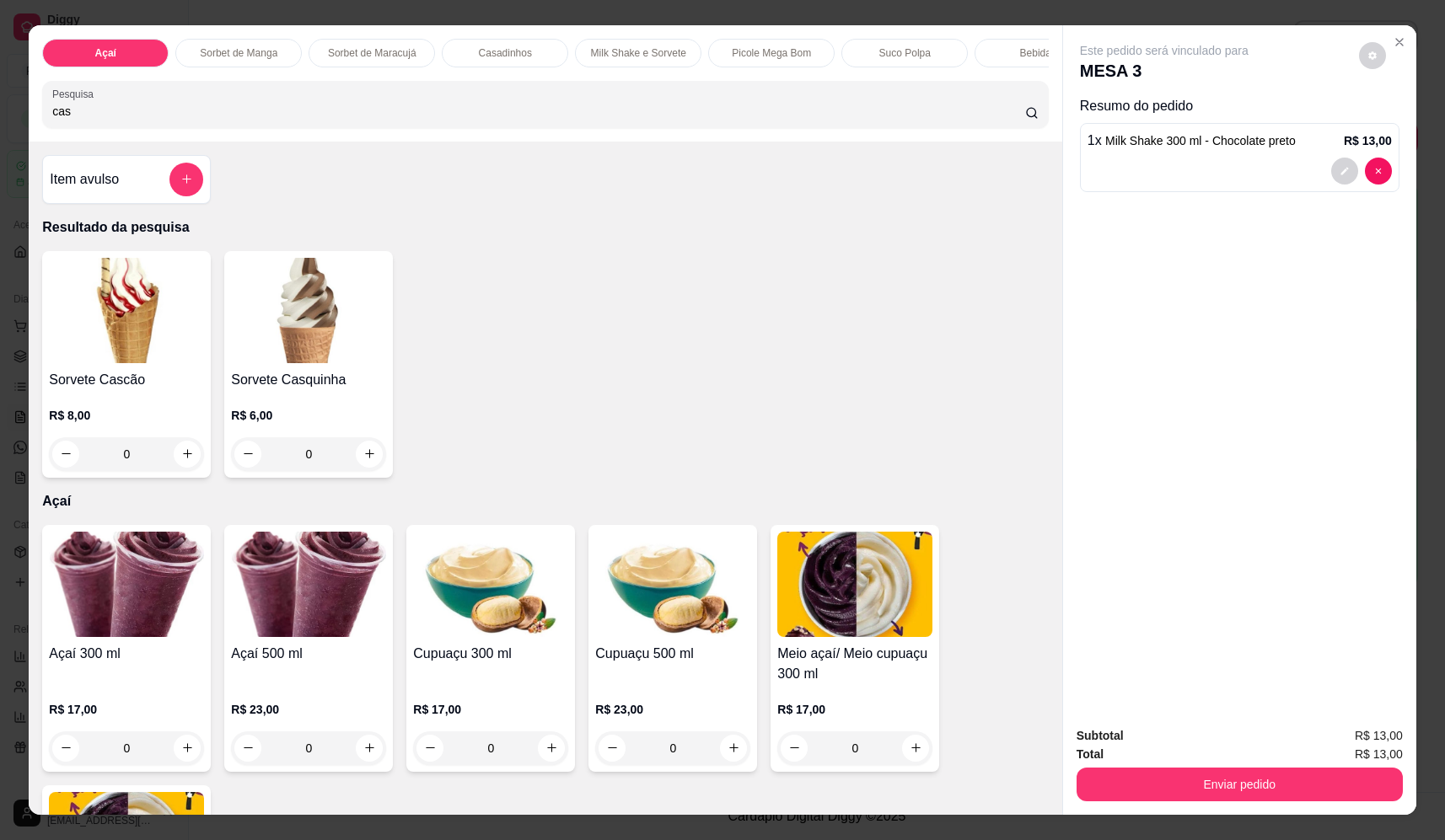
type input "cas"
click at [359, 468] on div "0" at bounding box center [308, 454] width 155 height 34
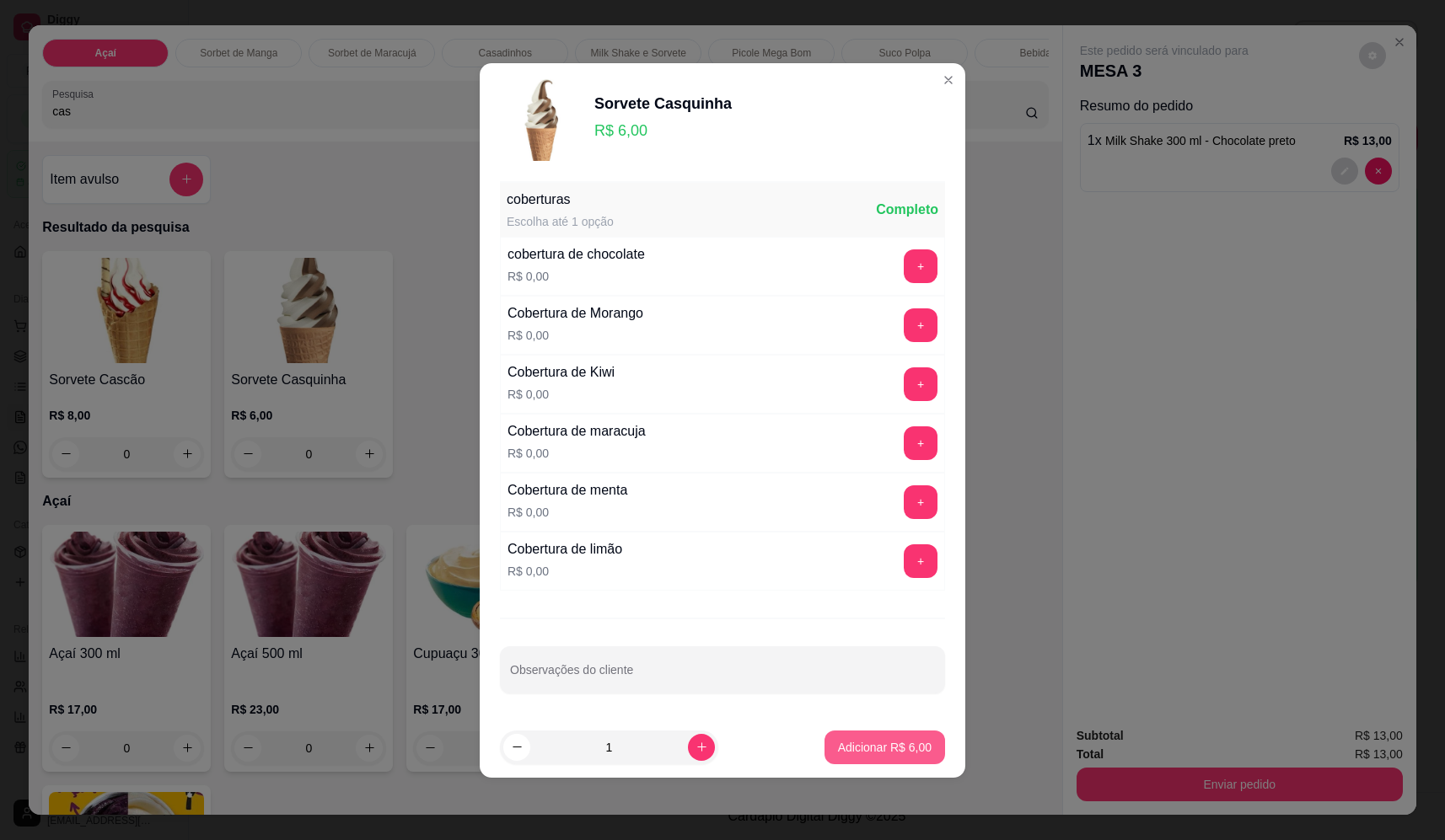
click at [872, 759] on button "Adicionar R$ 6,00" at bounding box center [884, 748] width 121 height 34
type input "1"
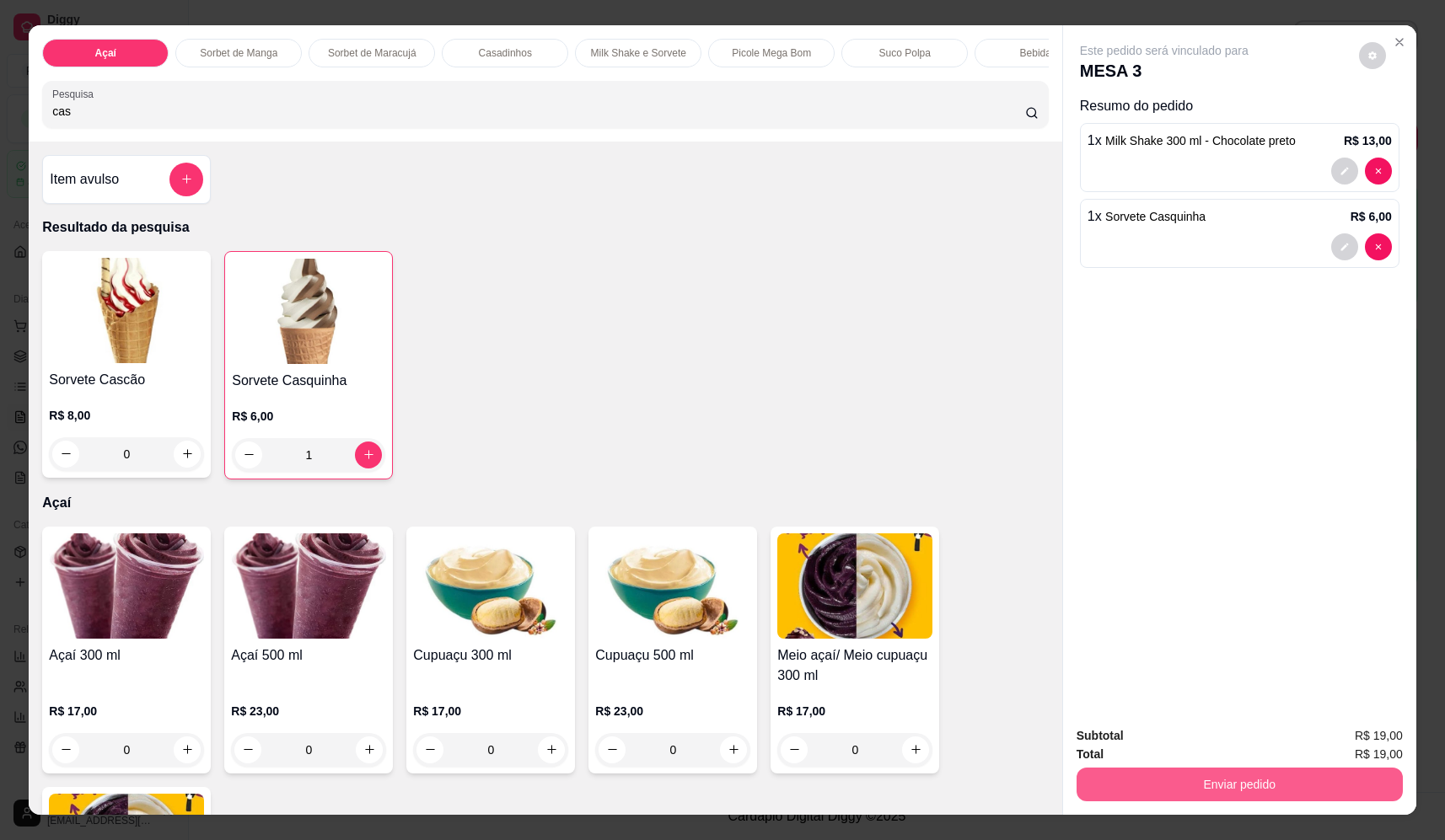
click at [1255, 790] on button "Enviar pedido" at bounding box center [1239, 785] width 327 height 34
click at [1207, 743] on button "Não registrar e enviar pedido" at bounding box center [1184, 743] width 175 height 32
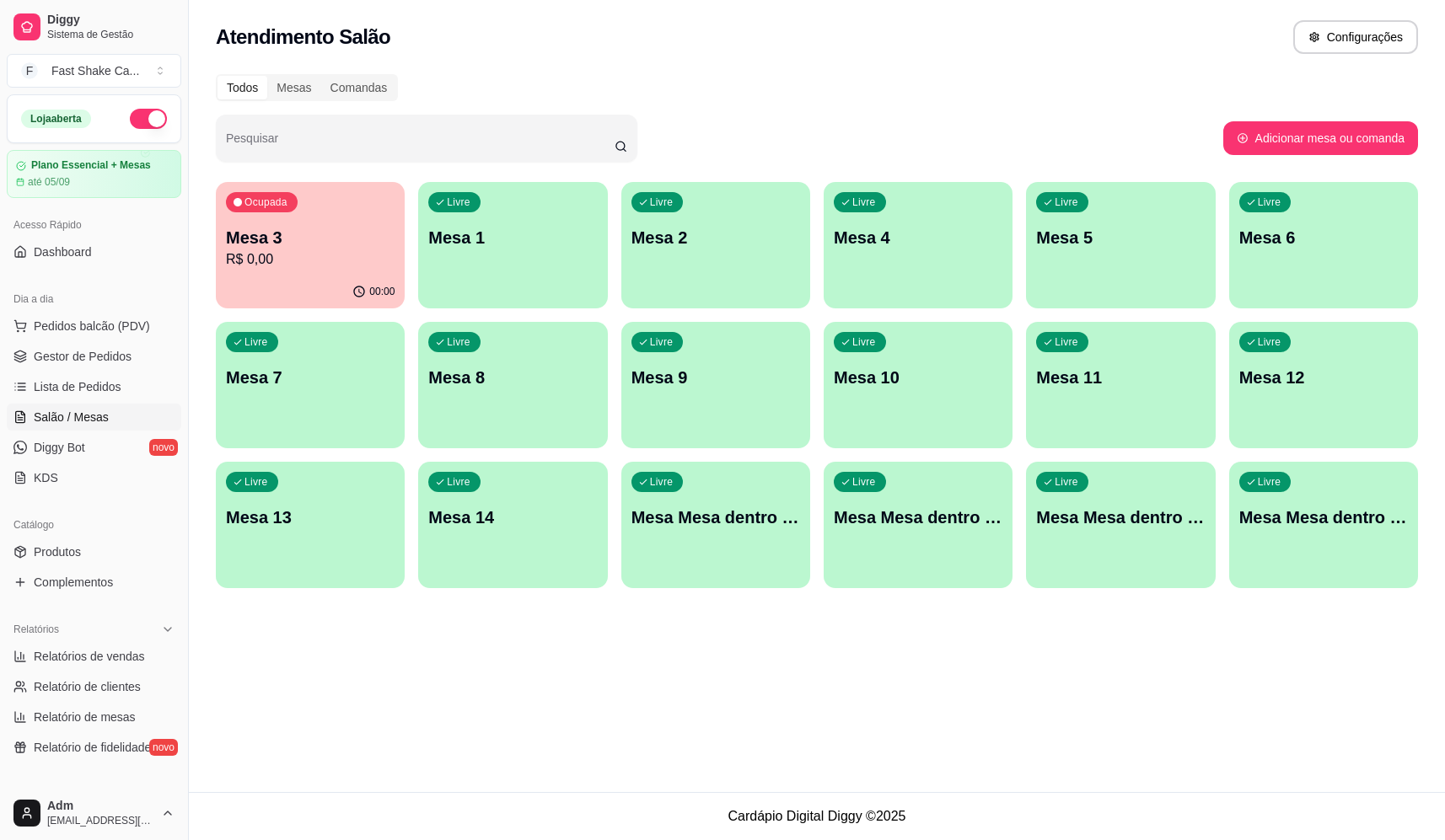
click at [304, 262] on div "Mesa 3 R$ 0,00" at bounding box center [310, 248] width 168 height 44
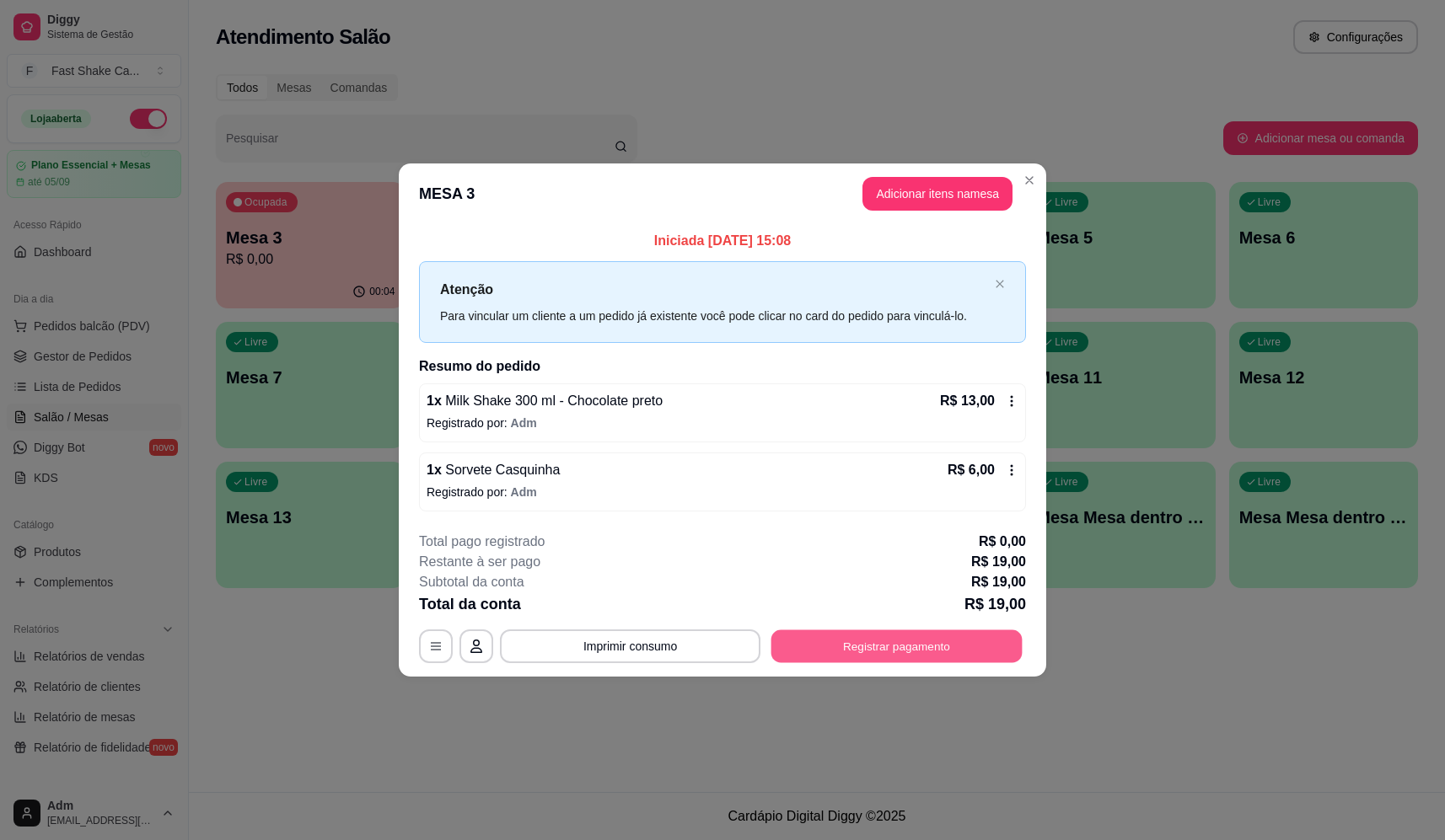
click at [934, 645] on button "Registrar pagamento" at bounding box center [897, 647] width 251 height 33
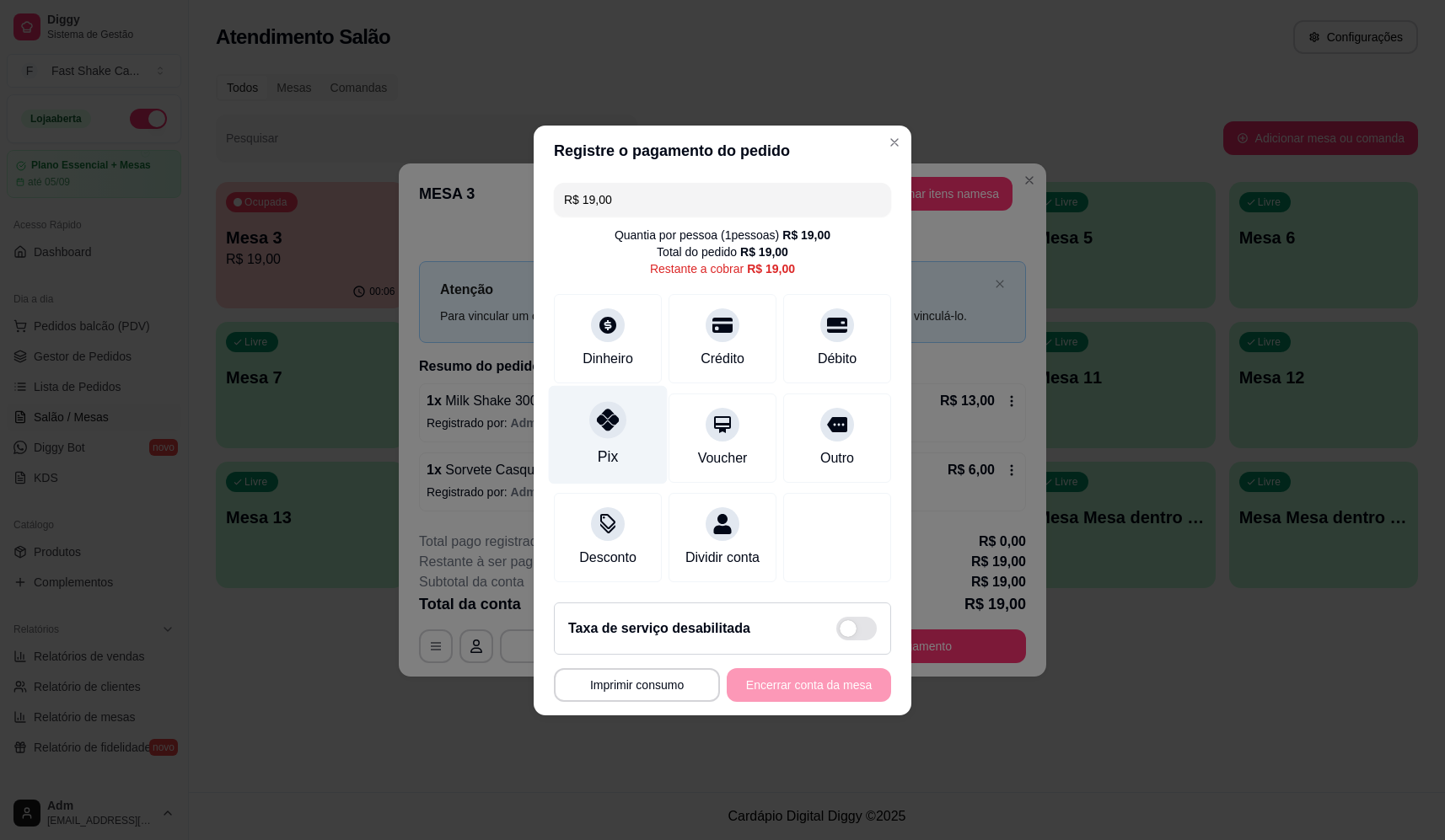
click at [579, 430] on div "Pix" at bounding box center [608, 435] width 119 height 98
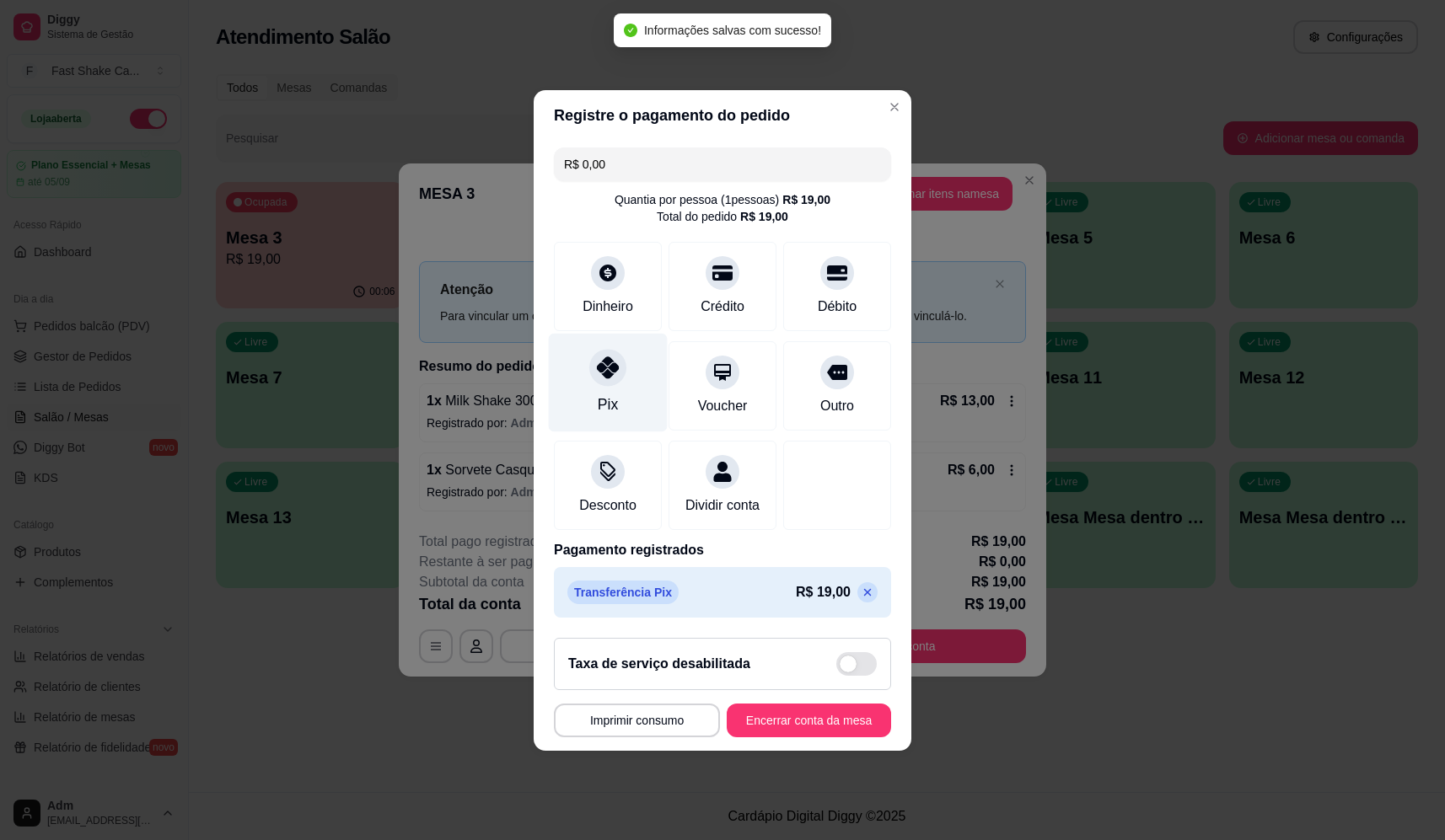
type input "R$ 0,00"
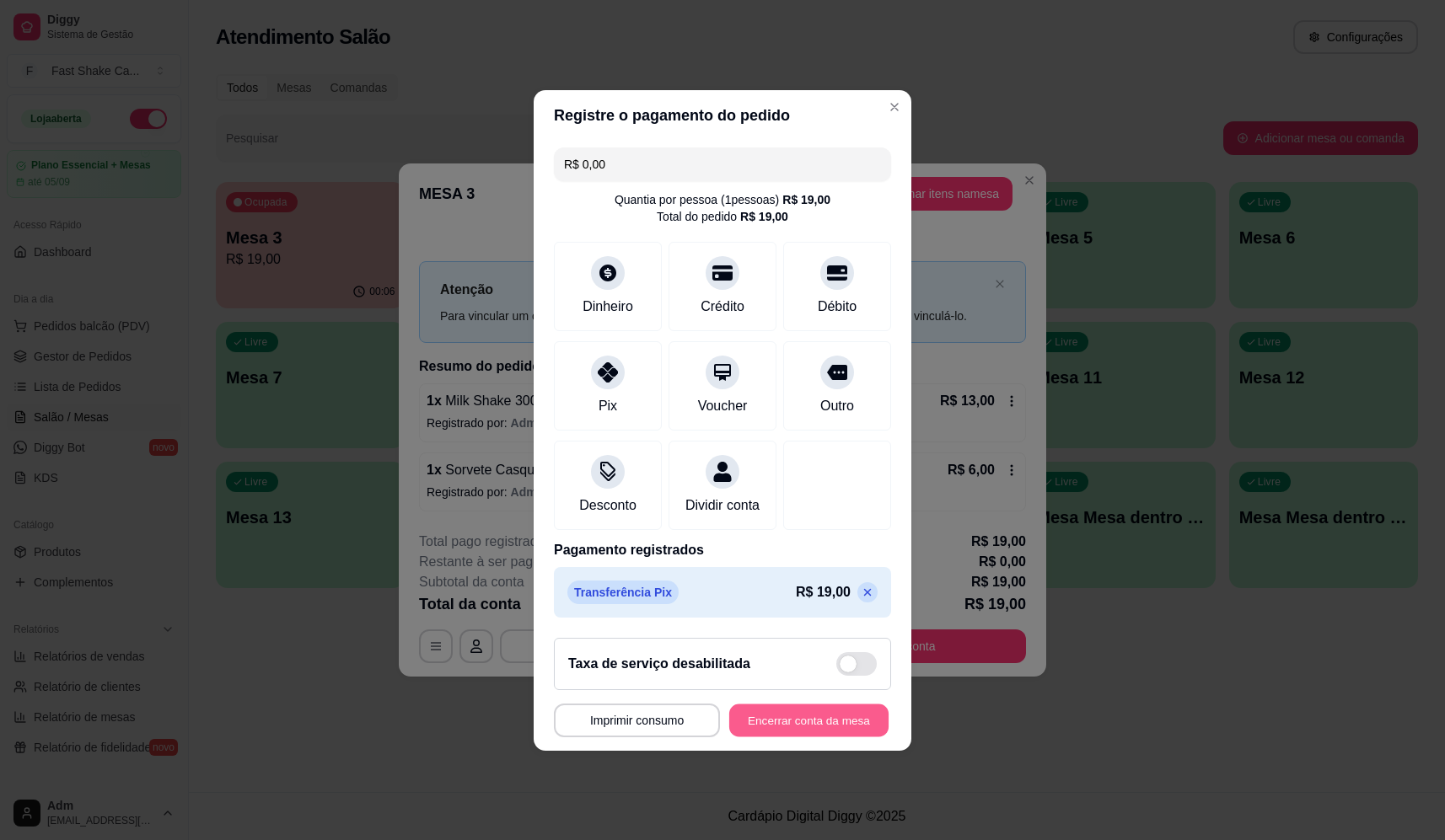
click at [795, 726] on button "Encerrar conta da mesa" at bounding box center [809, 720] width 159 height 33
